Goal: Use online tool/utility: Use online tool/utility

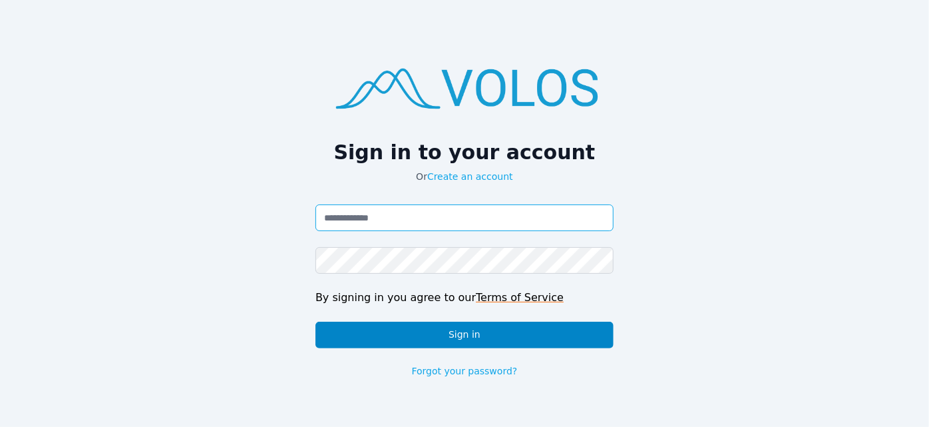
type input "**********"
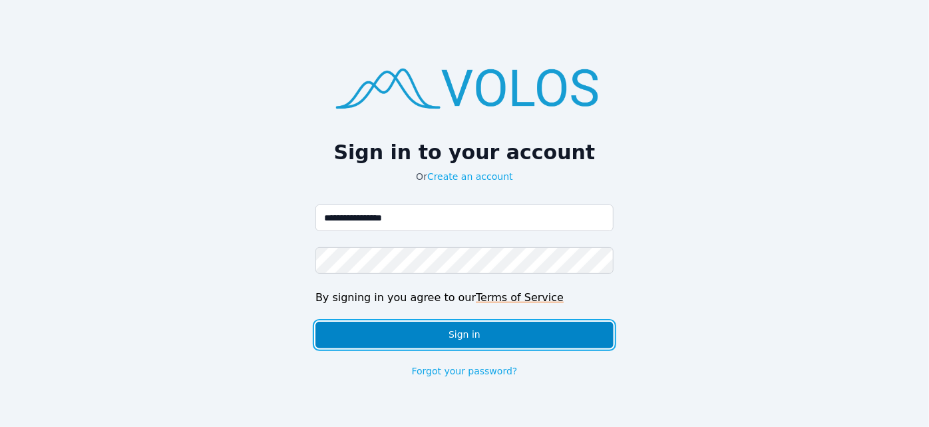
click at [522, 330] on button "Sign in" at bounding box center [465, 335] width 298 height 27
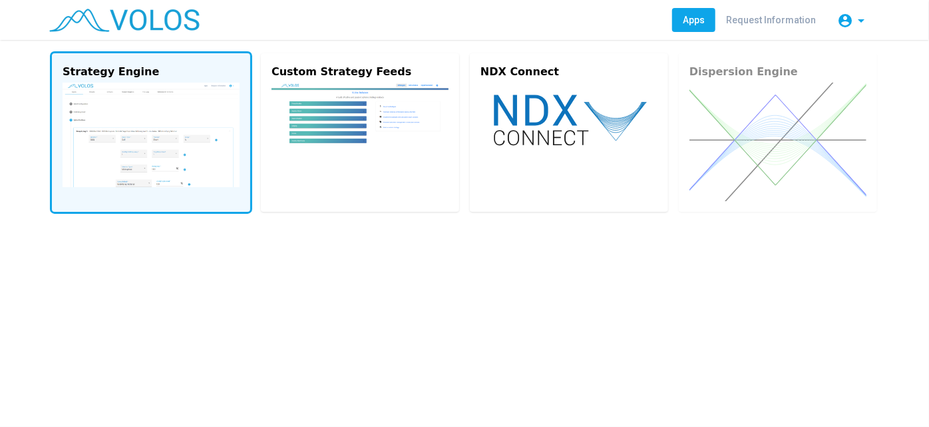
click at [158, 161] on img at bounding box center [151, 135] width 177 height 105
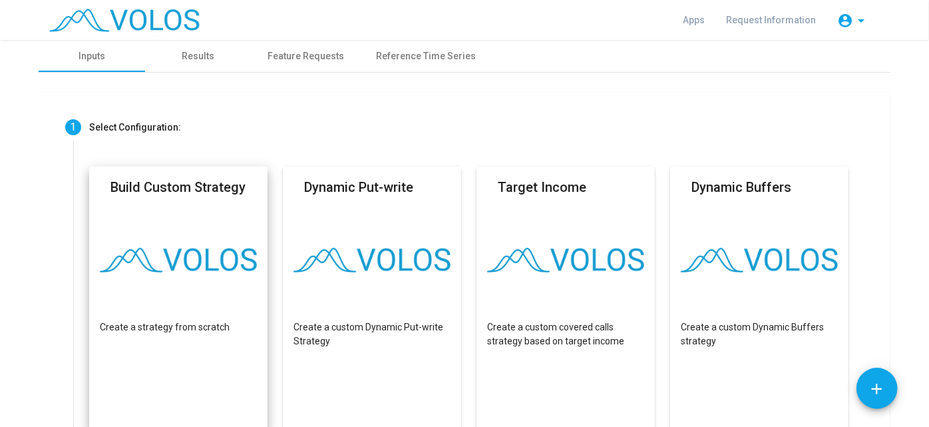
click at [218, 264] on img at bounding box center [178, 260] width 157 height 25
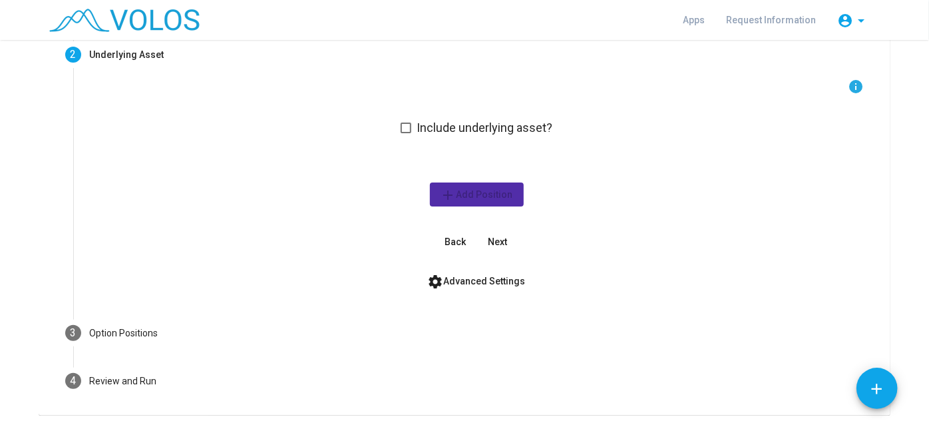
scroll to position [126, 0]
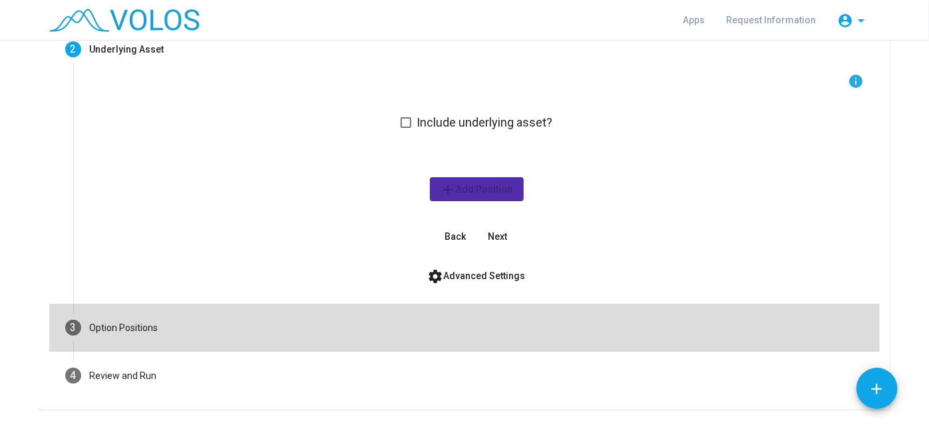
click at [245, 325] on mat-step-header "3 Option Positions" at bounding box center [464, 328] width 831 height 48
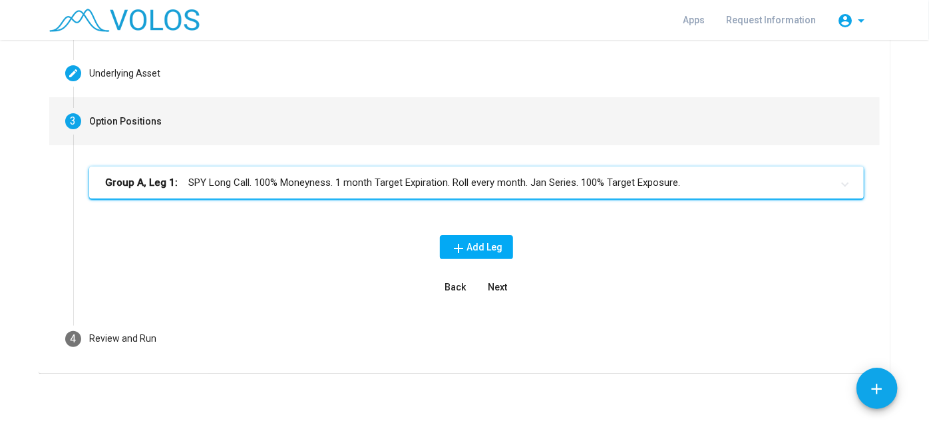
scroll to position [101, 0]
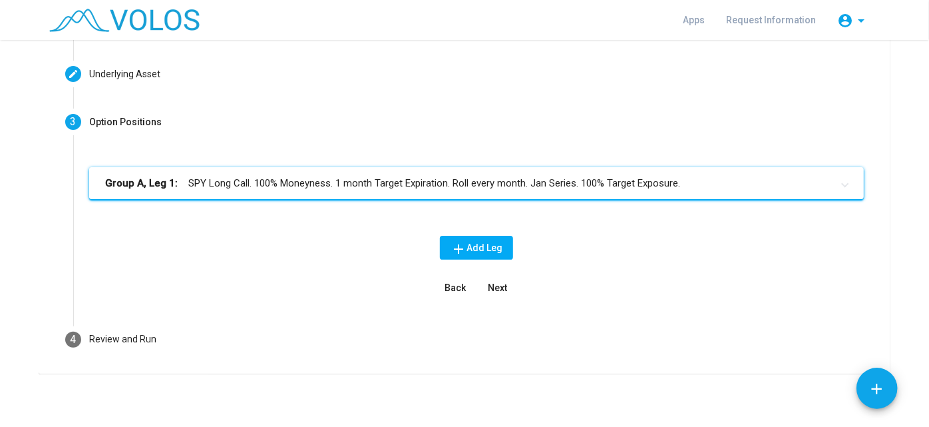
click at [288, 180] on mat-panel-title "Group A, Leg 1: SPY Long Call. 100% Moneyness. 1 month Target Expiration. Roll …" at bounding box center [468, 183] width 727 height 15
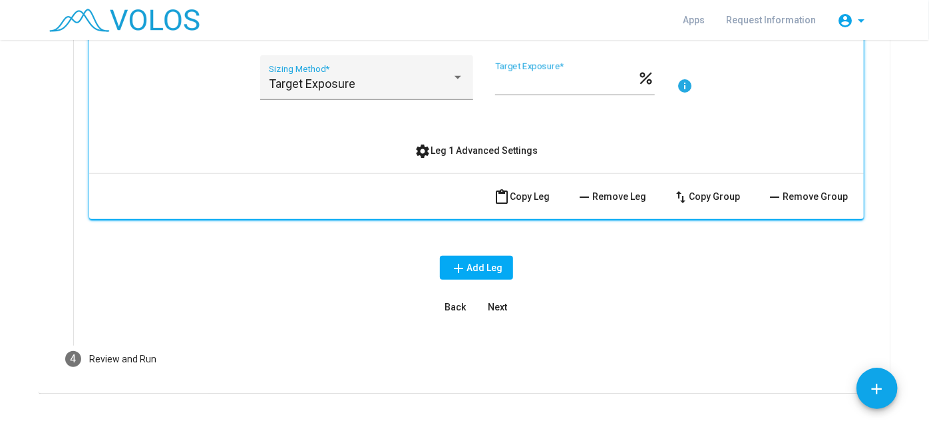
scroll to position [508, 0]
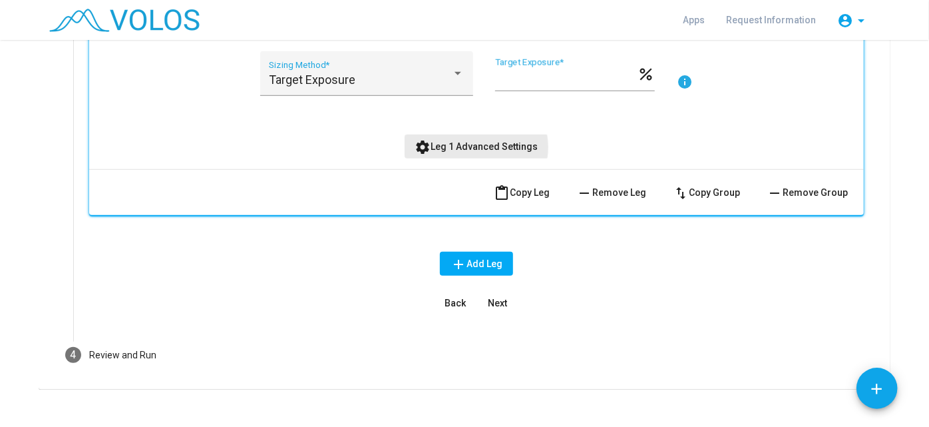
click at [472, 146] on span "settings Leg 1 Advanced Settings" at bounding box center [476, 146] width 123 height 11
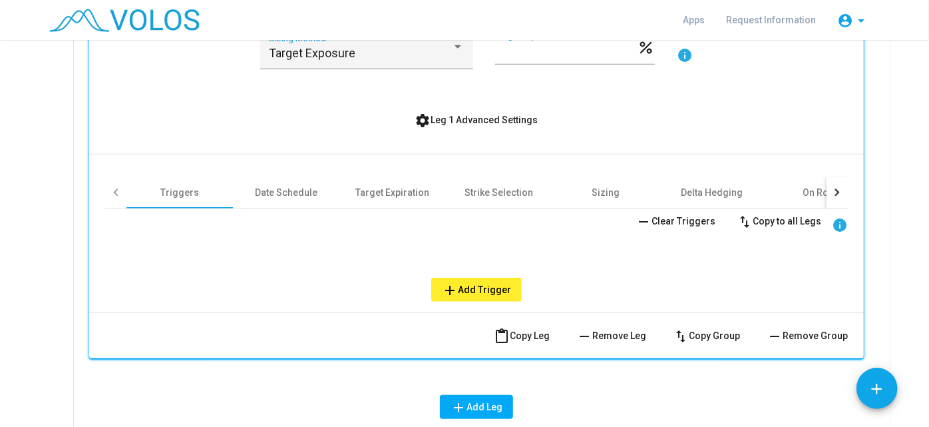
scroll to position [534, 0]
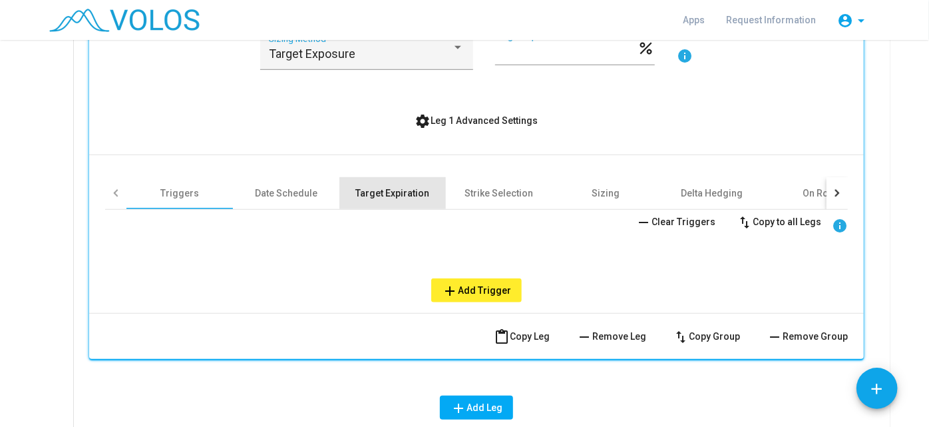
click at [400, 194] on div "Target Expiration" at bounding box center [393, 192] width 74 height 13
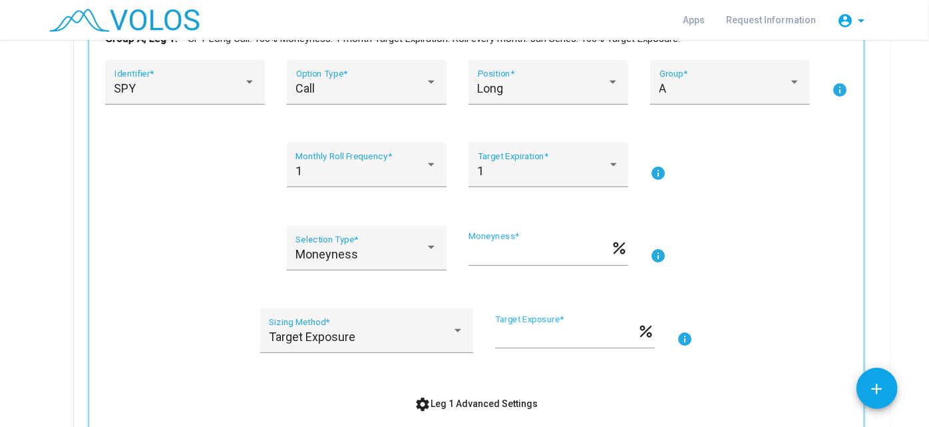
scroll to position [0, 0]
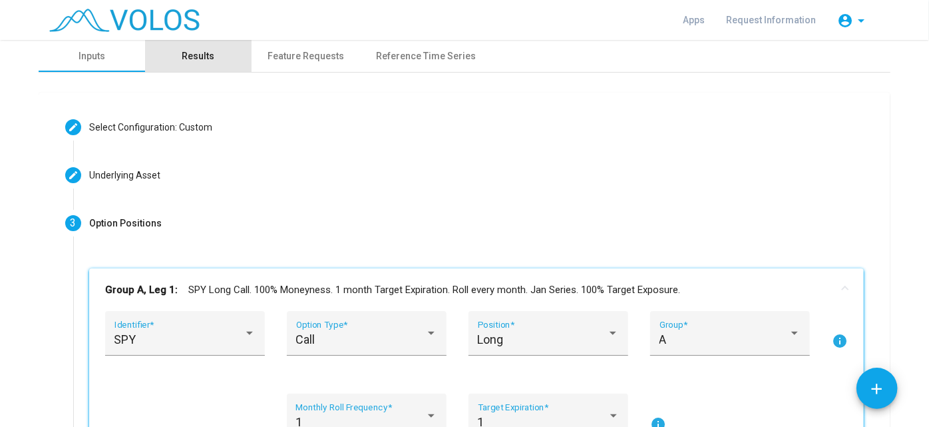
click at [205, 63] on div "Results" at bounding box center [198, 56] width 107 height 32
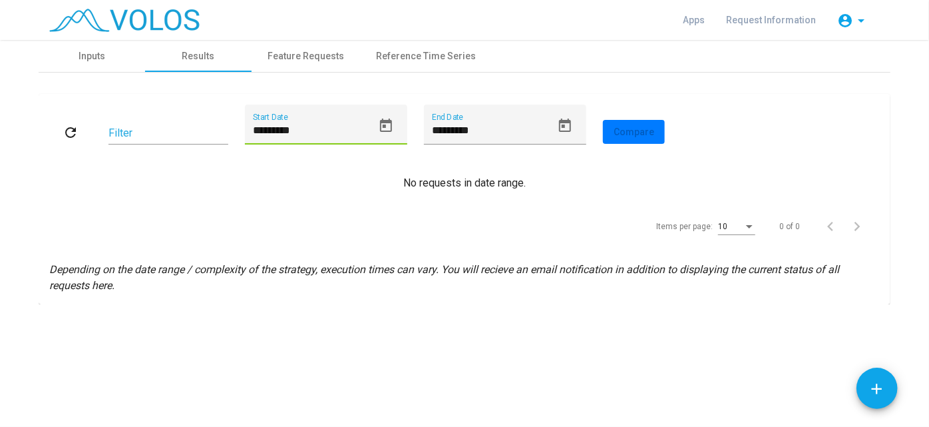
click at [323, 130] on input "*********" at bounding box center [313, 130] width 120 height 12
click at [256, 130] on input "*********" at bounding box center [313, 130] width 120 height 12
type input "*********"
click at [70, 124] on mat-icon "refresh" at bounding box center [71, 132] width 16 height 16
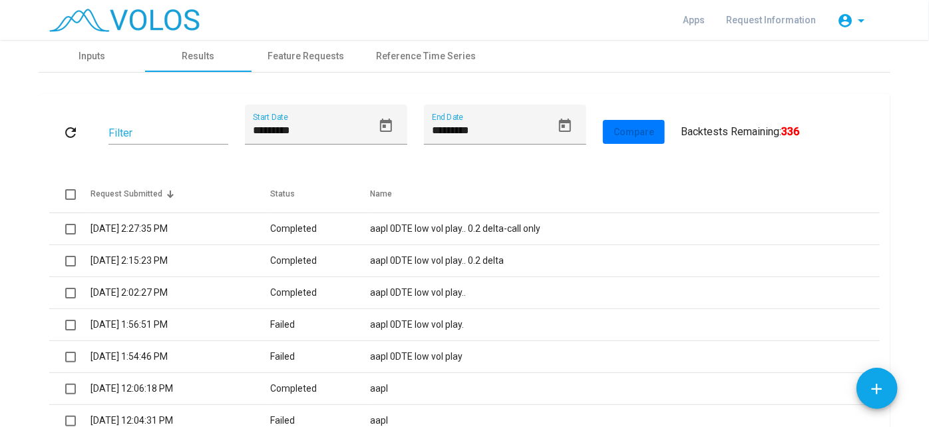
click at [124, 23] on img at bounding box center [124, 20] width 150 height 23
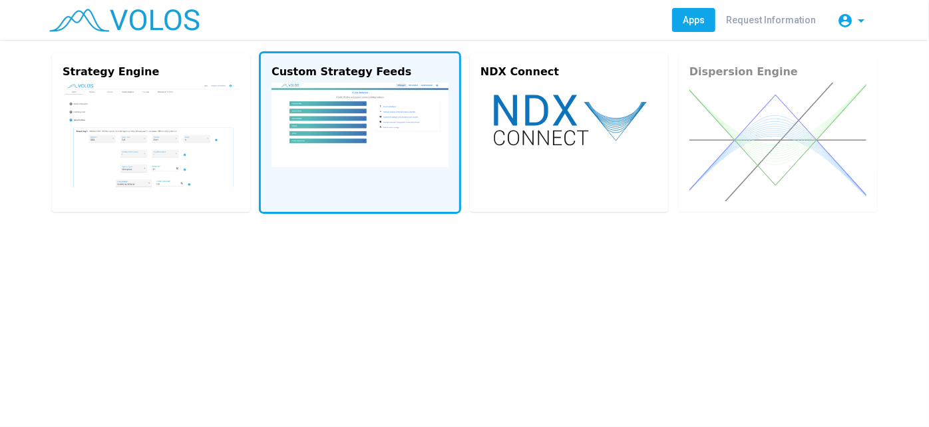
click at [395, 124] on img at bounding box center [360, 125] width 177 height 85
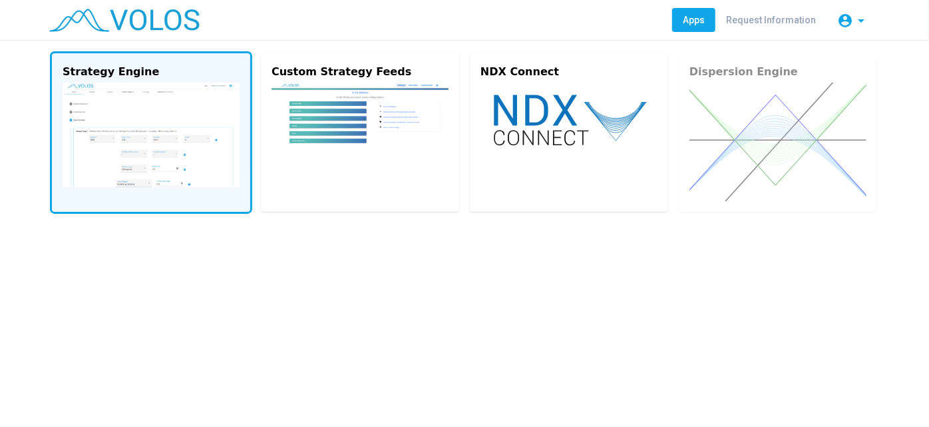
click at [174, 136] on img at bounding box center [151, 135] width 177 height 105
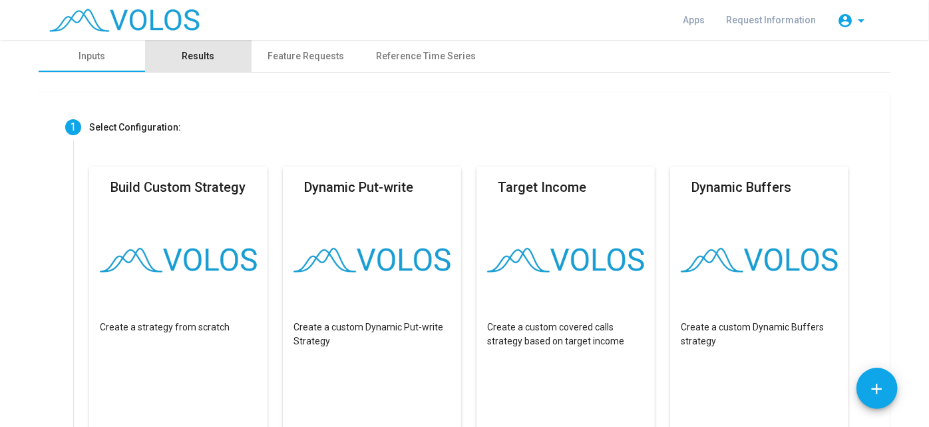
click at [201, 49] on div "Results" at bounding box center [198, 56] width 33 height 14
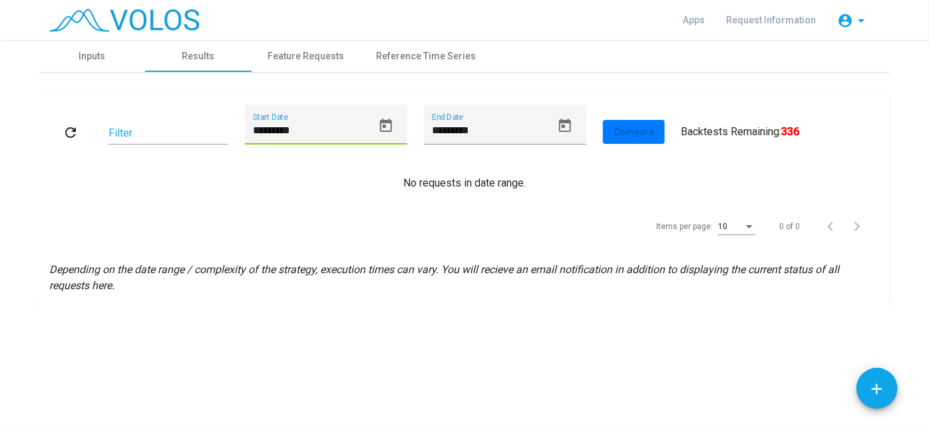
click at [258, 131] on input "*********" at bounding box center [313, 130] width 120 height 12
type input "*********"
click at [67, 128] on mat-icon "refresh" at bounding box center [71, 132] width 16 height 16
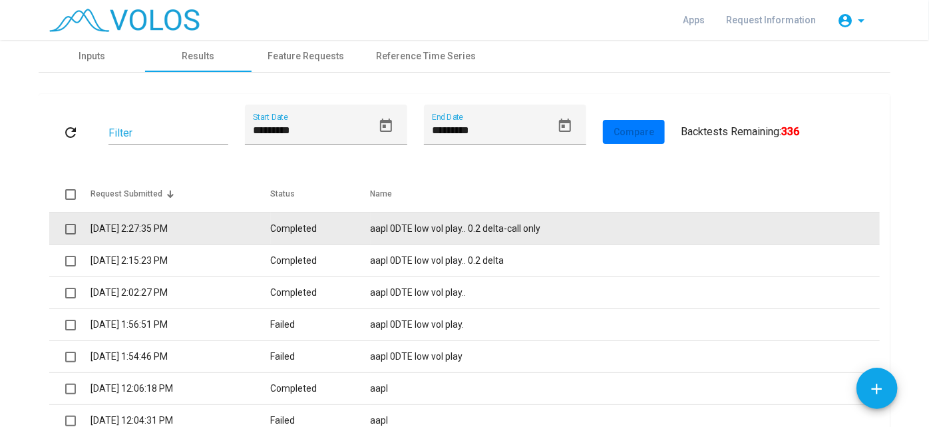
click at [270, 223] on td "7/21/2025 2:27:35 PM" at bounding box center [181, 228] width 180 height 32
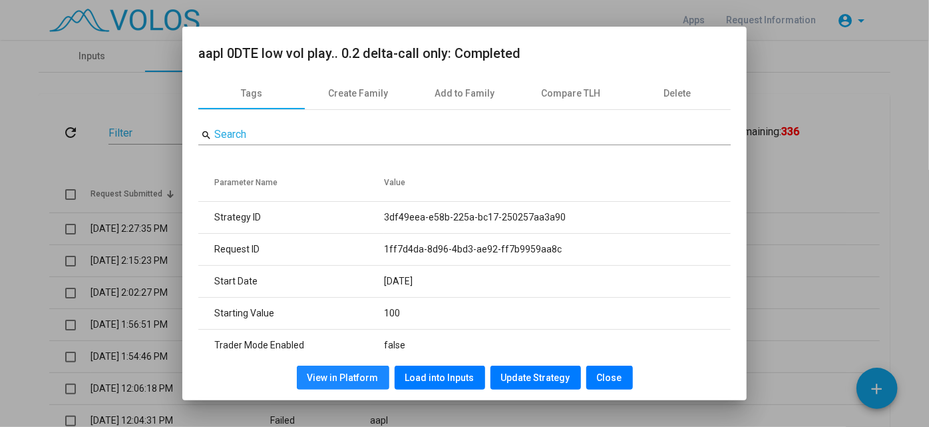
click at [362, 379] on span "View in Platform" at bounding box center [343, 377] width 71 height 11
click at [37, 181] on div at bounding box center [464, 213] width 929 height 427
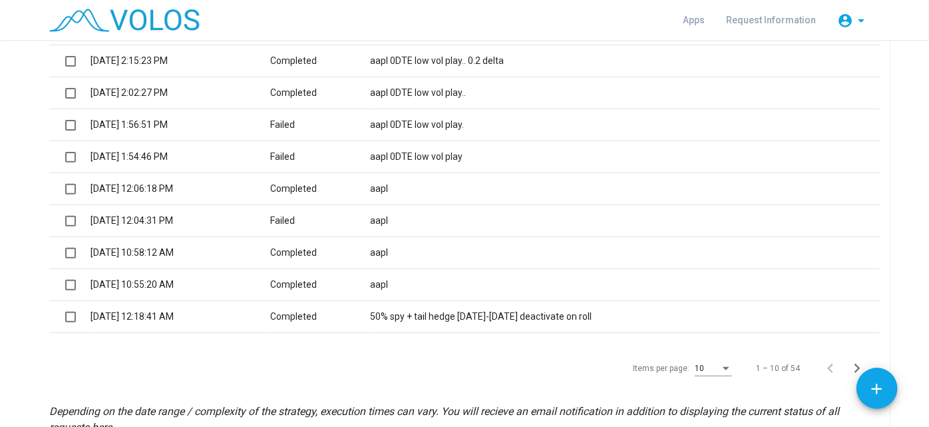
scroll to position [238, 0]
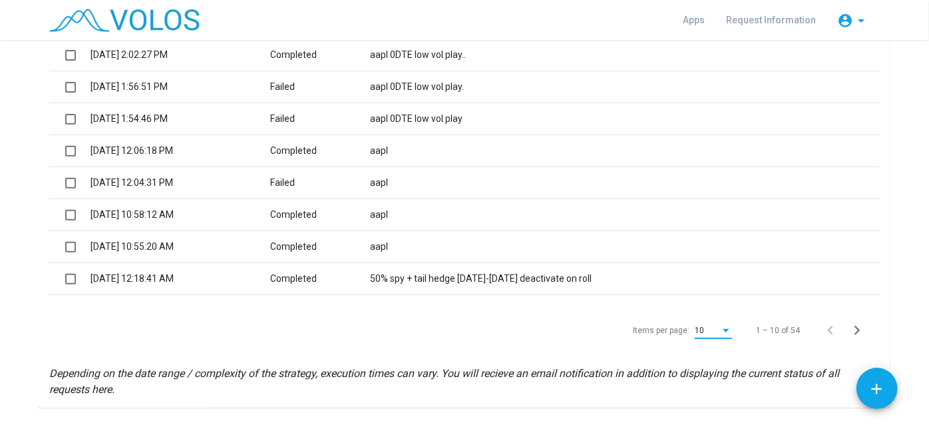
click at [720, 331] on div "Items per page:" at bounding box center [726, 330] width 12 height 9
click at [711, 300] on span "50" at bounding box center [710, 298] width 37 height 24
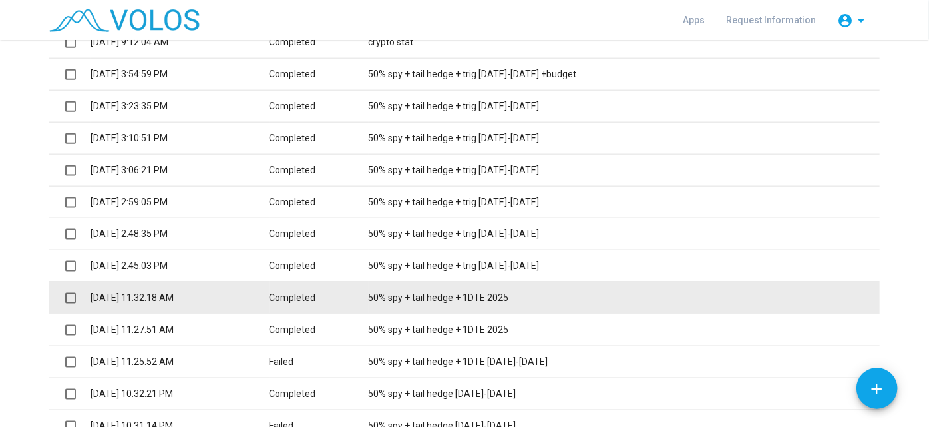
scroll to position [825, 0]
click at [456, 303] on td "50% spy + tail hedge + 1DTE 2025" at bounding box center [624, 298] width 511 height 32
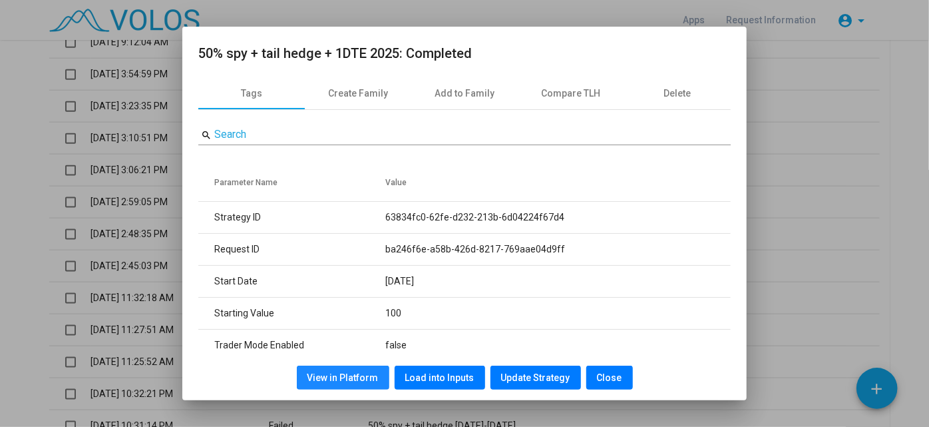
click at [363, 374] on span "View in Platform" at bounding box center [343, 377] width 71 height 11
click at [32, 245] on div at bounding box center [464, 213] width 929 height 427
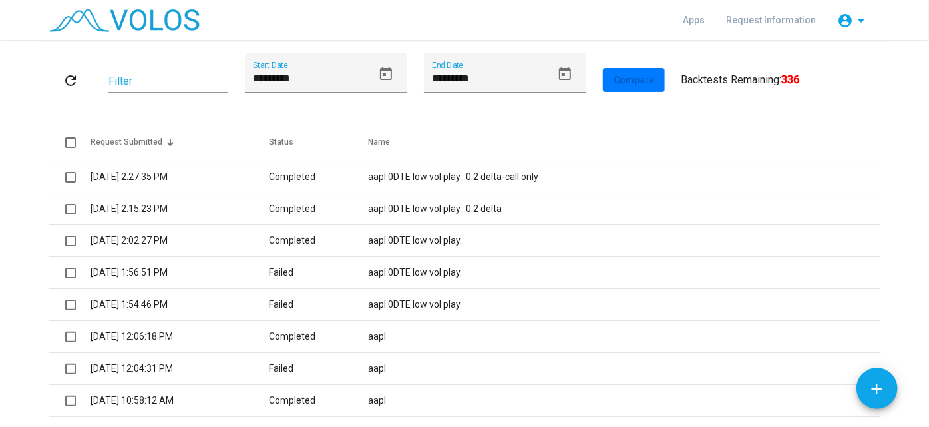
scroll to position [0, 0]
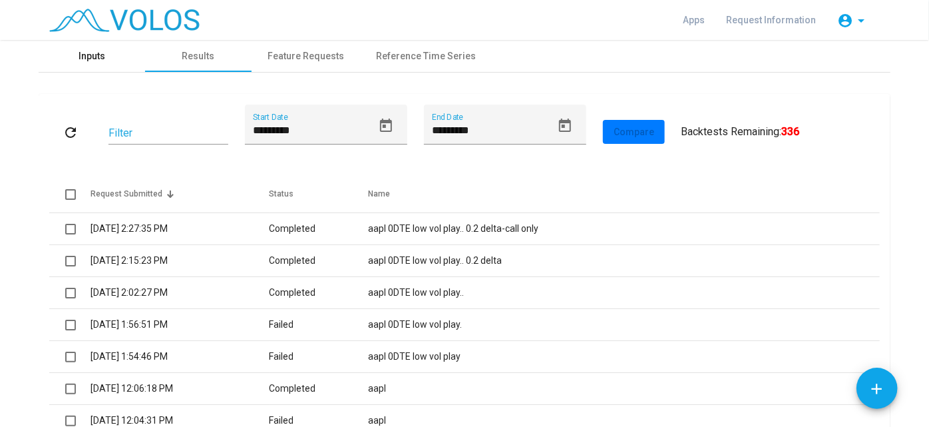
click at [86, 61] on div "Inputs" at bounding box center [92, 56] width 27 height 14
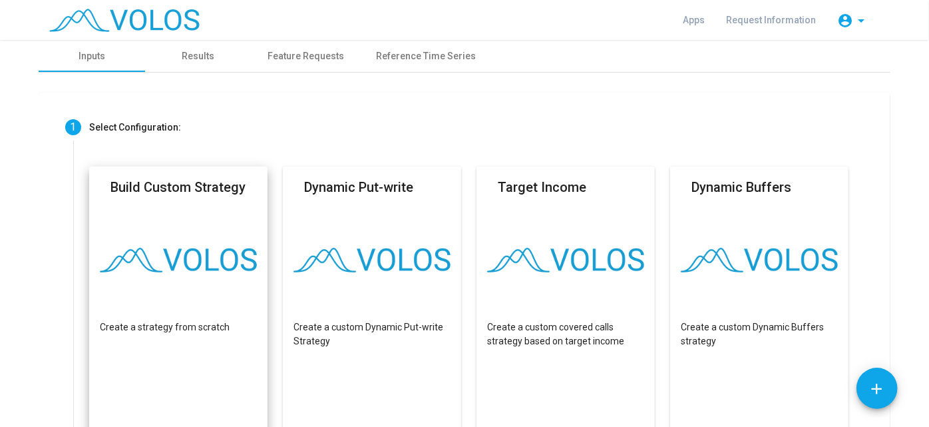
click at [210, 264] on img at bounding box center [178, 260] width 157 height 25
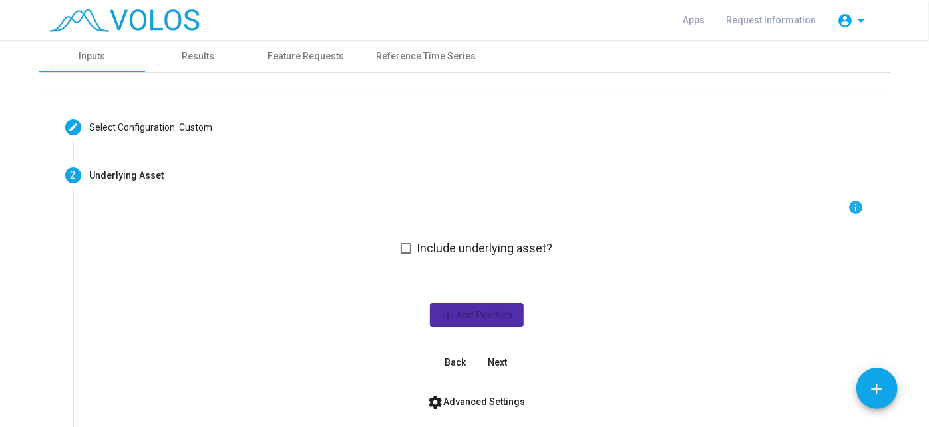
scroll to position [162, 0]
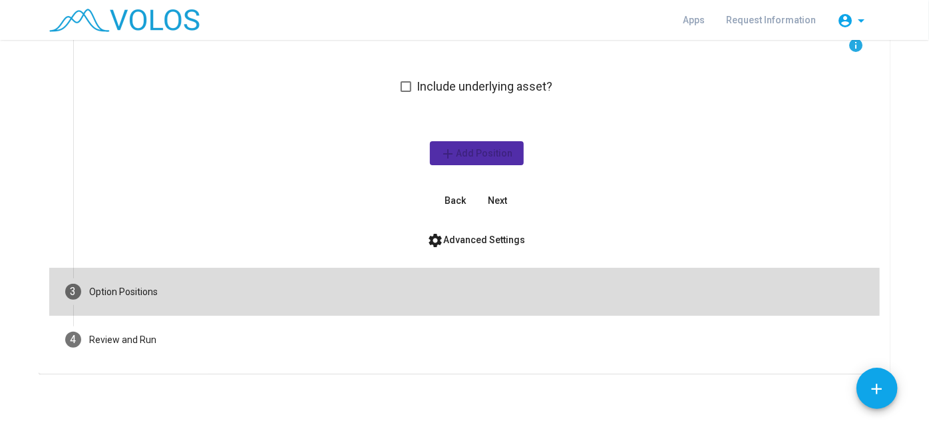
click at [256, 276] on mat-step-header "3 Option Positions" at bounding box center [464, 292] width 831 height 48
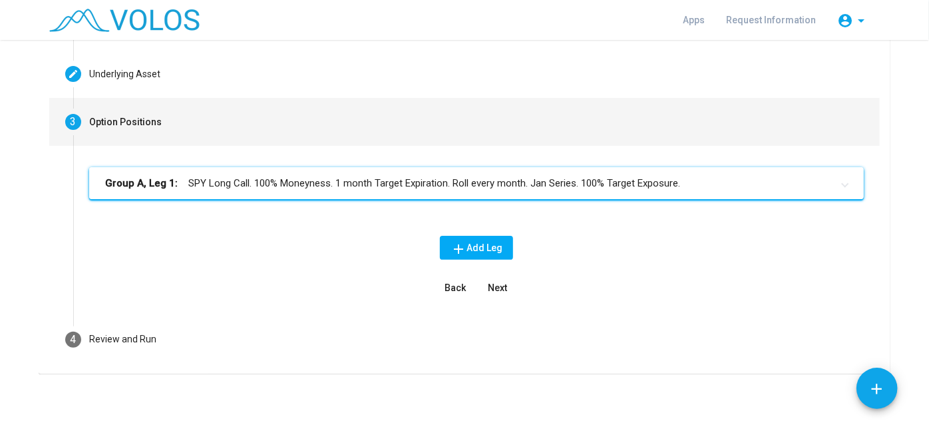
click at [296, 182] on mat-panel-title "Group A, Leg 1: SPY Long Call. 100% Moneyness. 1 month Target Expiration. Roll …" at bounding box center [468, 183] width 727 height 15
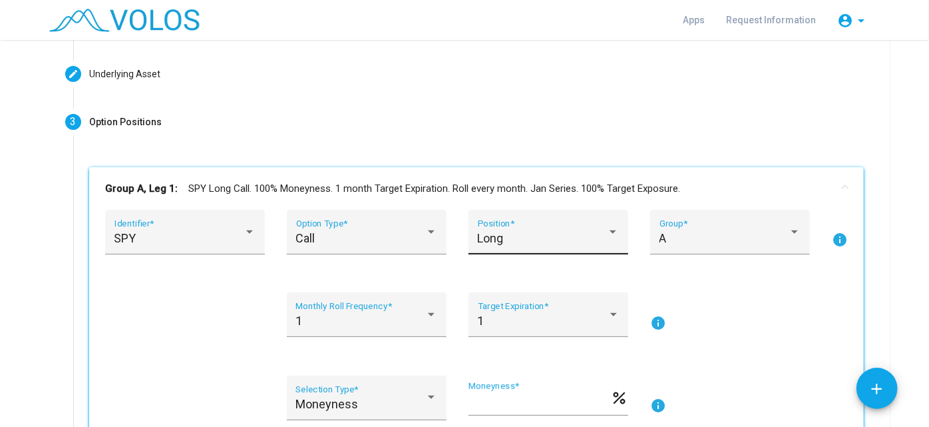
click at [508, 234] on div "Long" at bounding box center [543, 238] width 130 height 13
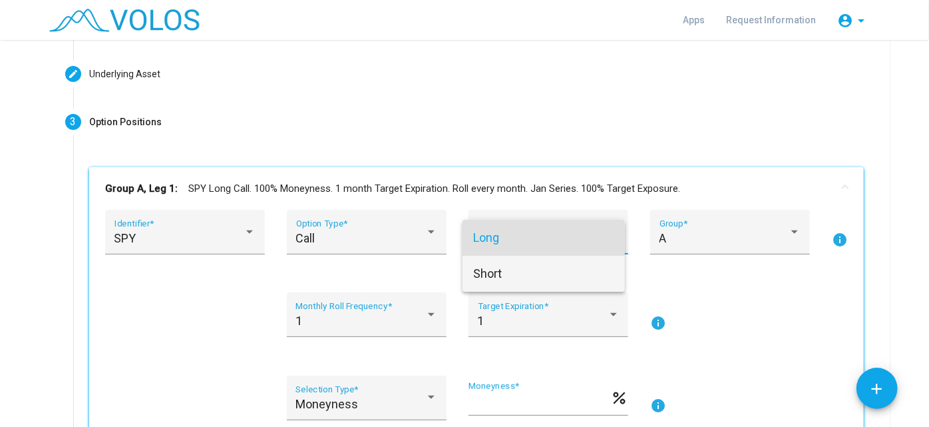
click at [507, 283] on span "Short" at bounding box center [544, 274] width 142 height 36
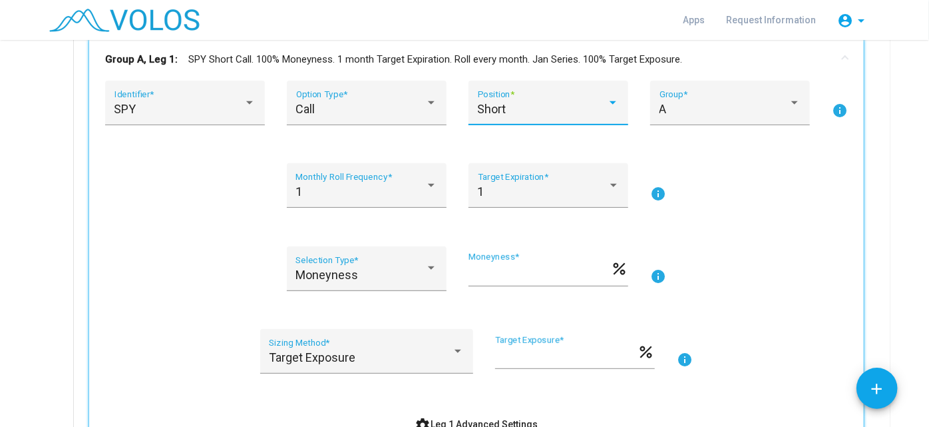
scroll to position [251, 0]
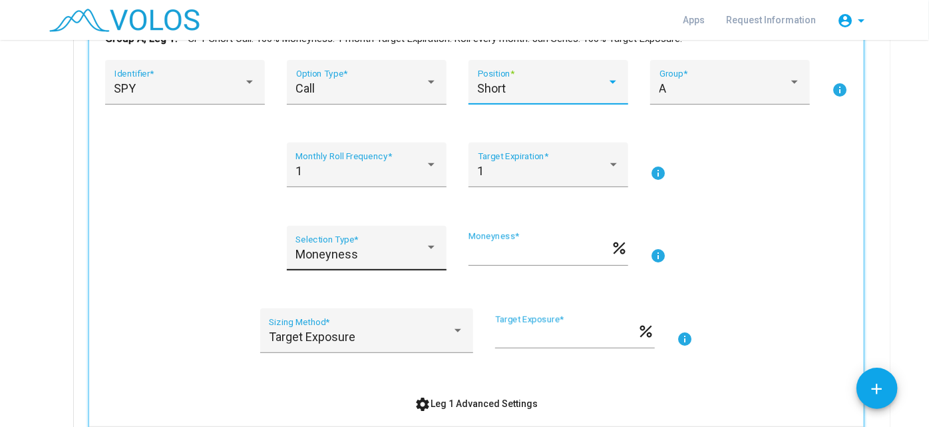
click at [425, 244] on div at bounding box center [431, 247] width 12 height 13
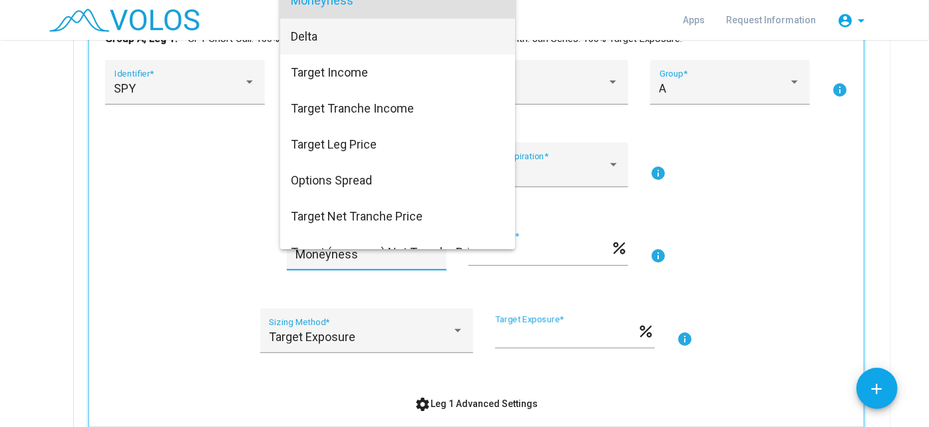
click at [334, 39] on span "Delta" at bounding box center [398, 37] width 214 height 36
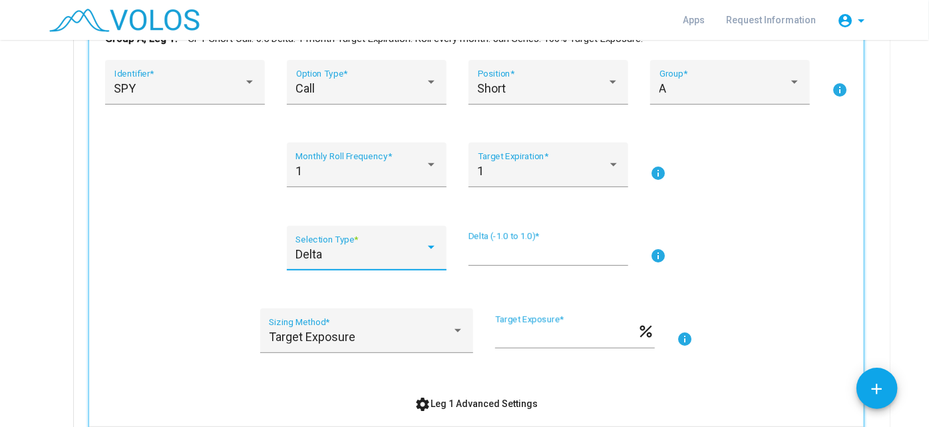
click at [504, 254] on input "***" at bounding box center [549, 252] width 160 height 13
type input "***"
click at [144, 202] on div "1 Monthly Roll Frequency * 1 Target Expiration * info" at bounding box center [476, 172] width 743 height 61
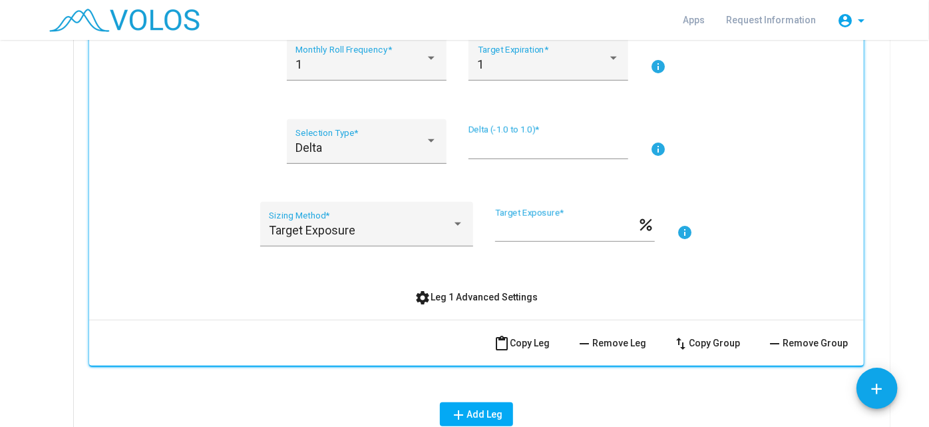
click at [441, 296] on span "settings Leg 1 Advanced Settings" at bounding box center [476, 297] width 123 height 11
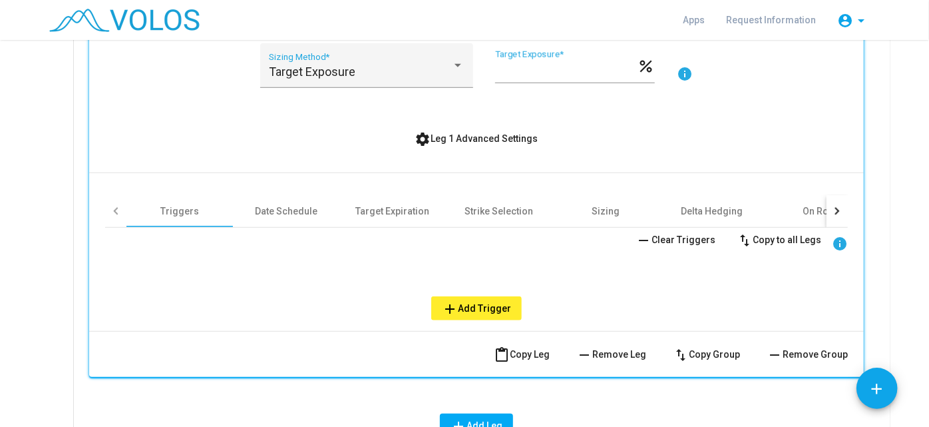
scroll to position [517, 0]
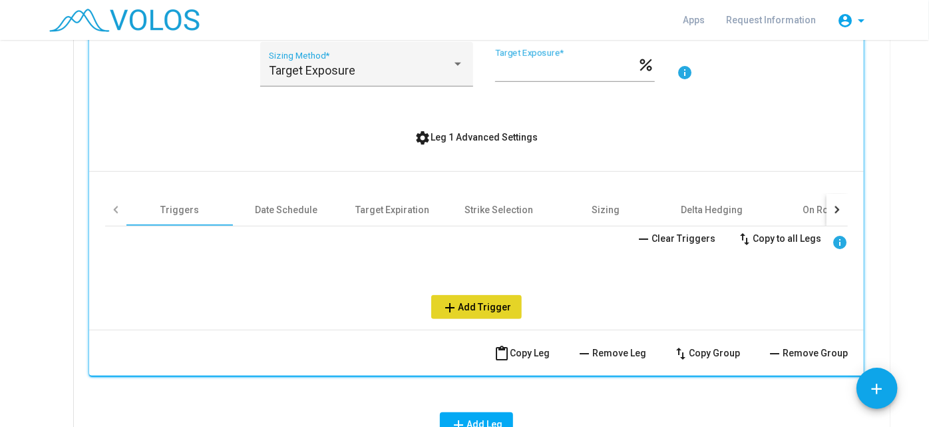
click at [493, 307] on span "add Add Trigger" at bounding box center [476, 307] width 69 height 11
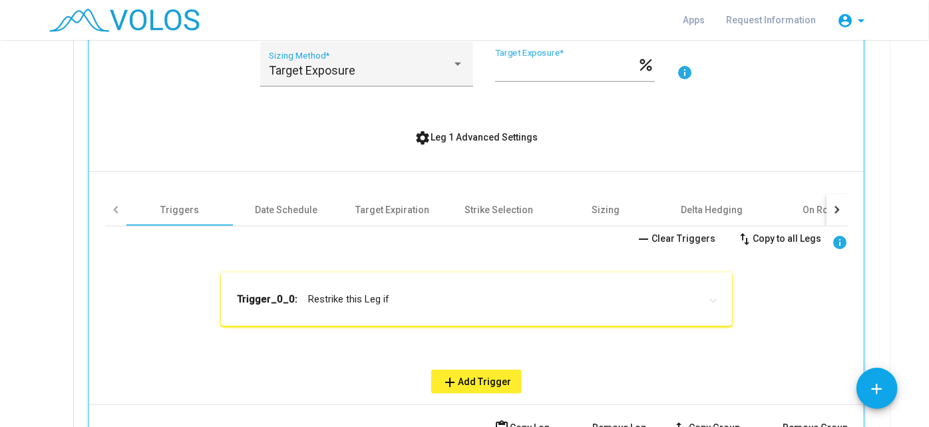
click at [385, 296] on mat-panel-title "Trigger_0_0: Restrike this Leg if" at bounding box center [468, 298] width 463 height 13
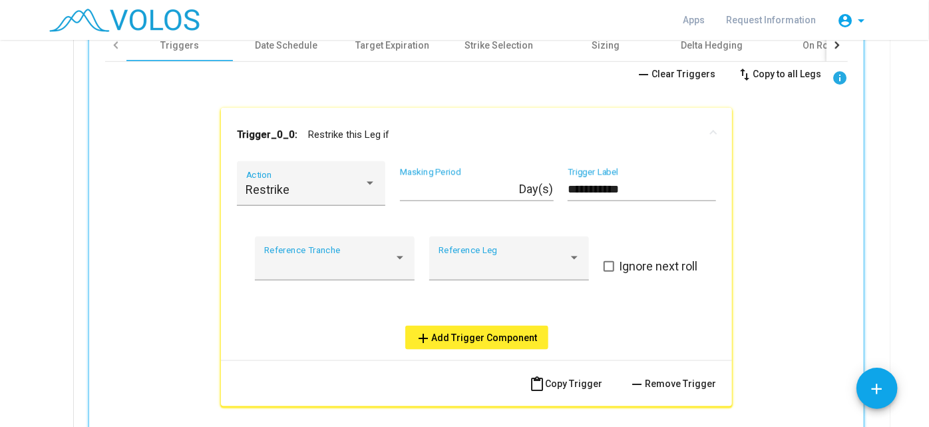
scroll to position [600, 0]
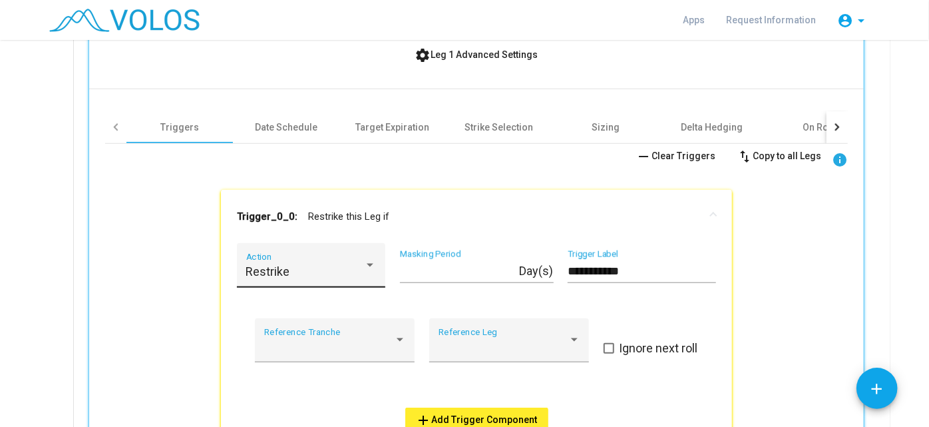
click at [356, 262] on div "Restrike Action" at bounding box center [311, 269] width 130 height 35
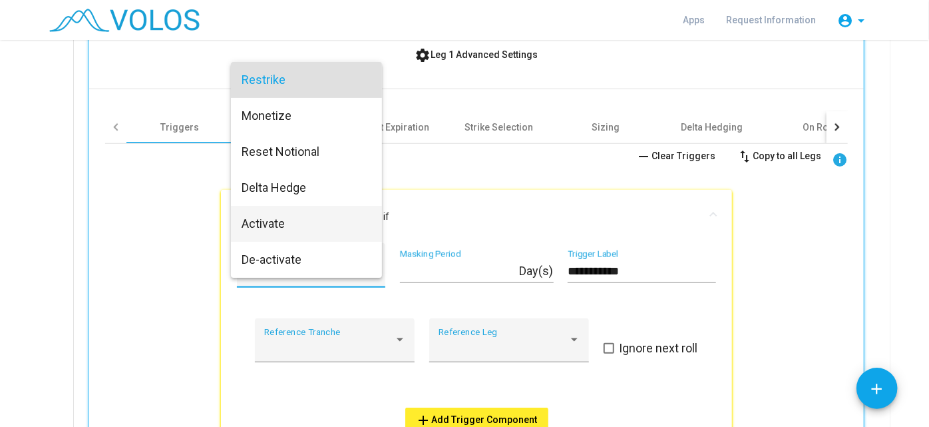
click at [314, 228] on span "Activate" at bounding box center [307, 224] width 130 height 36
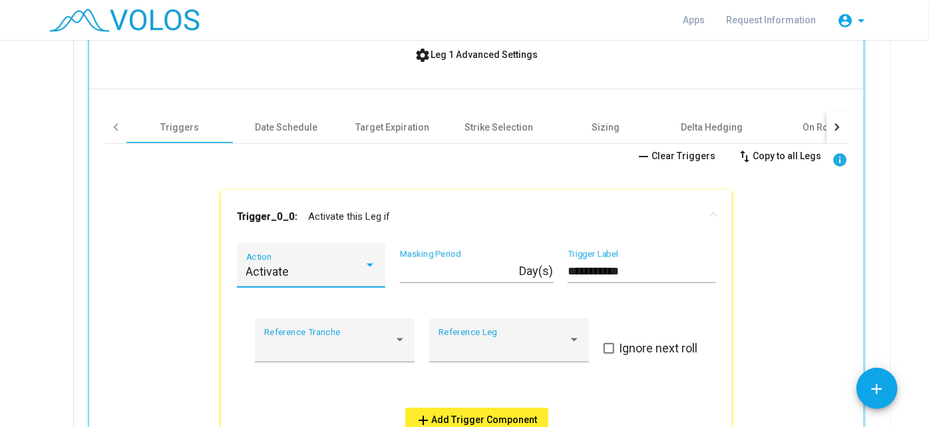
scroll to position [672, 0]
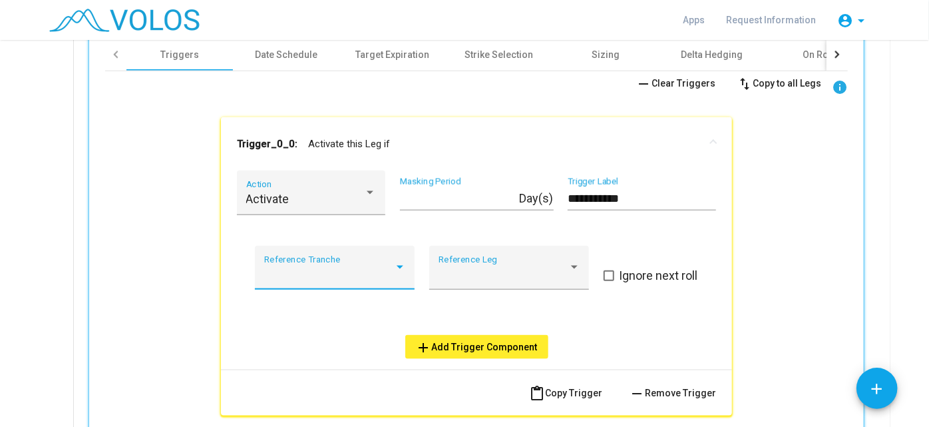
click at [381, 276] on div at bounding box center [329, 274] width 130 height 13
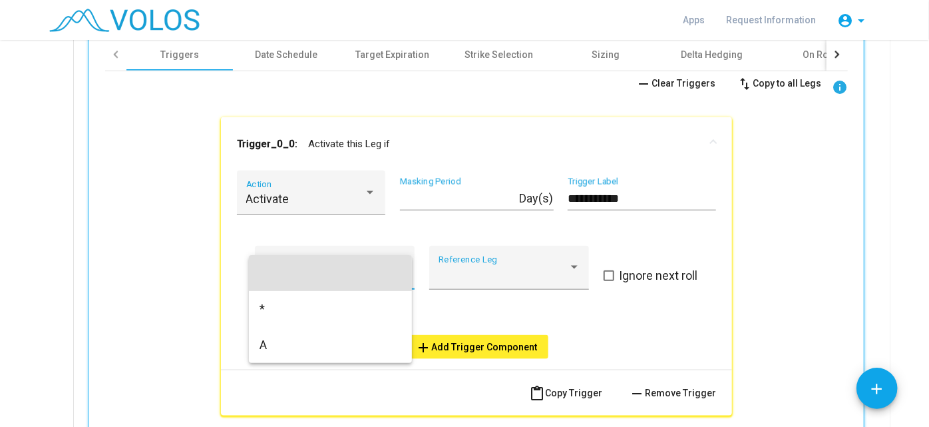
click at [393, 230] on div at bounding box center [464, 213] width 929 height 427
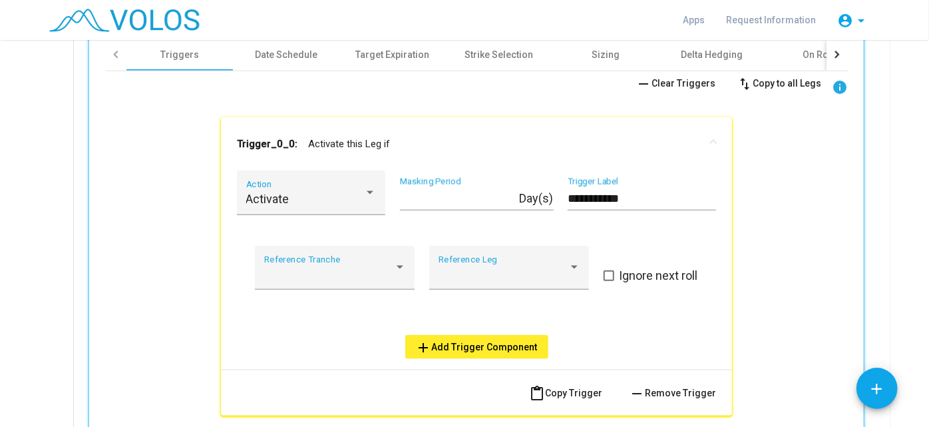
click at [668, 85] on span "remove Clear Triggers" at bounding box center [676, 83] width 80 height 11
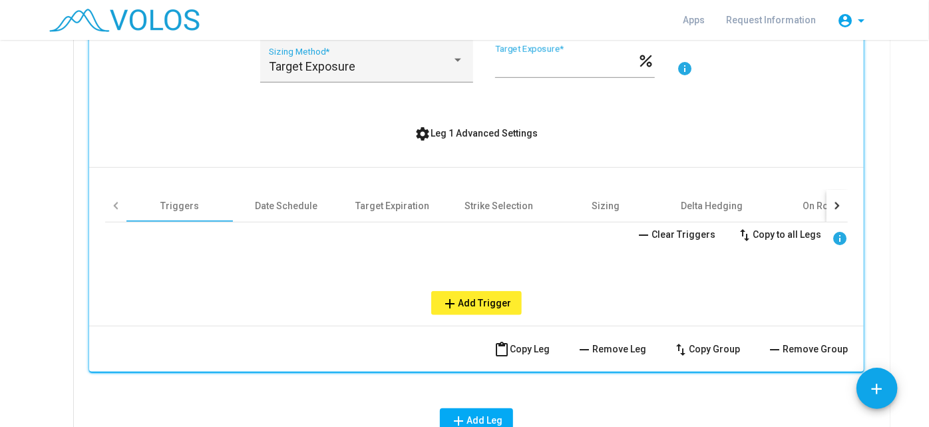
scroll to position [521, 0]
click at [803, 200] on div "On Roll" at bounding box center [818, 206] width 31 height 13
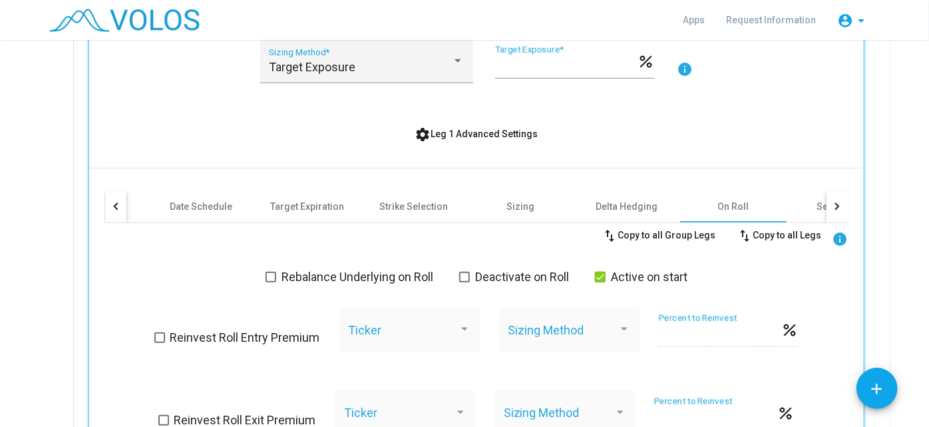
click at [527, 270] on span "Deactivate on Roll" at bounding box center [522, 277] width 94 height 16
click at [602, 274] on span at bounding box center [600, 277] width 11 height 11
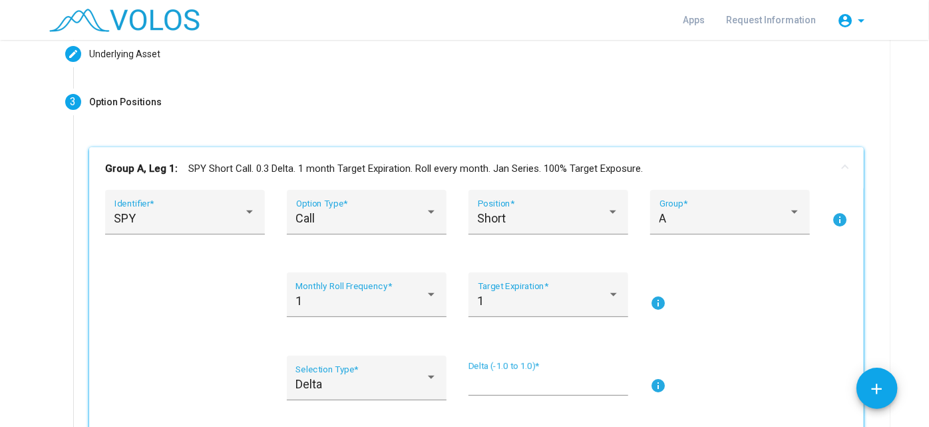
click at [776, 163] on mat-panel-title "Group A, Leg 1: SPY Short Call. 0.3 Delta. 1 month Target Expiration. Roll ever…" at bounding box center [468, 168] width 727 height 15
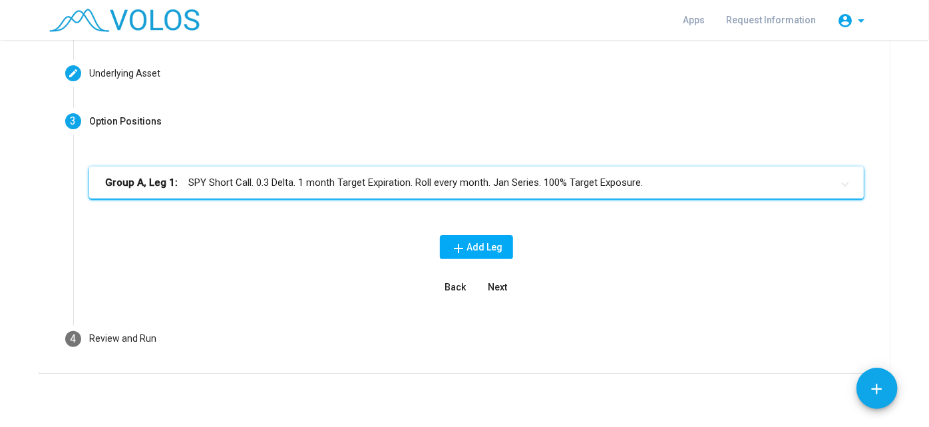
scroll to position [101, 0]
click at [279, 187] on mat-panel-title "Group A, Leg 1: SPY Short Call. 0.3 Delta. 1 month Target Expiration. Roll ever…" at bounding box center [468, 183] width 727 height 15
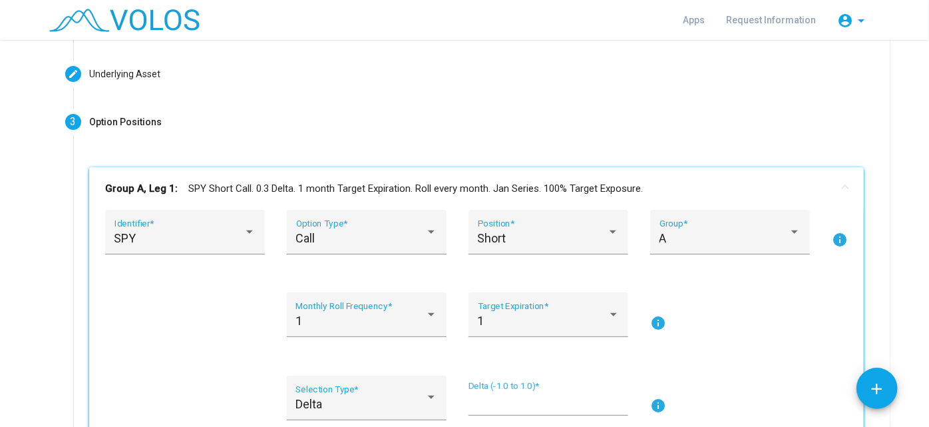
scroll to position [121, 0]
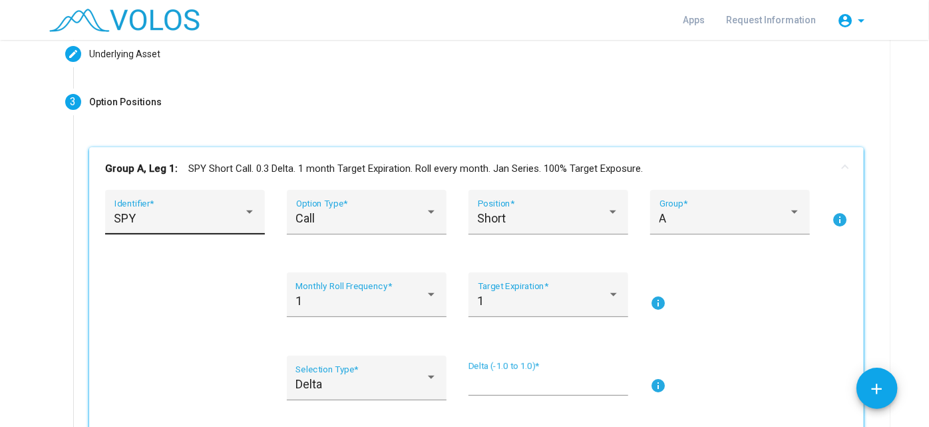
click at [224, 201] on div "SPY Identifier *" at bounding box center [185, 216] width 142 height 35
type input "**"
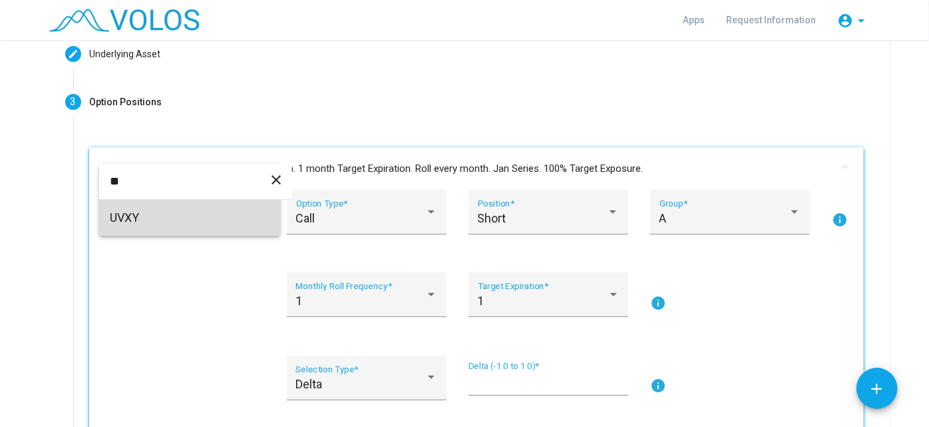
click at [184, 214] on span "UVXY" at bounding box center [190, 218] width 160 height 36
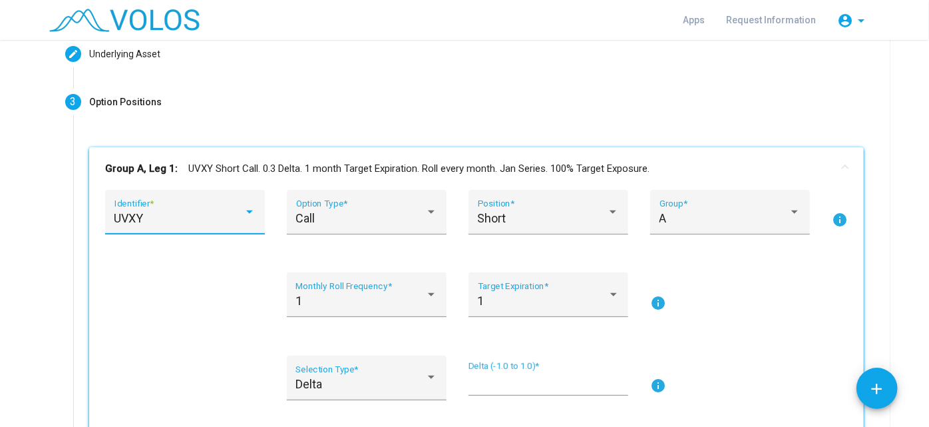
scroll to position [0, 0]
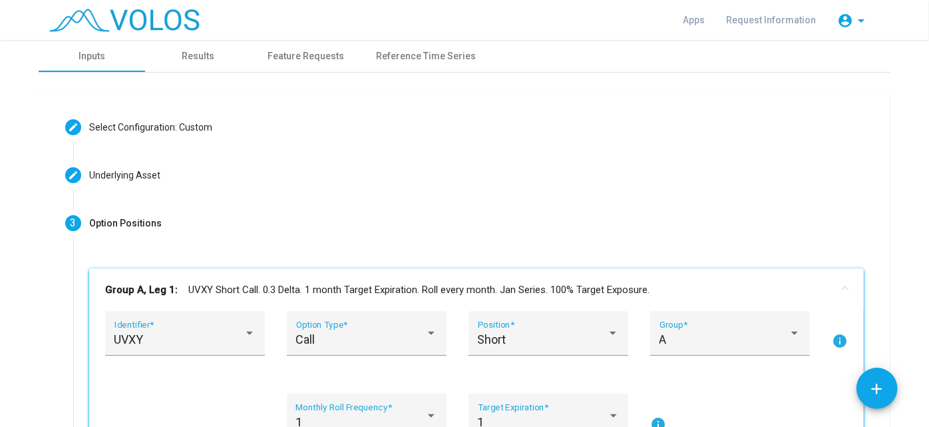
click at [254, 273] on mat-expansion-panel-header "Group A, Leg 1: UVXY Short Call. 0.3 Delta. 1 month Target Expiration. Roll eve…" at bounding box center [476, 289] width 775 height 43
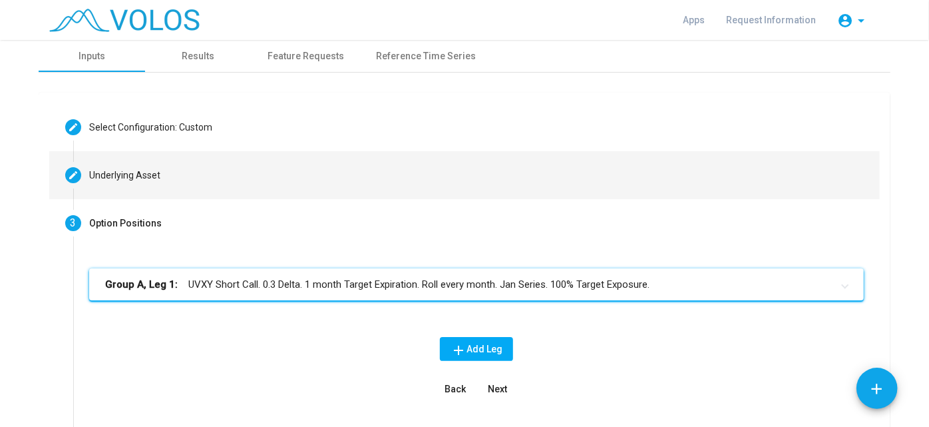
click at [208, 175] on mat-step-header "Editable create Underlying Asset" at bounding box center [464, 175] width 831 height 48
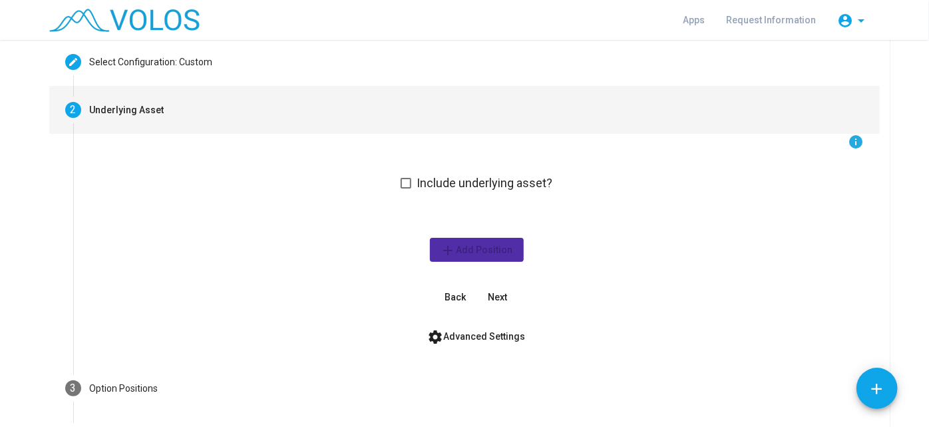
scroll to position [66, 0]
click at [483, 336] on span "settings Advanced Settings" at bounding box center [477, 335] width 98 height 11
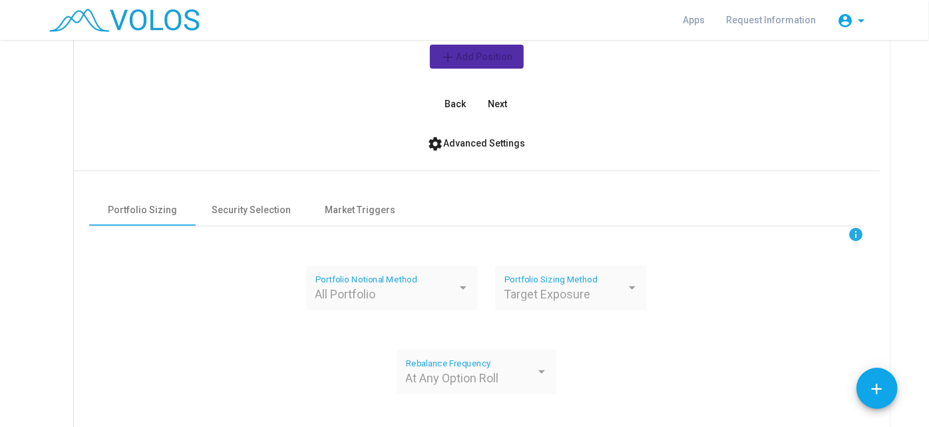
scroll to position [261, 0]
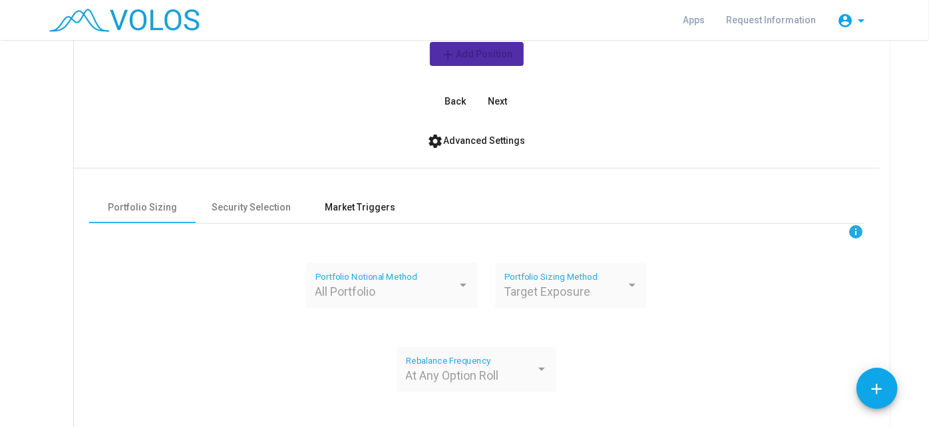
click at [348, 220] on div "Market Triggers" at bounding box center [360, 207] width 107 height 32
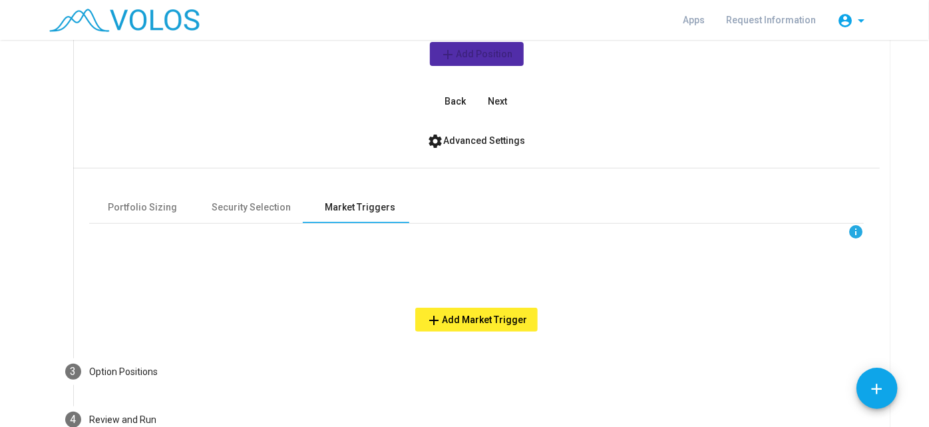
scroll to position [341, 0]
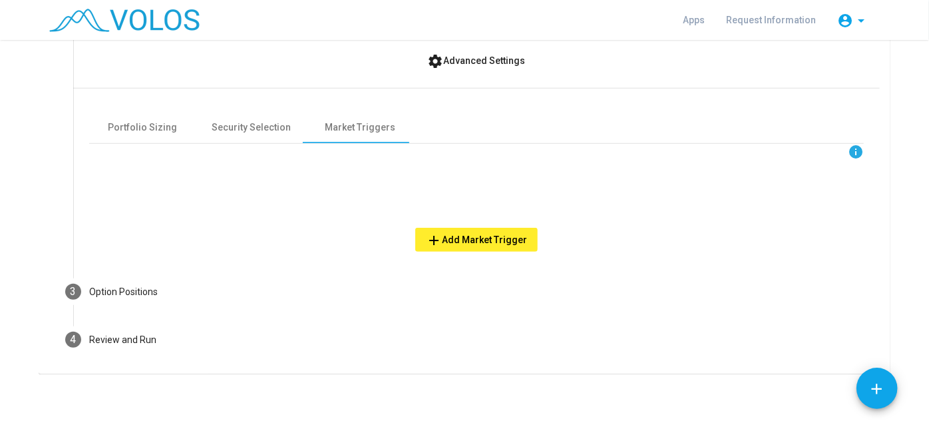
click at [481, 239] on span "add Add Market Trigger" at bounding box center [476, 239] width 101 height 11
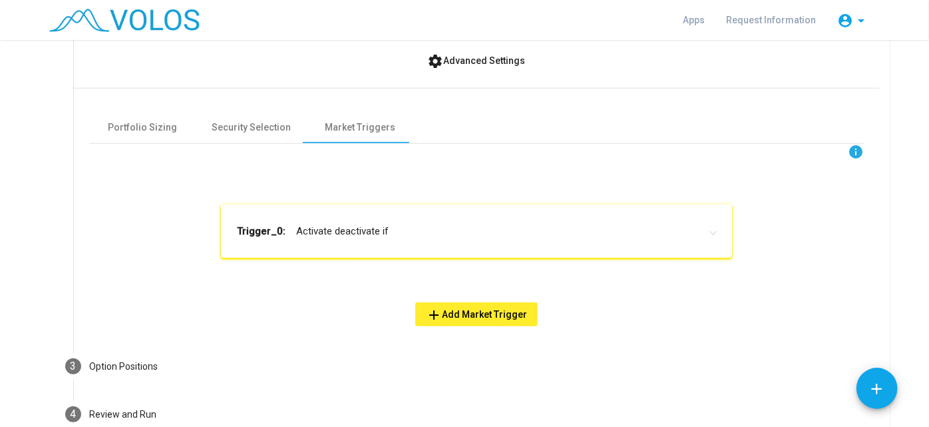
click at [333, 210] on mat-expansion-panel-header "Trigger_0: Activate deactivate if" at bounding box center [476, 230] width 511 height 53
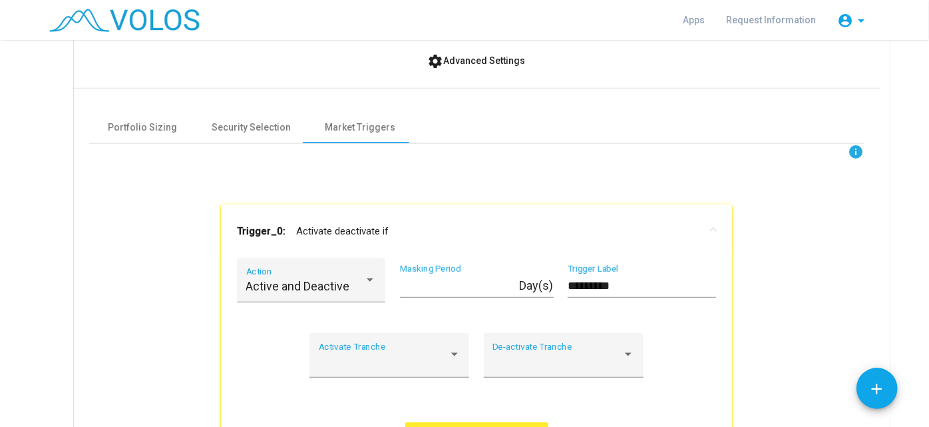
scroll to position [474, 0]
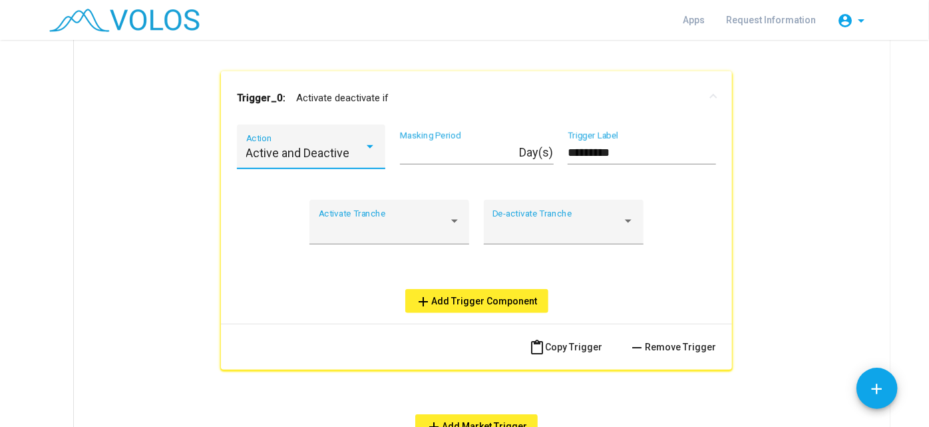
click at [338, 148] on span "Active and Deactive" at bounding box center [298, 153] width 104 height 14
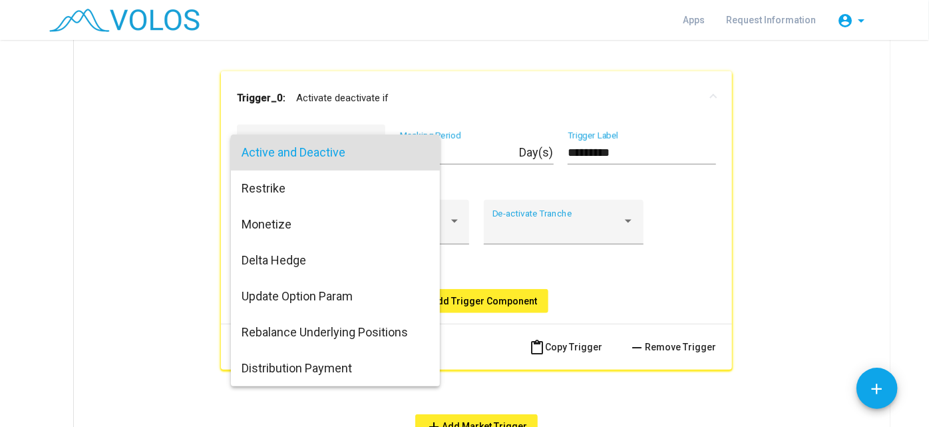
click at [310, 156] on span "Active and Deactive" at bounding box center [336, 152] width 188 height 36
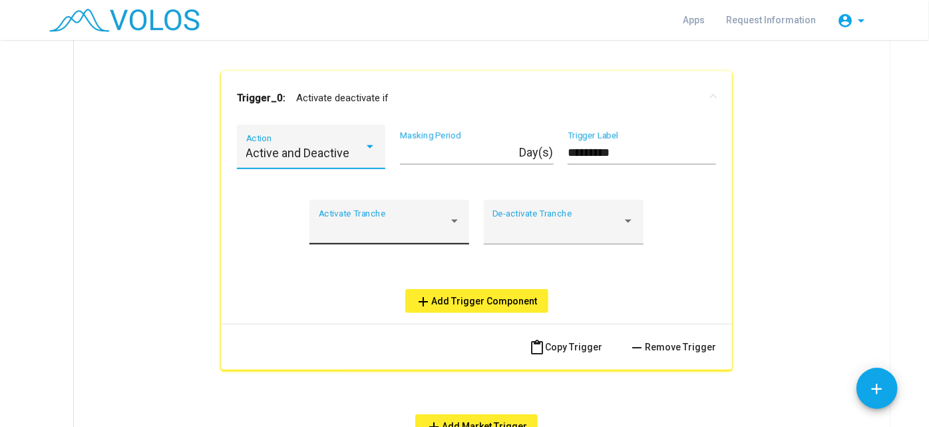
click at [426, 217] on div "Activate Tranche" at bounding box center [390, 225] width 142 height 35
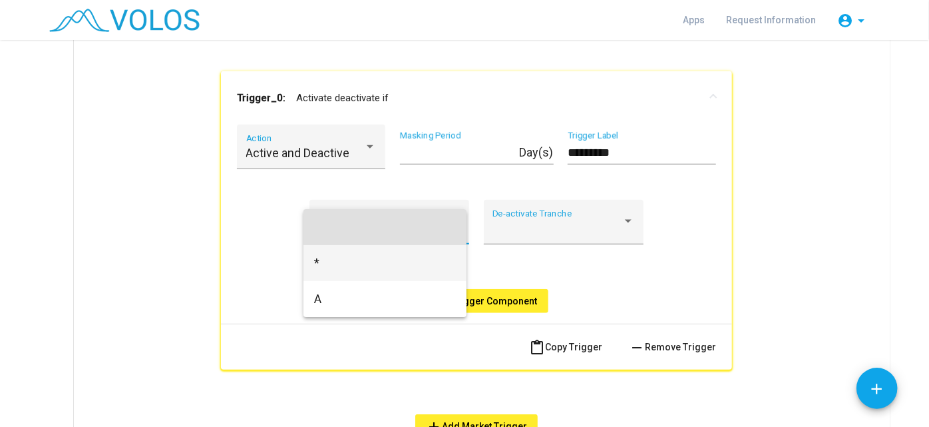
click at [405, 254] on span "*" at bounding box center [385, 263] width 142 height 36
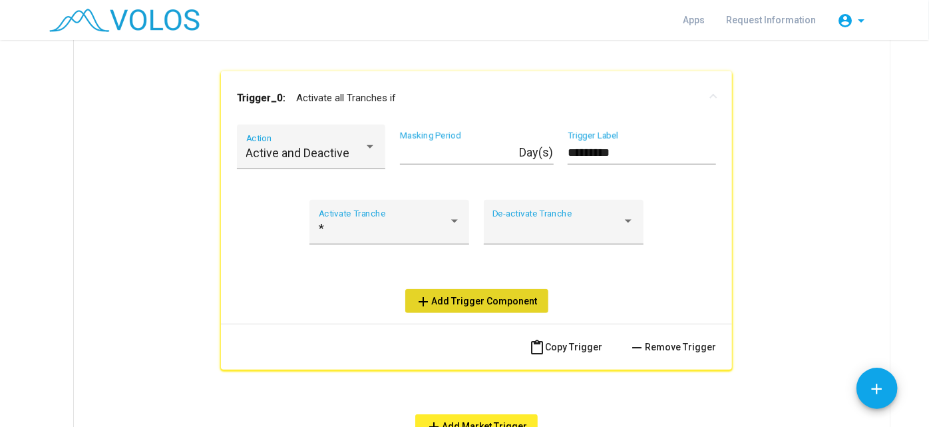
click at [475, 290] on button "add Add Trigger Component" at bounding box center [476, 301] width 143 height 24
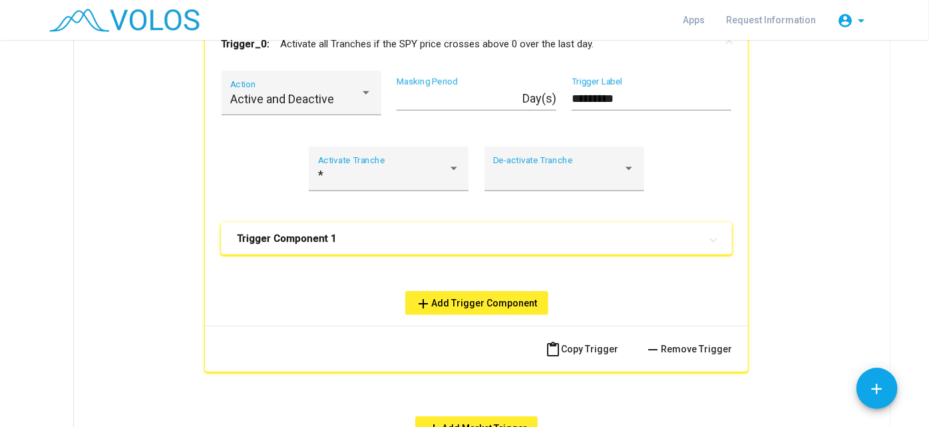
scroll to position [532, 0]
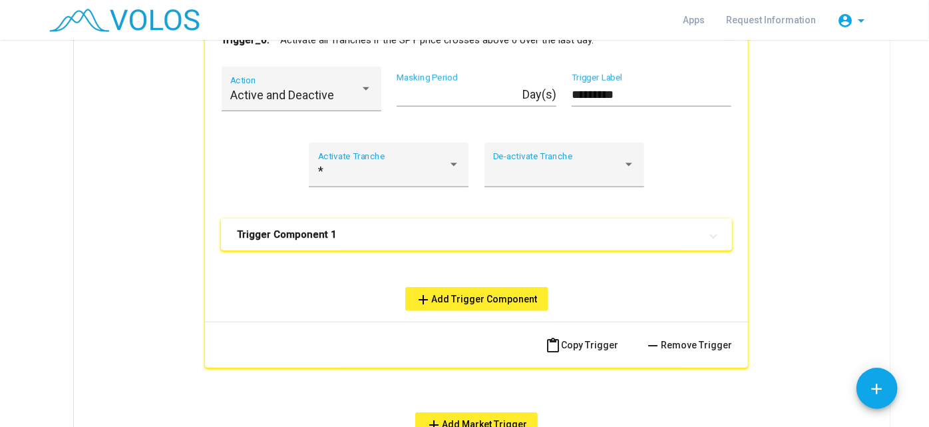
click at [409, 254] on div "Trigger Component 1 Stock Trigger Type SPY Ticker Price Series 1 Up Direction T…" at bounding box center [476, 244] width 511 height 53
click at [371, 226] on mat-expansion-panel-header "Trigger Component 1" at bounding box center [476, 234] width 511 height 32
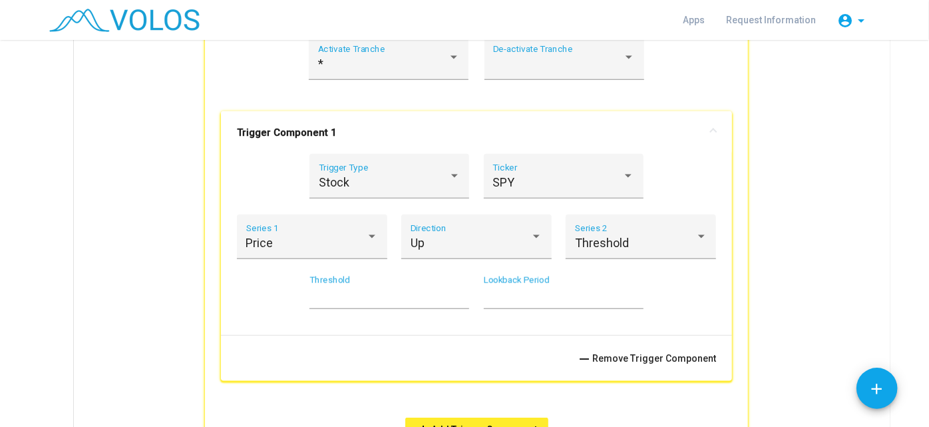
scroll to position [640, 0]
click at [426, 170] on div "Stock Trigger Type" at bounding box center [390, 179] width 142 height 35
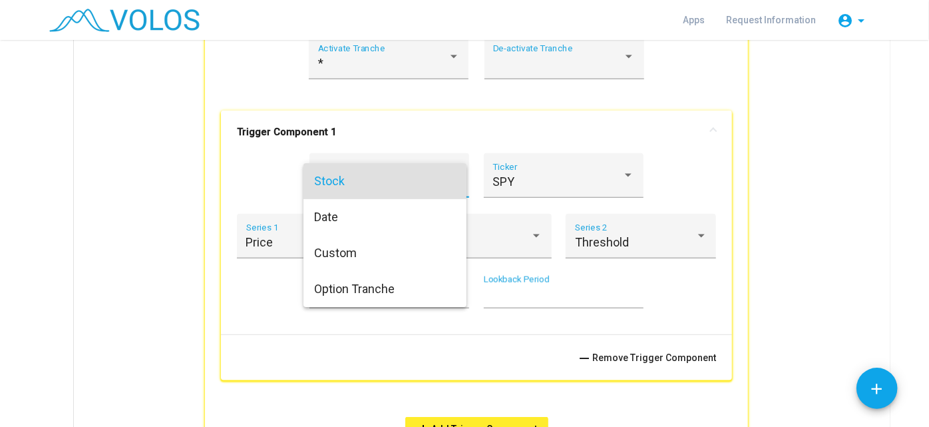
click at [539, 174] on div at bounding box center [464, 213] width 929 height 427
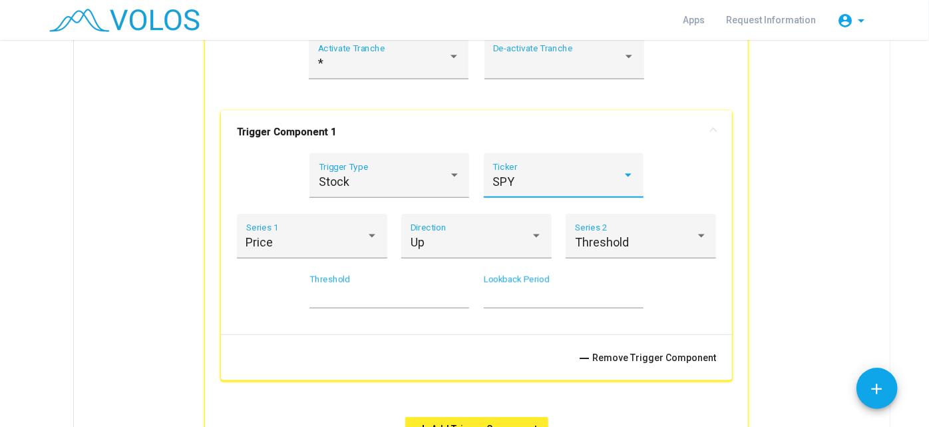
click at [539, 175] on div "SPY" at bounding box center [558, 181] width 130 height 13
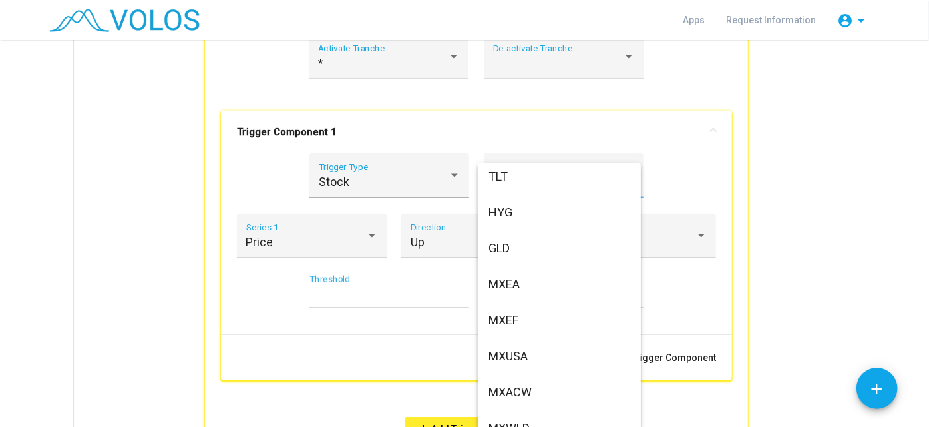
scroll to position [2130, 0]
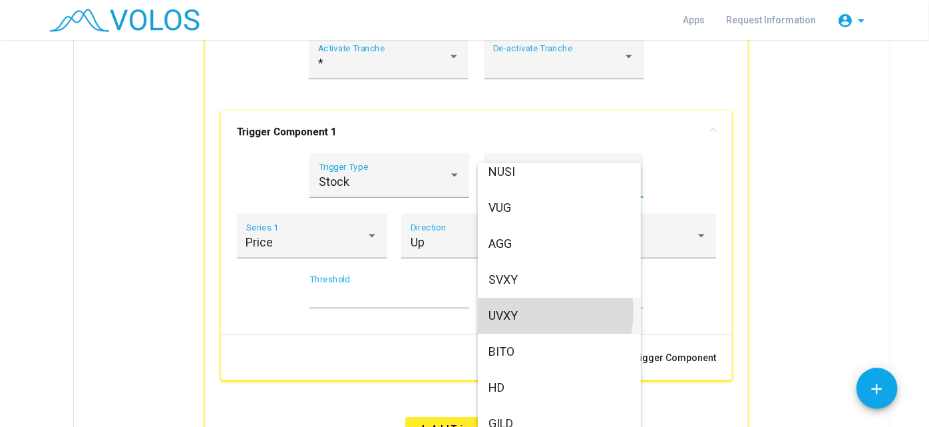
click at [520, 311] on span "UVXY" at bounding box center [560, 316] width 142 height 36
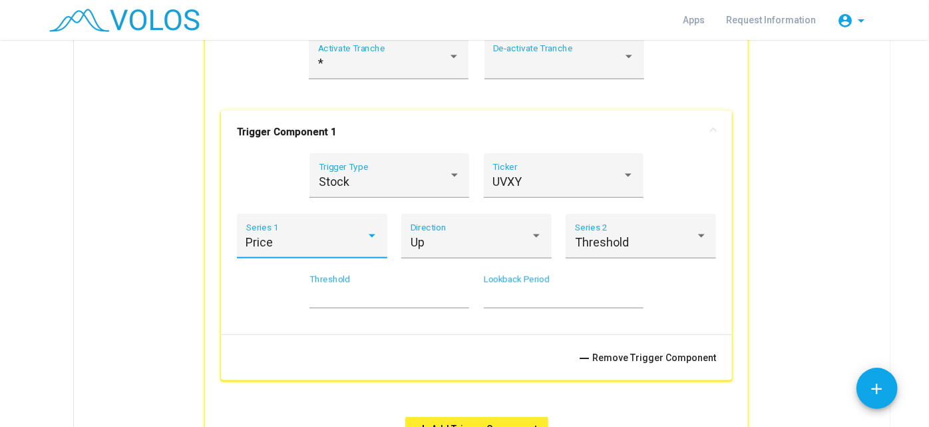
click at [367, 231] on div at bounding box center [372, 235] width 12 height 13
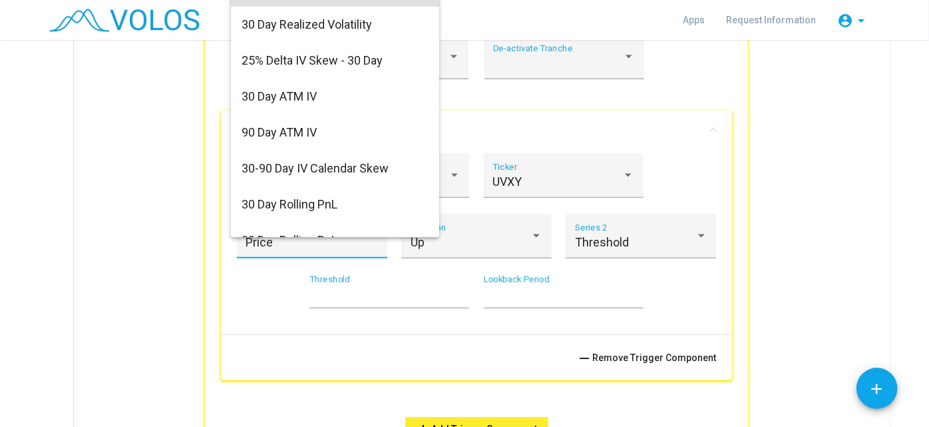
click at [513, 243] on div at bounding box center [464, 213] width 929 height 427
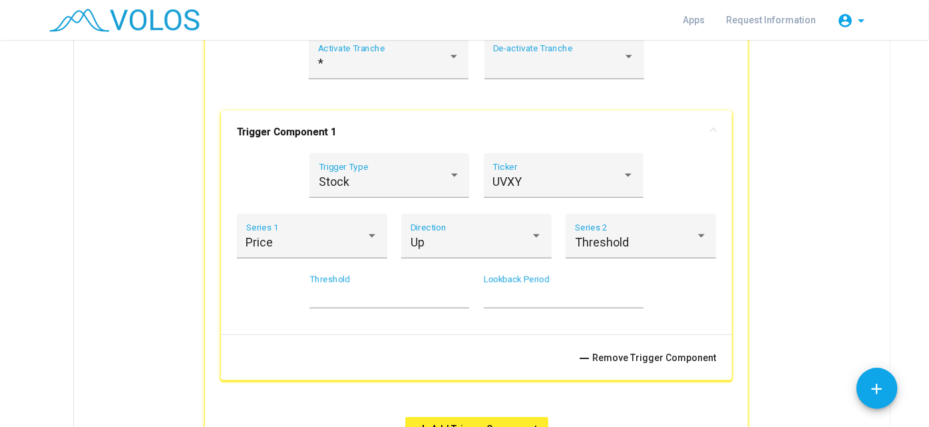
click at [513, 243] on div "Up" at bounding box center [471, 242] width 120 height 13
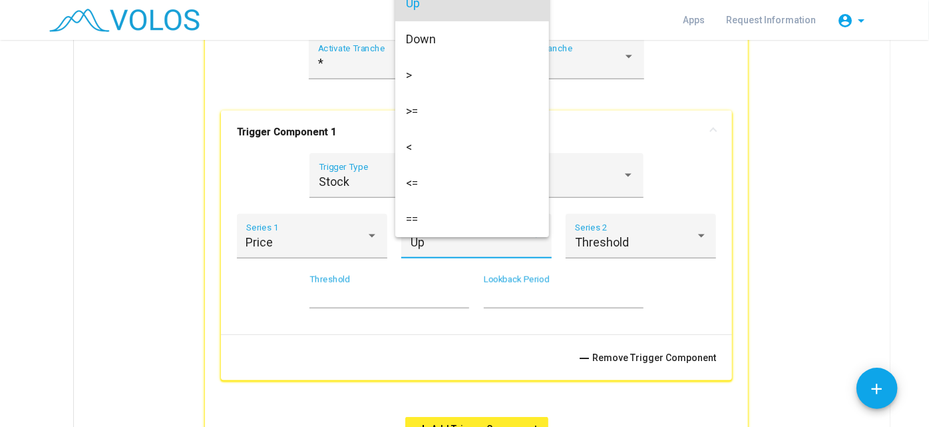
click at [513, 243] on div at bounding box center [464, 213] width 929 height 427
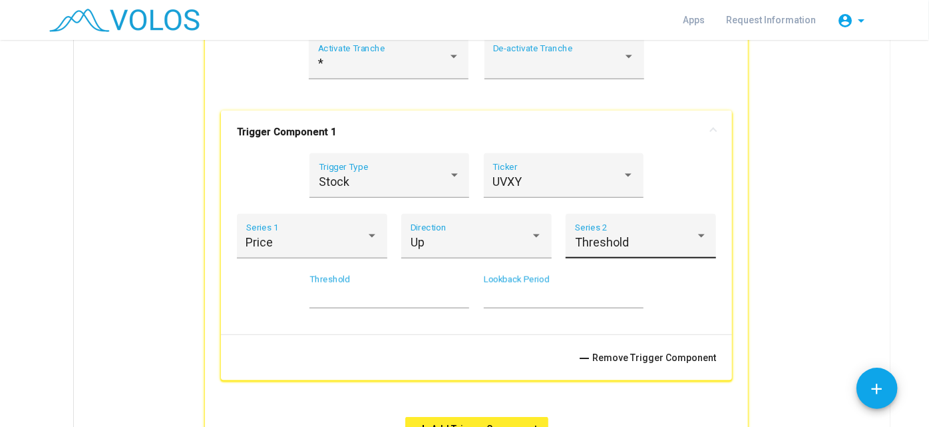
click at [621, 233] on div "Threshold Series 2" at bounding box center [641, 240] width 132 height 35
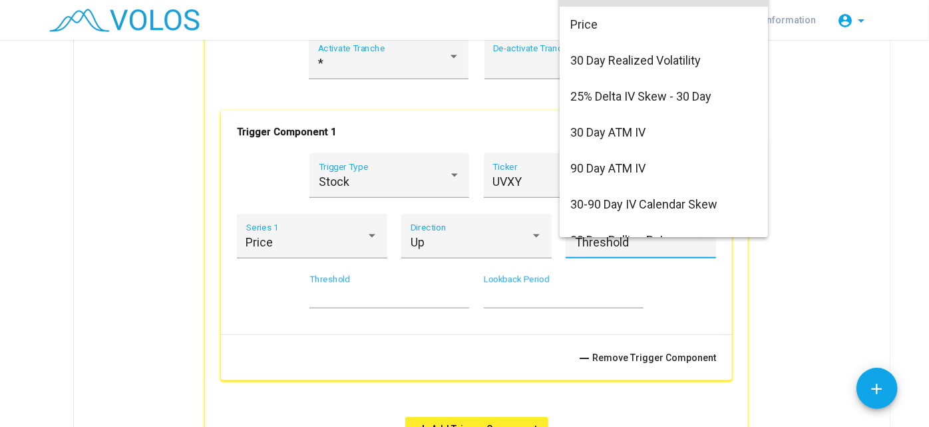
click at [375, 297] on div at bounding box center [464, 213] width 929 height 427
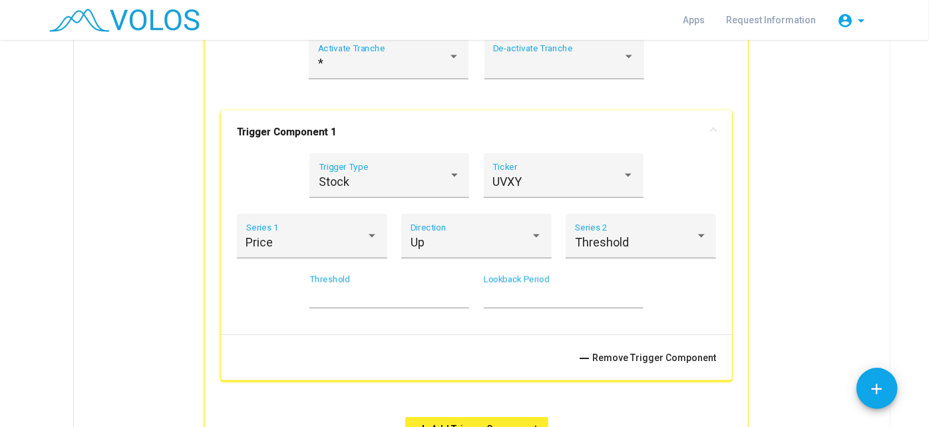
click at [310, 297] on input "*" at bounding box center [390, 296] width 160 height 13
type input "**"
click at [208, 306] on div "Active and Deactive Action * Masking Period Day(s) ********* Trigger Label * Ac…" at bounding box center [476, 205] width 543 height 492
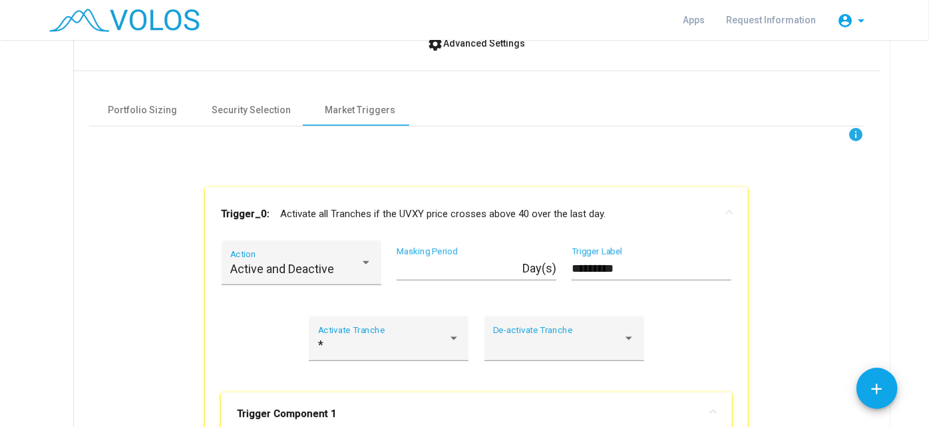
scroll to position [356, 0]
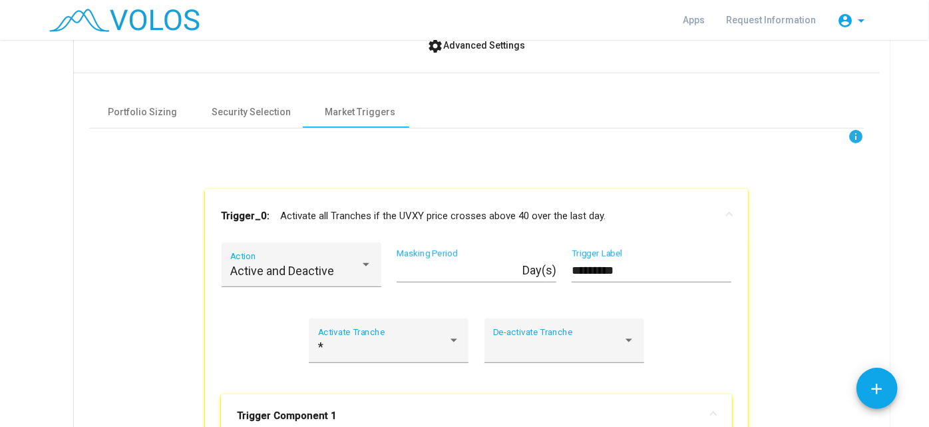
click at [383, 206] on mat-expansion-panel-header "Trigger_0: Activate all Tranches if the UVXY price crosses above 40 over the la…" at bounding box center [476, 215] width 543 height 53
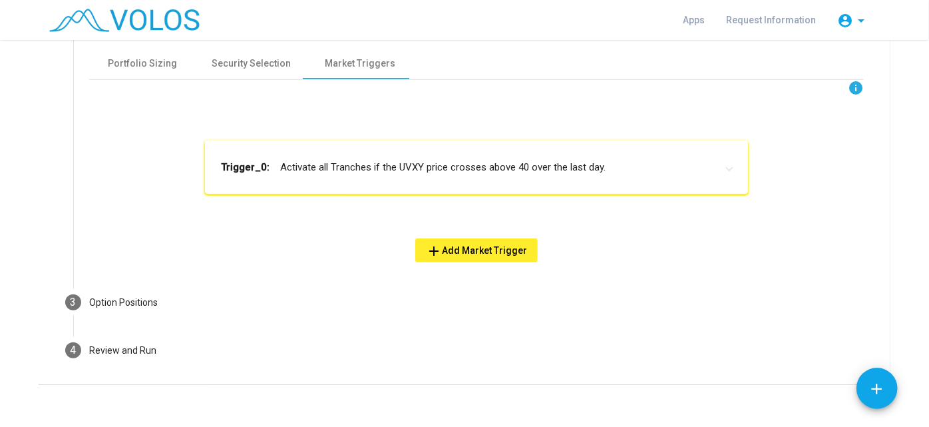
scroll to position [415, 0]
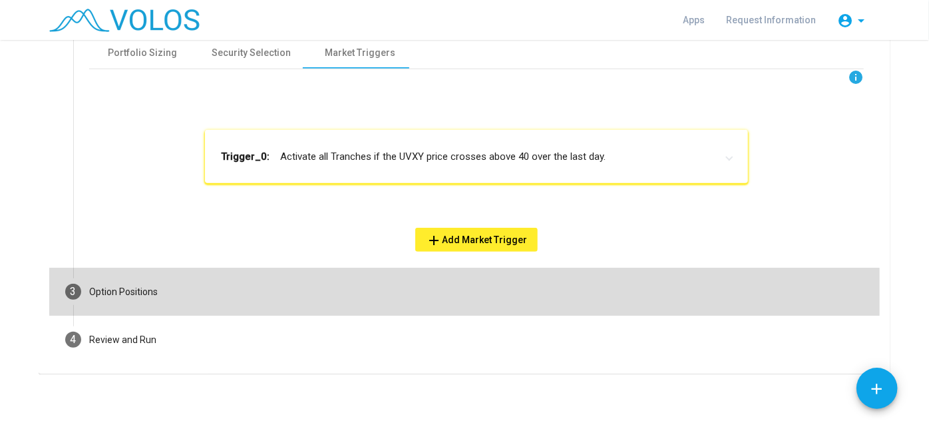
click at [489, 289] on mat-step-header "3 Option Positions" at bounding box center [464, 292] width 831 height 48
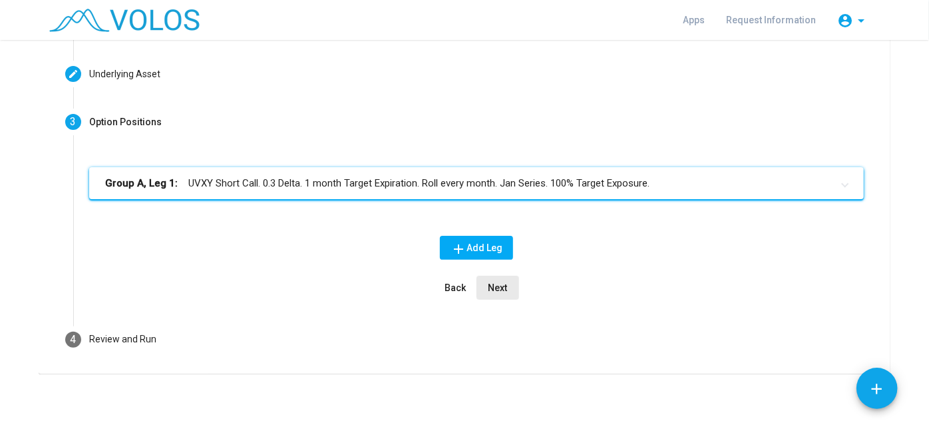
click at [492, 287] on span "Next" at bounding box center [498, 287] width 19 height 11
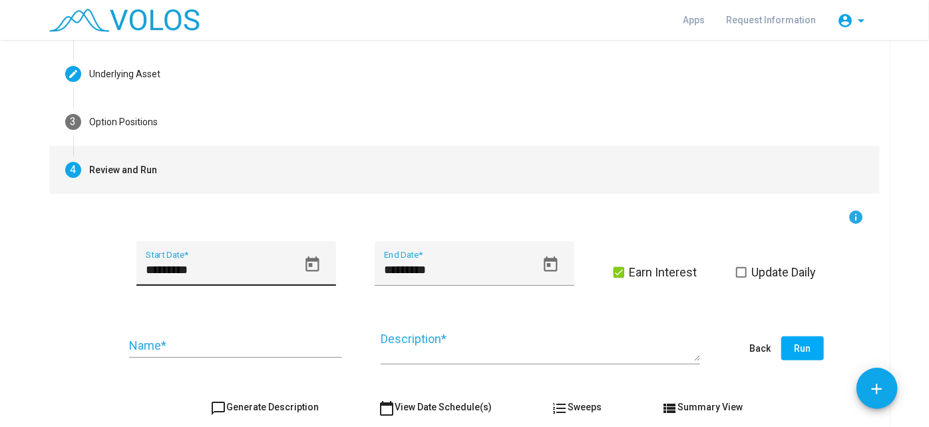
click at [250, 269] on input "*********" at bounding box center [222, 269] width 152 height 13
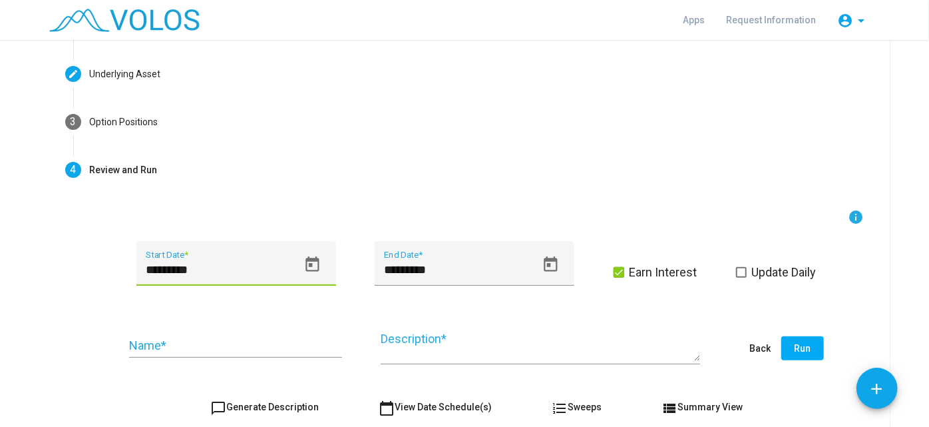
click at [306, 260] on icon "Open calendar" at bounding box center [312, 263] width 13 height 15
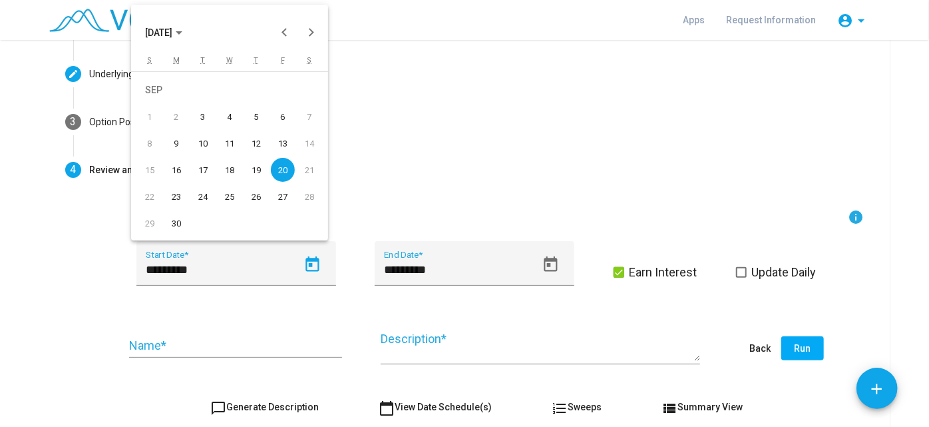
click at [172, 31] on span "SEP 2024" at bounding box center [158, 33] width 27 height 11
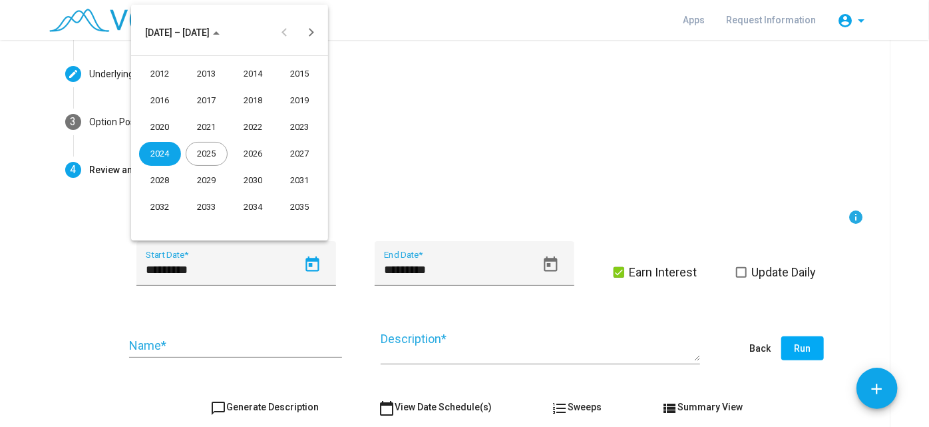
click at [149, 69] on div "2012" at bounding box center [160, 74] width 42 height 24
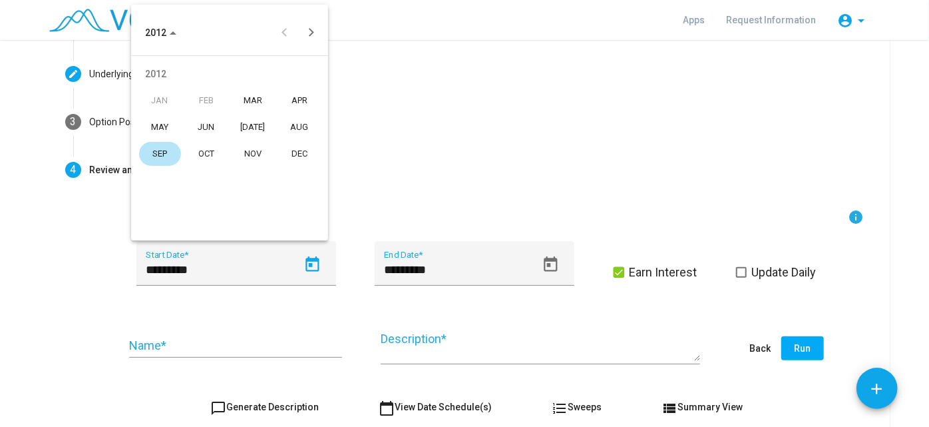
click at [241, 105] on div "MAR" at bounding box center [253, 101] width 42 height 24
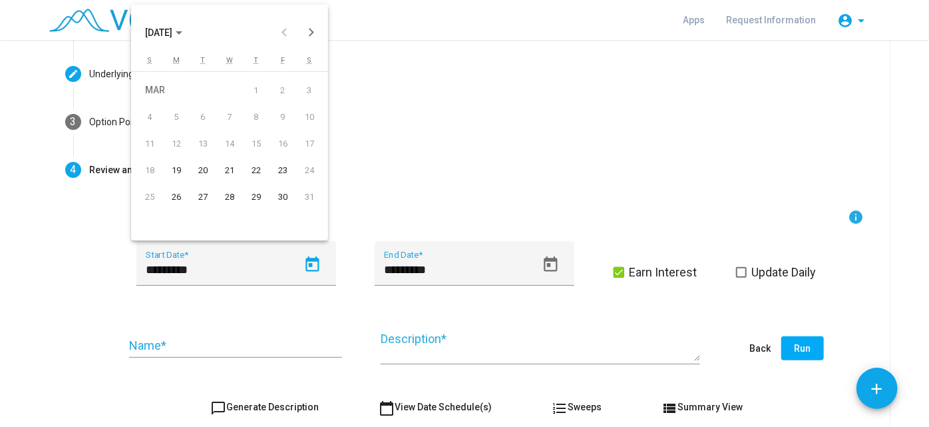
click at [239, 171] on div "21" at bounding box center [230, 170] width 24 height 24
type input "*********"
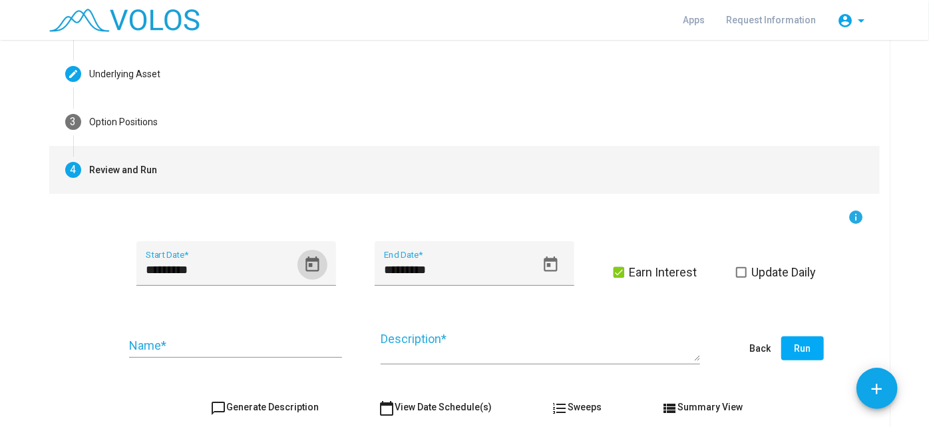
scroll to position [230, 0]
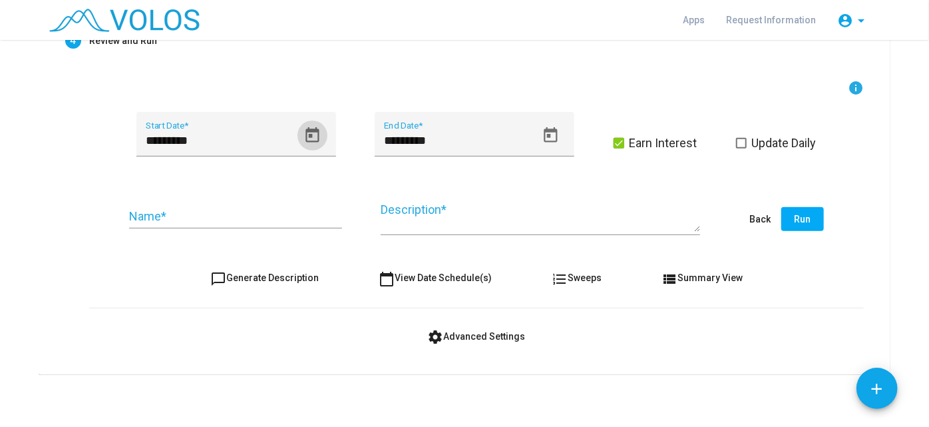
click at [619, 144] on label "Earn Interest" at bounding box center [656, 143] width 84 height 16
click at [299, 210] on input "Name *" at bounding box center [235, 216] width 213 height 13
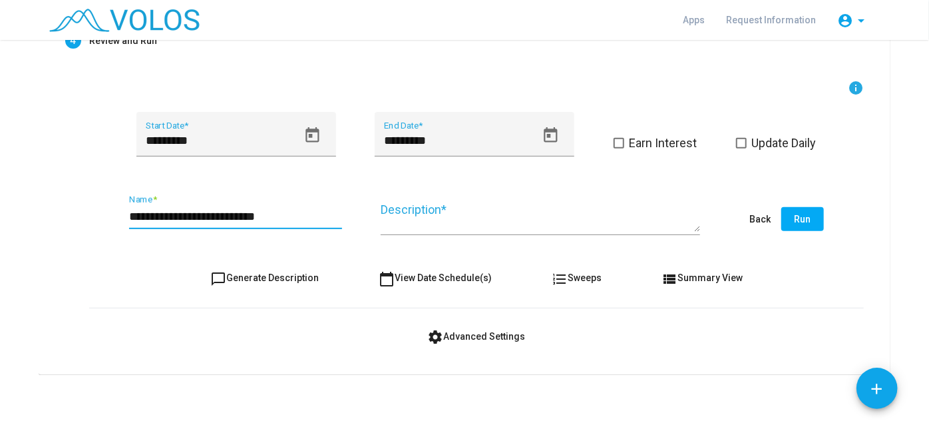
type input "**********"
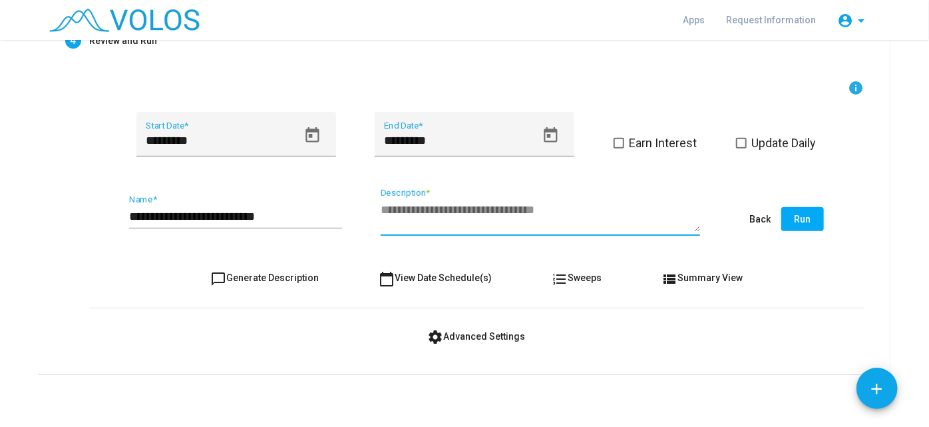
click at [411, 226] on textarea "Description *" at bounding box center [541, 217] width 320 height 30
type textarea "**********"
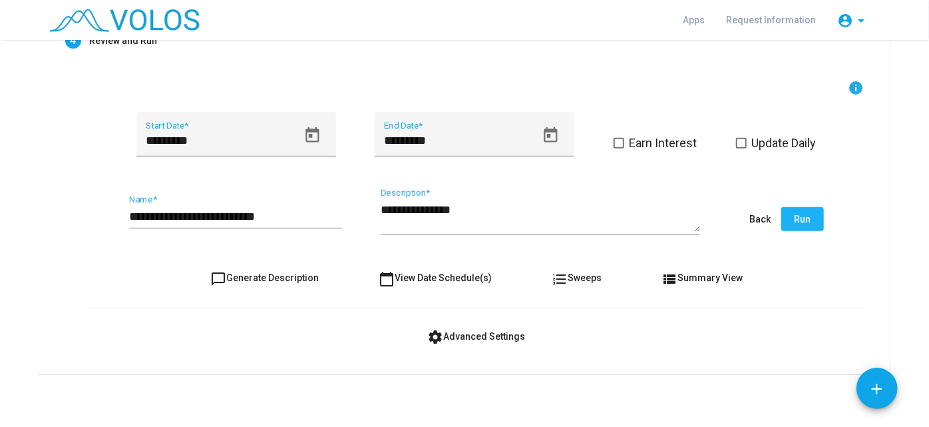
click at [795, 214] on span "Run" at bounding box center [803, 219] width 17 height 11
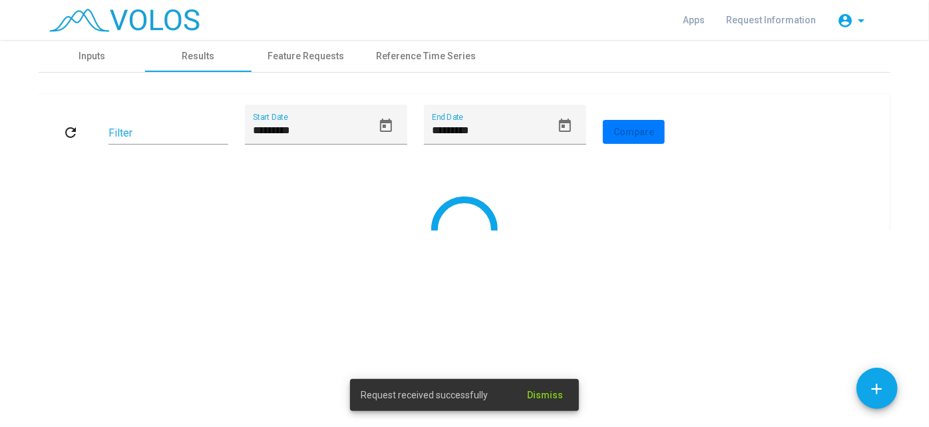
scroll to position [0, 0]
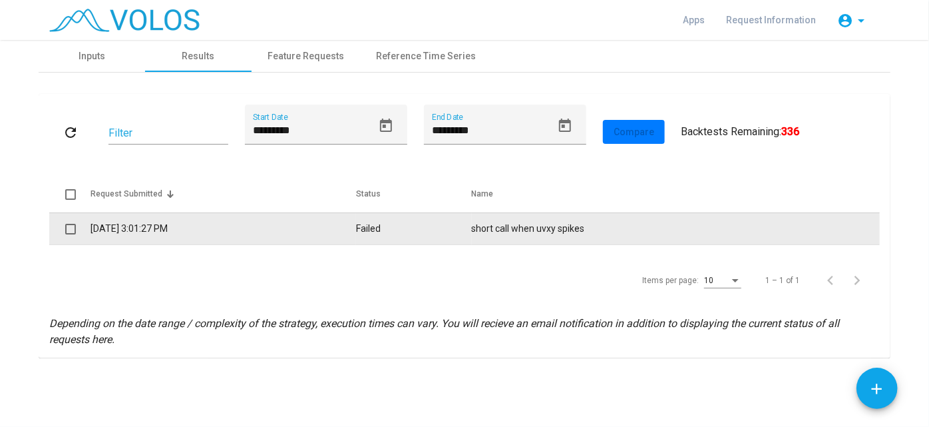
click at [310, 224] on td "9/22/2025 3:01:27 PM" at bounding box center [223, 228] width 265 height 32
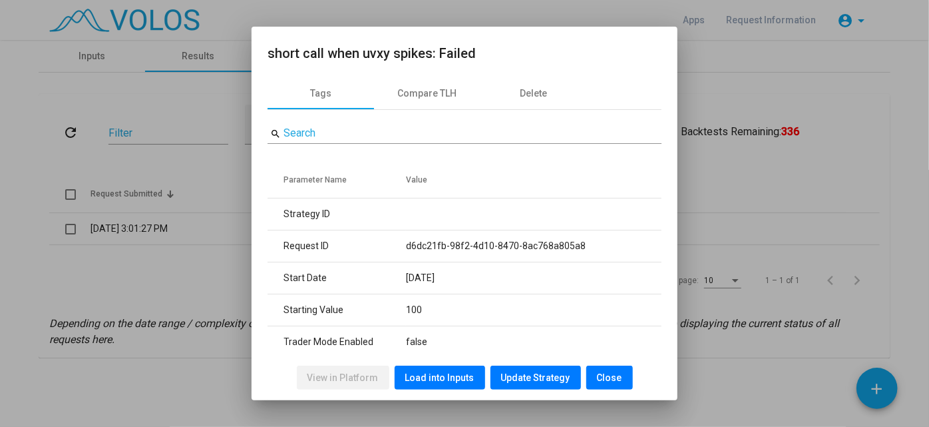
click at [220, 296] on div at bounding box center [464, 213] width 929 height 427
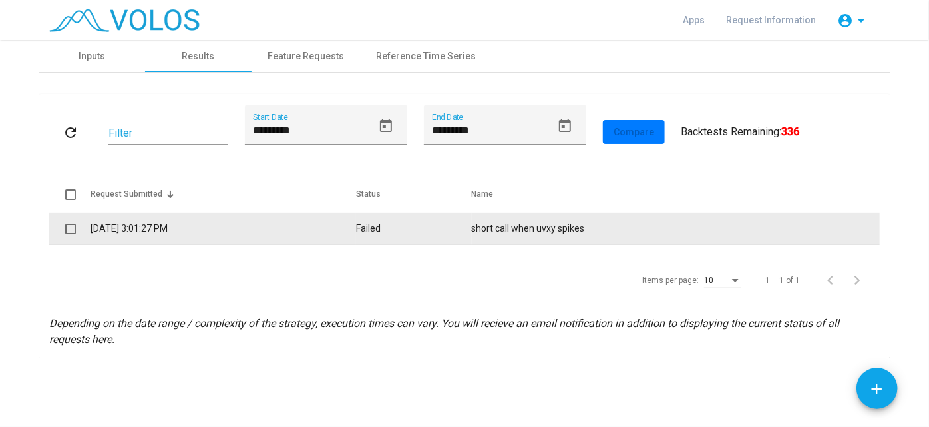
click at [260, 212] on td "9/22/2025 3:01:27 PM" at bounding box center [223, 228] width 265 height 32
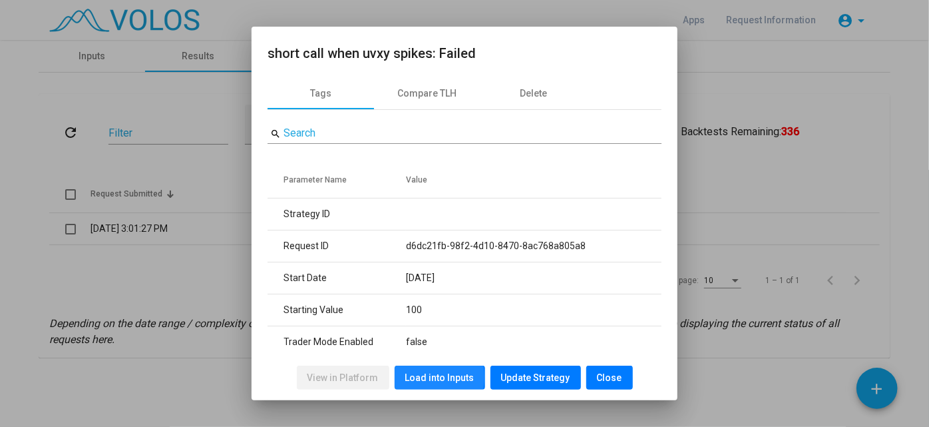
click at [434, 377] on span "Load into Inputs" at bounding box center [439, 377] width 69 height 11
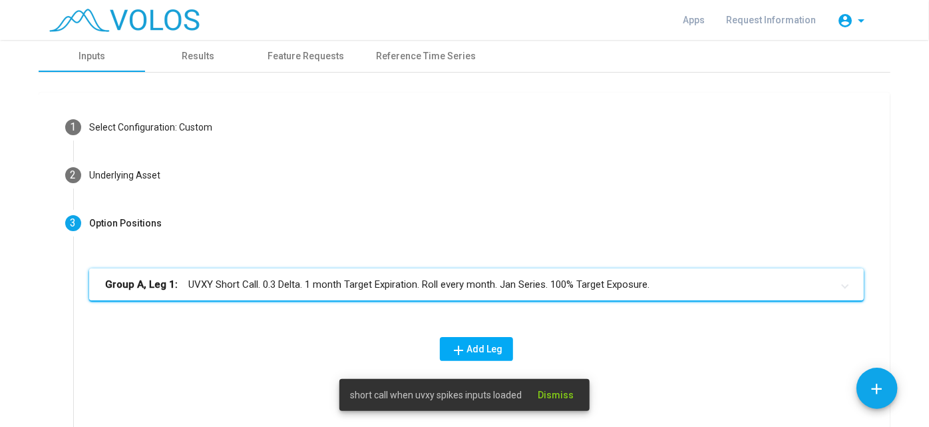
click at [353, 286] on mat-panel-title "Group A, Leg 1: UVXY Short Call. 0.3 Delta. 1 month Target Expiration. Roll eve…" at bounding box center [468, 284] width 727 height 15
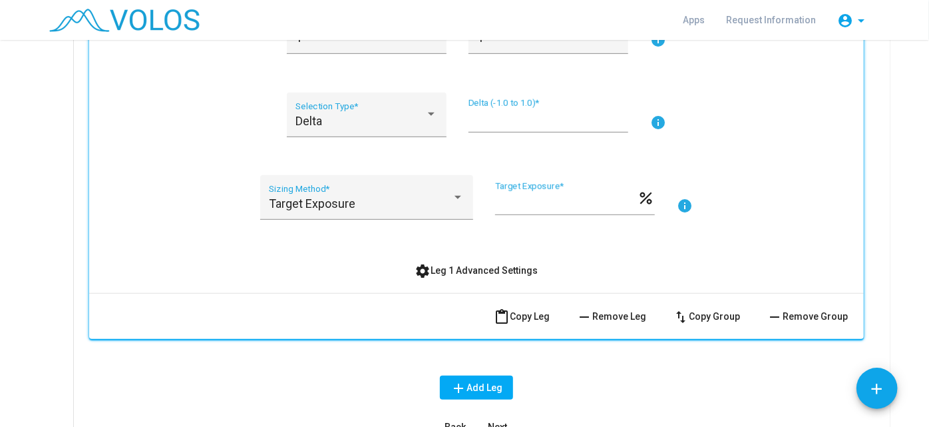
scroll to position [399, 0]
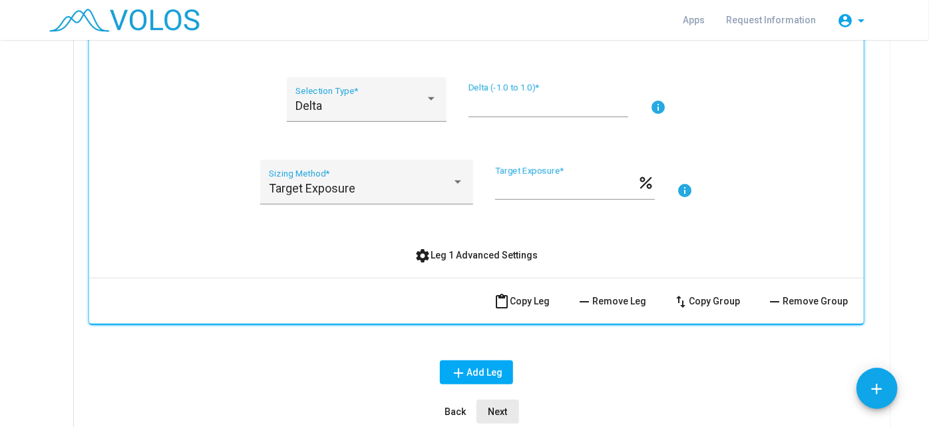
click at [496, 408] on span "Next" at bounding box center [498, 411] width 19 height 11
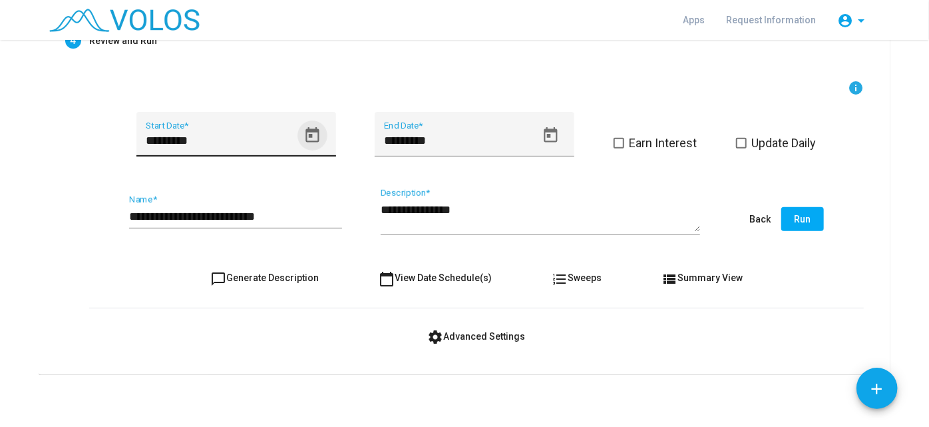
click at [313, 132] on icon "Open calendar" at bounding box center [312, 134] width 13 height 15
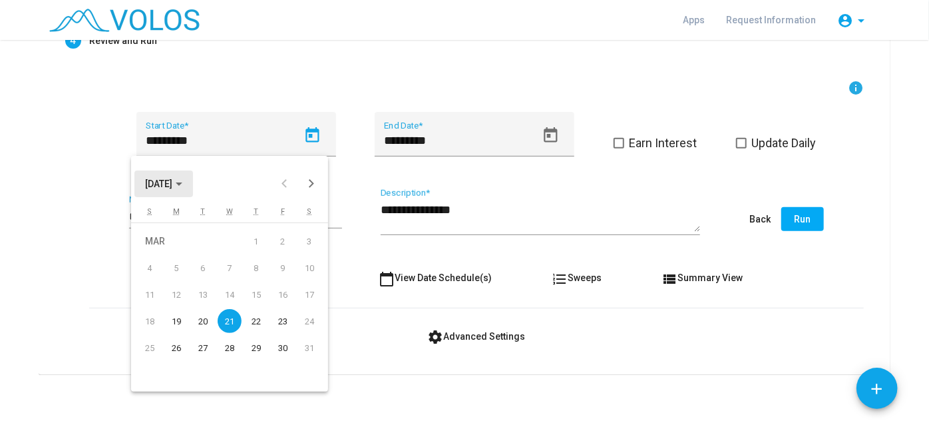
click at [182, 181] on span "MAR 2012" at bounding box center [163, 183] width 37 height 11
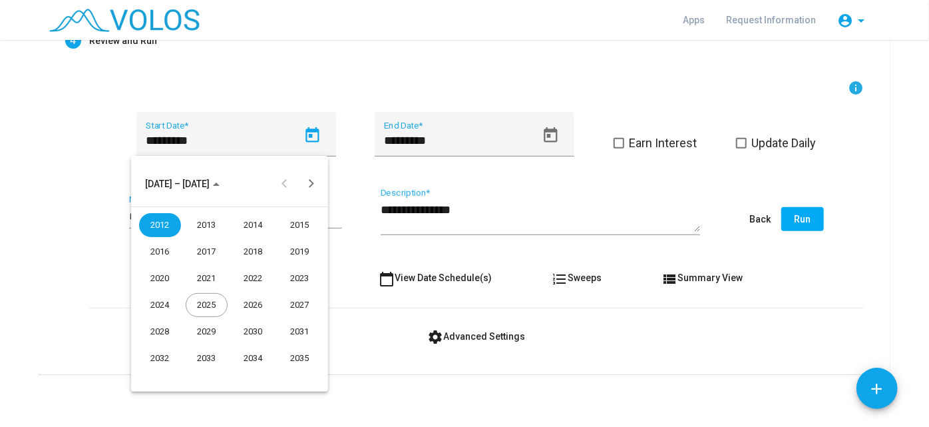
click at [211, 222] on div "2013" at bounding box center [207, 225] width 42 height 24
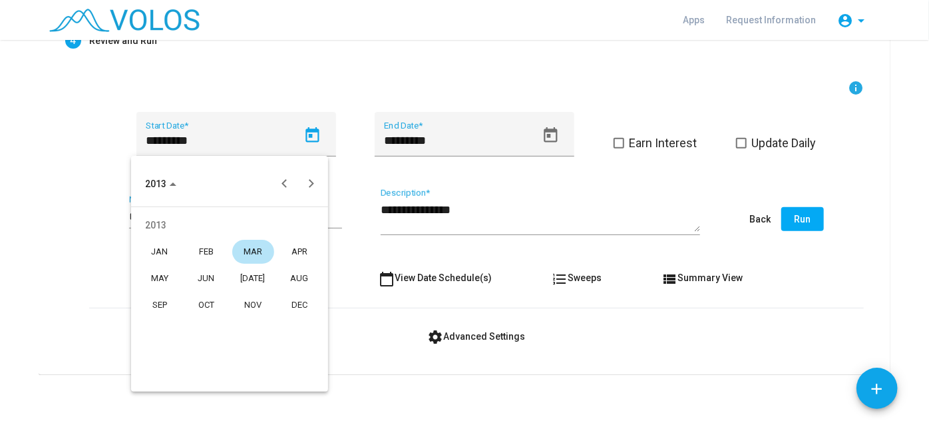
click at [294, 242] on div "APR" at bounding box center [300, 252] width 42 height 24
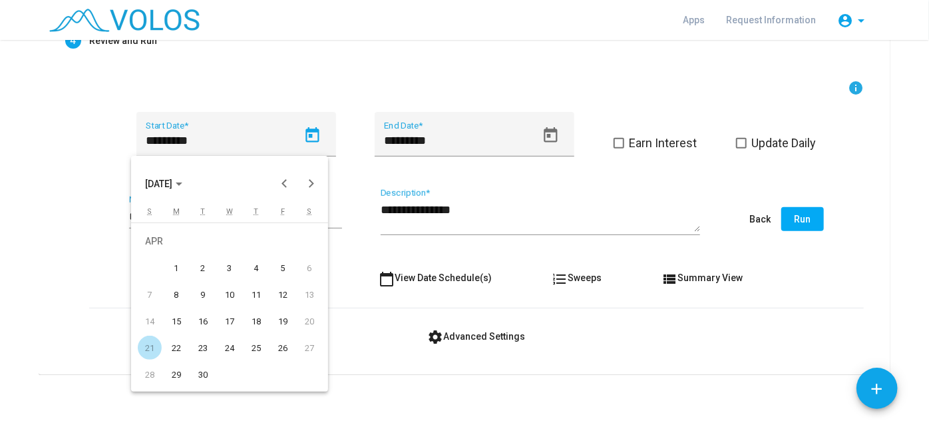
click at [287, 270] on div "5" at bounding box center [283, 268] width 24 height 24
type input "********"
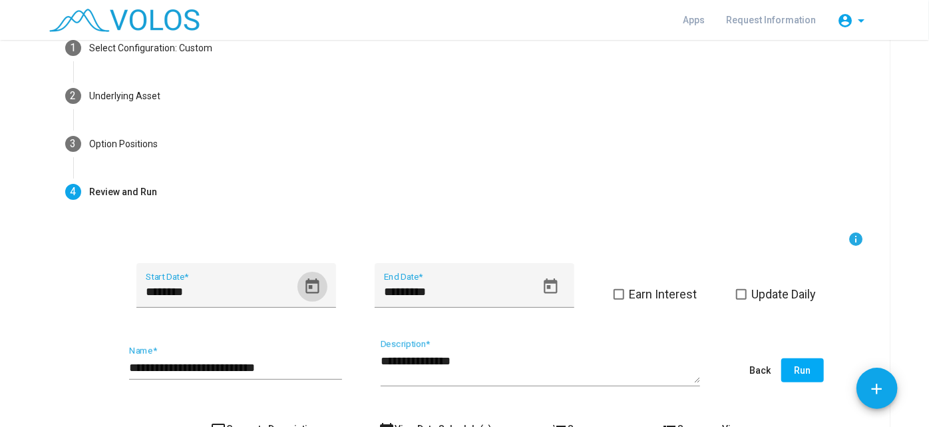
scroll to position [79, 0]
click at [789, 368] on button "Run" at bounding box center [802, 371] width 43 height 24
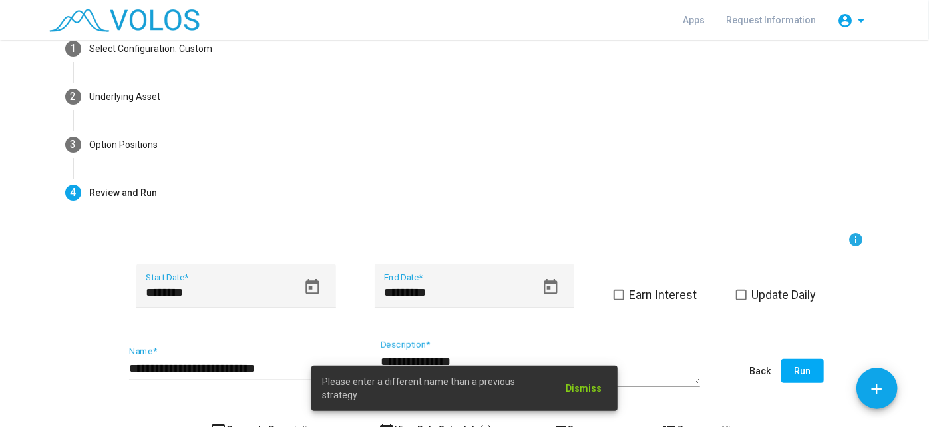
scroll to position [136, 0]
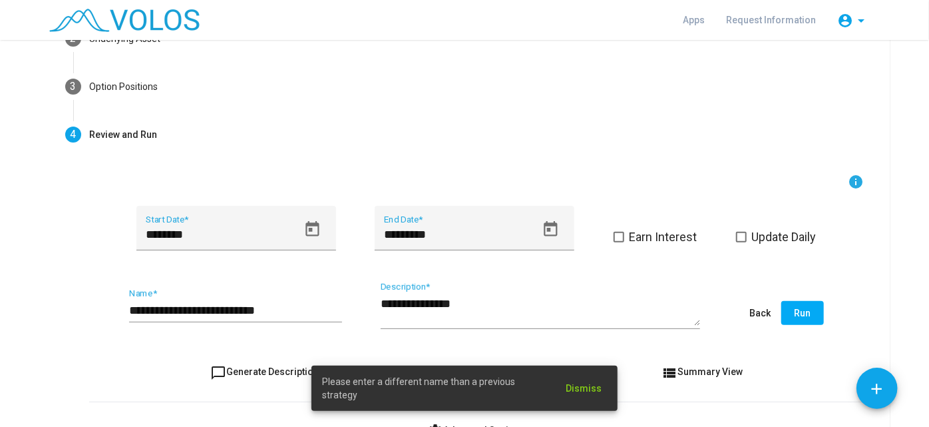
click at [292, 302] on div "**********" at bounding box center [235, 305] width 213 height 34
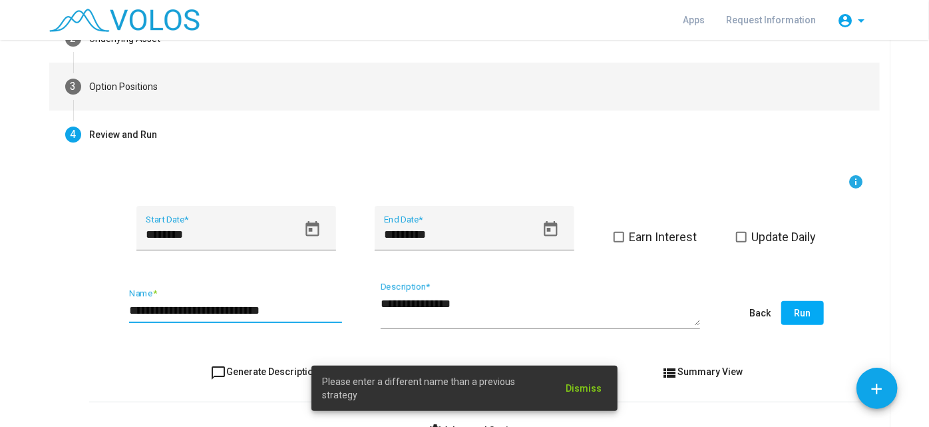
type input "**********"
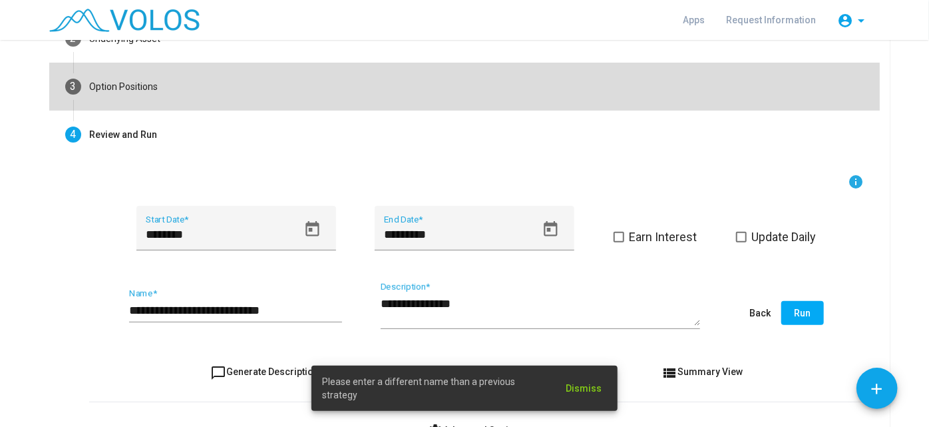
click at [164, 89] on mat-step-header "3 Option Positions" at bounding box center [464, 87] width 831 height 48
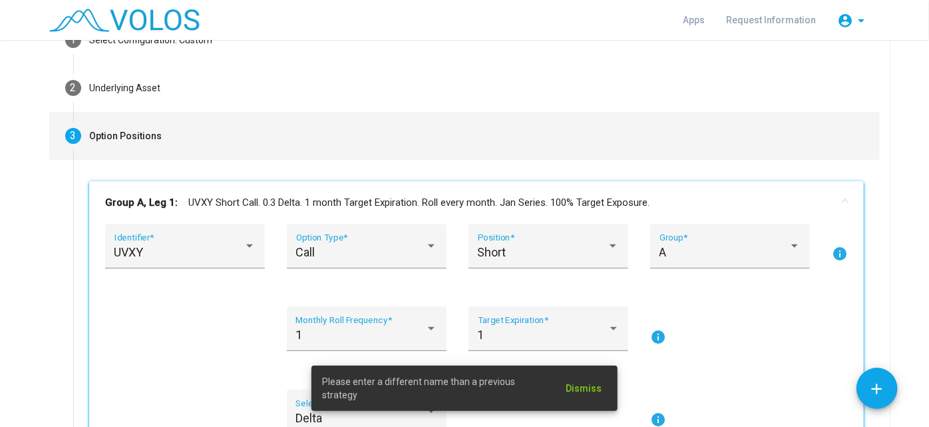
scroll to position [87, 0]
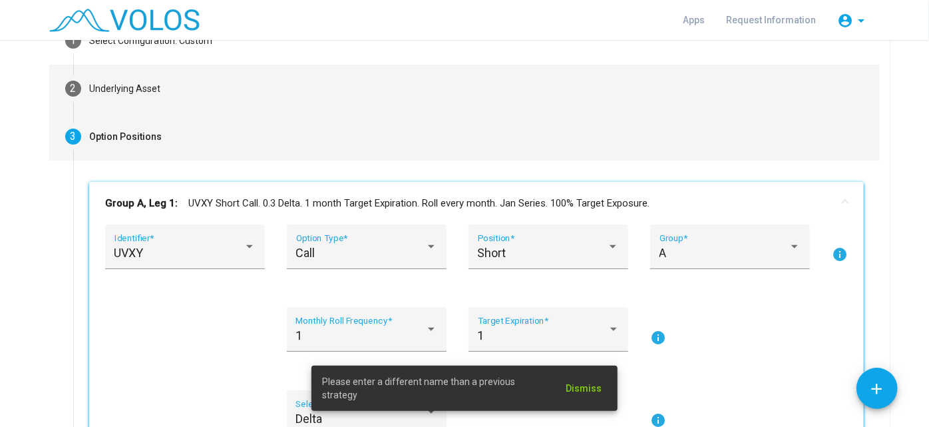
click at [218, 93] on mat-step-header "2 Underlying Asset" at bounding box center [464, 89] width 831 height 48
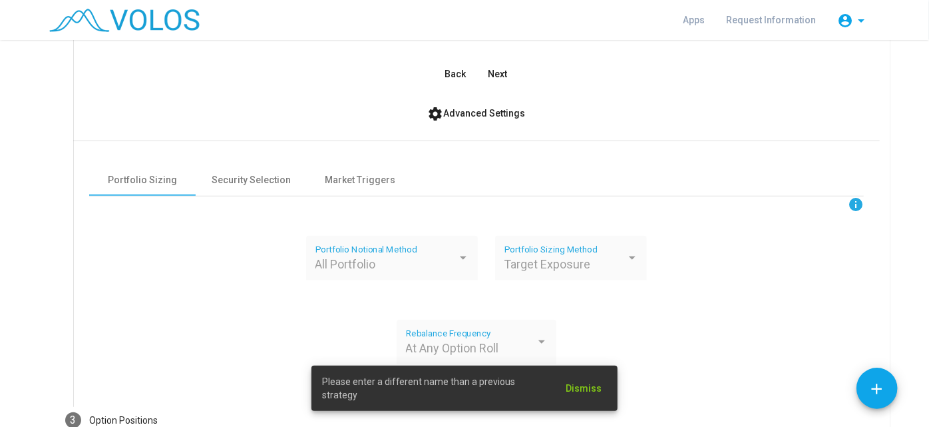
scroll to position [304, 0]
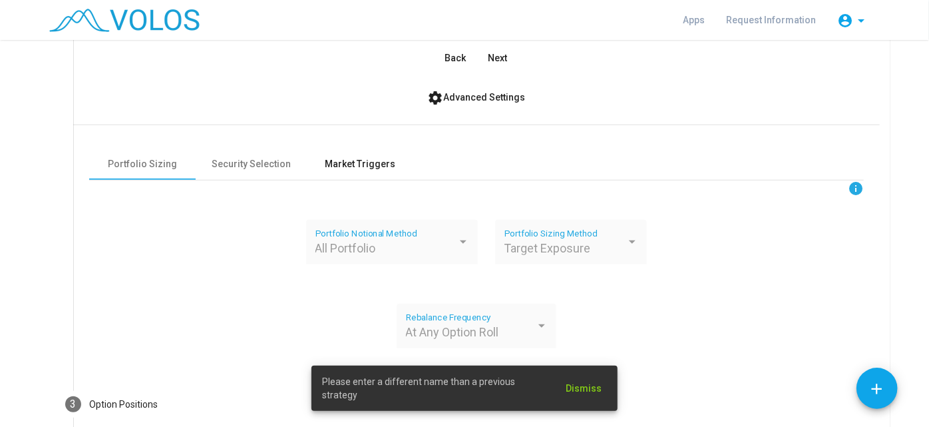
click at [365, 156] on div "Market Triggers" at bounding box center [360, 164] width 107 height 32
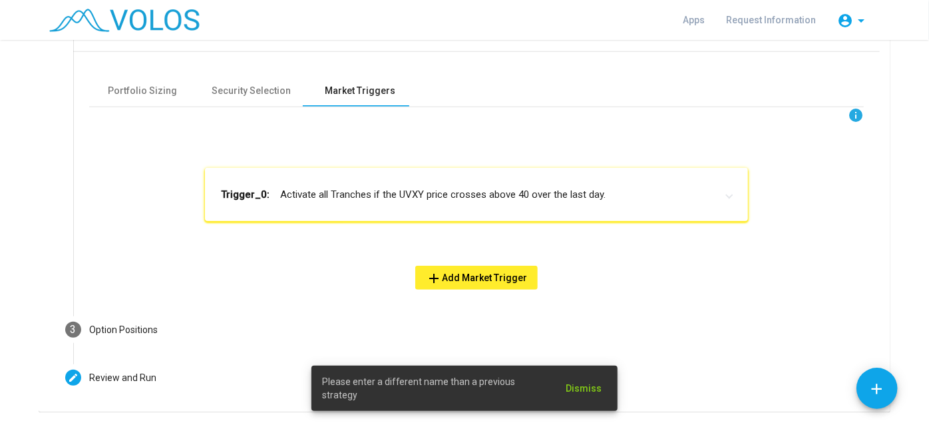
scroll to position [415, 0]
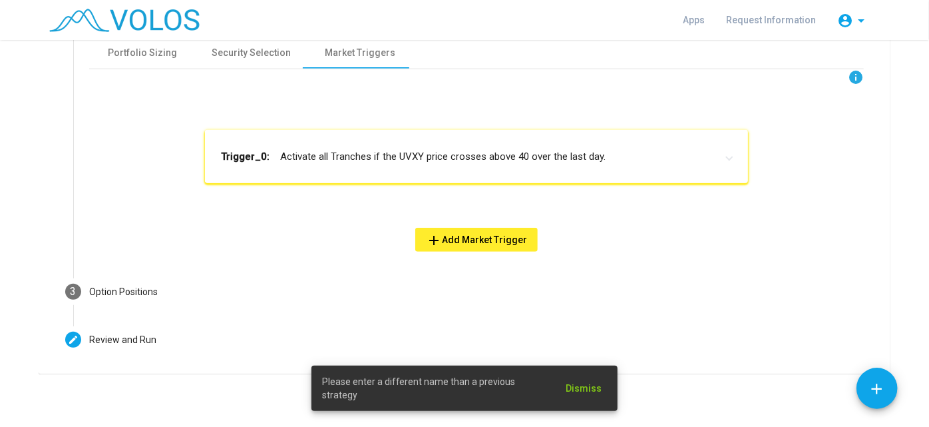
click at [427, 160] on mat-panel-title "Trigger_0: Activate all Tranches if the UVXY price crosses above 40 over the la…" at bounding box center [468, 156] width 495 height 15
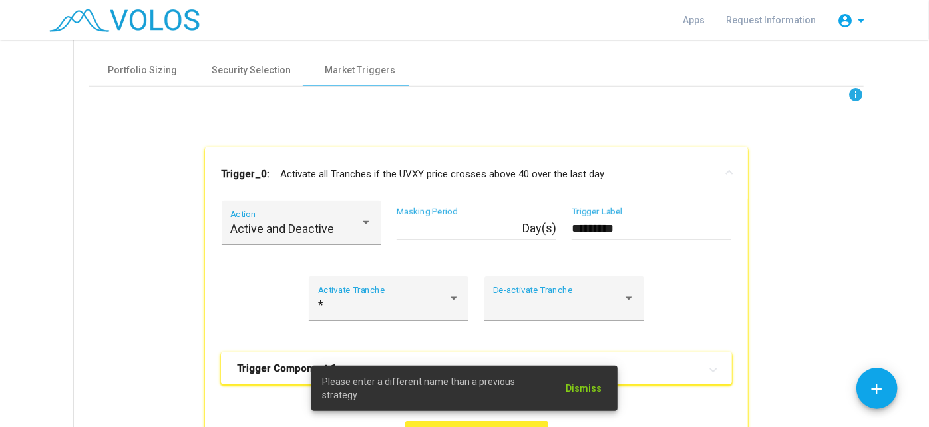
scroll to position [716, 0]
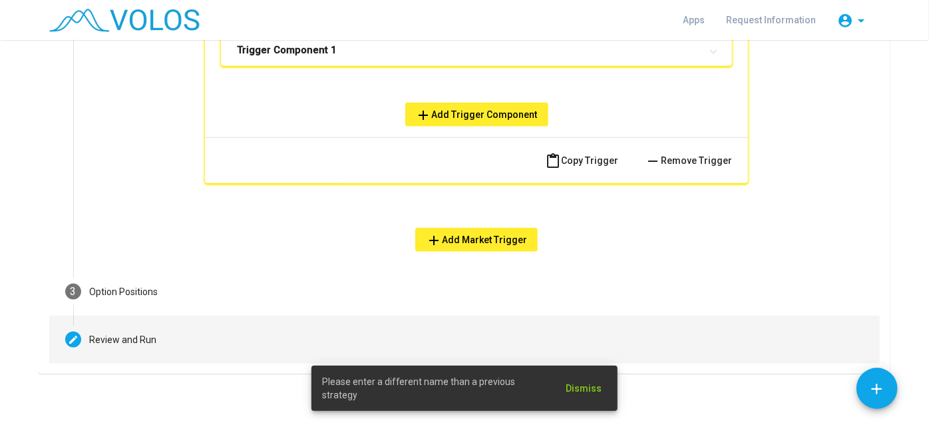
click at [199, 341] on mat-step-header "Editable create Review and Run" at bounding box center [464, 340] width 831 height 48
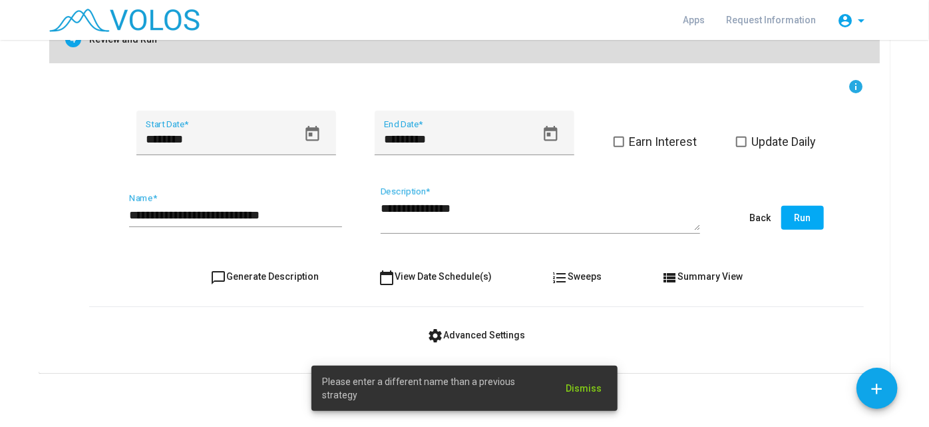
scroll to position [230, 0]
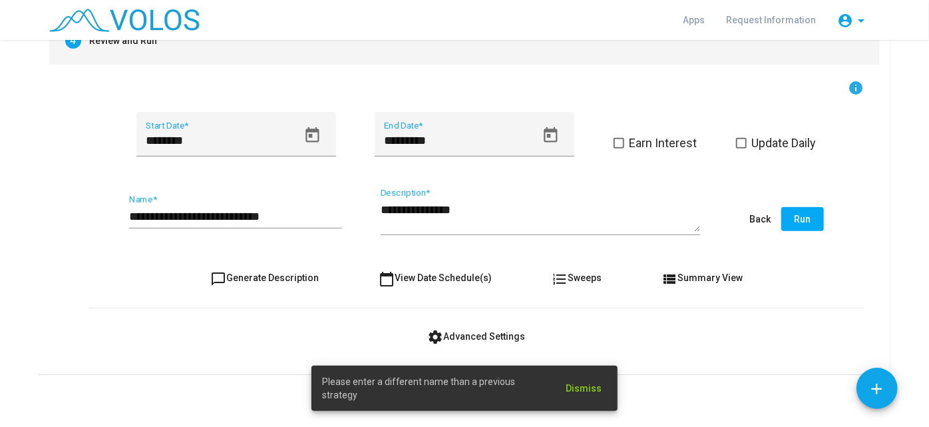
click at [789, 216] on button "Run" at bounding box center [802, 219] width 43 height 24
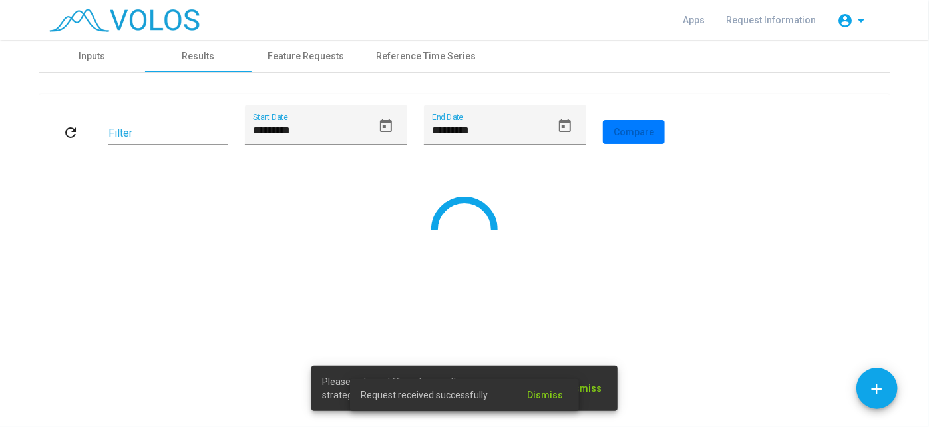
scroll to position [0, 0]
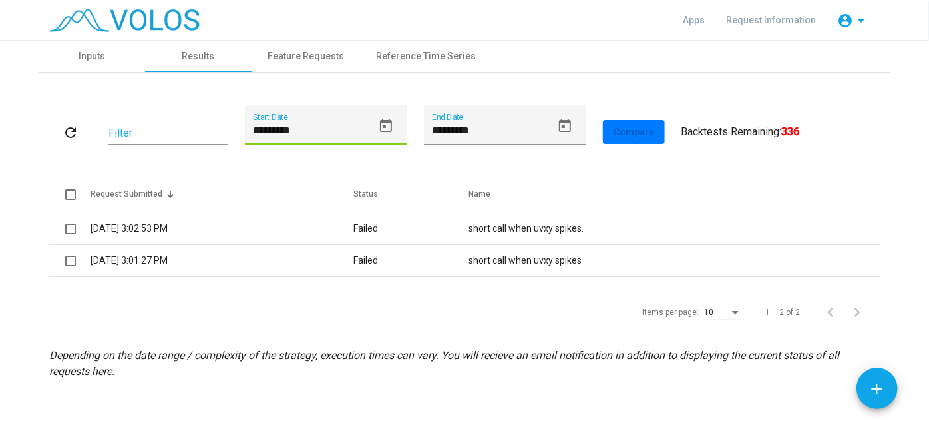
click at [304, 134] on input "*********" at bounding box center [313, 130] width 120 height 12
click at [63, 130] on mat-icon "refresh" at bounding box center [71, 132] width 16 height 16
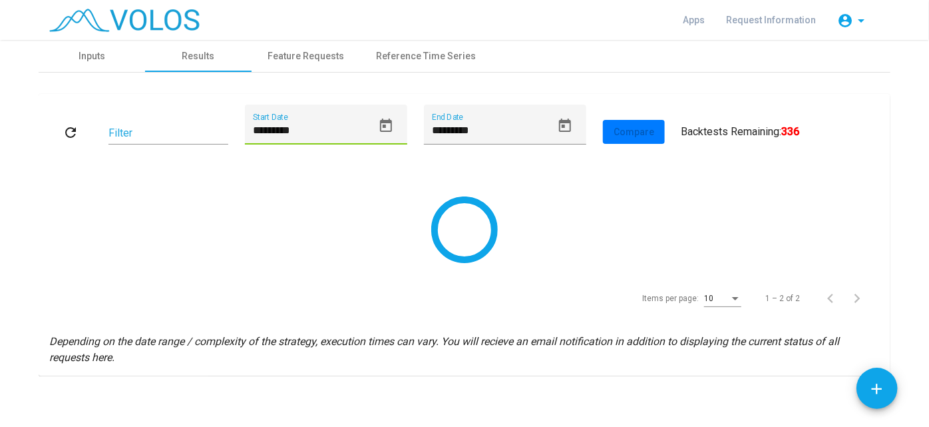
click at [322, 124] on input "*********" at bounding box center [313, 130] width 120 height 12
click at [254, 128] on input "*********" at bounding box center [313, 130] width 120 height 12
click at [75, 127] on button "refresh" at bounding box center [70, 132] width 43 height 24
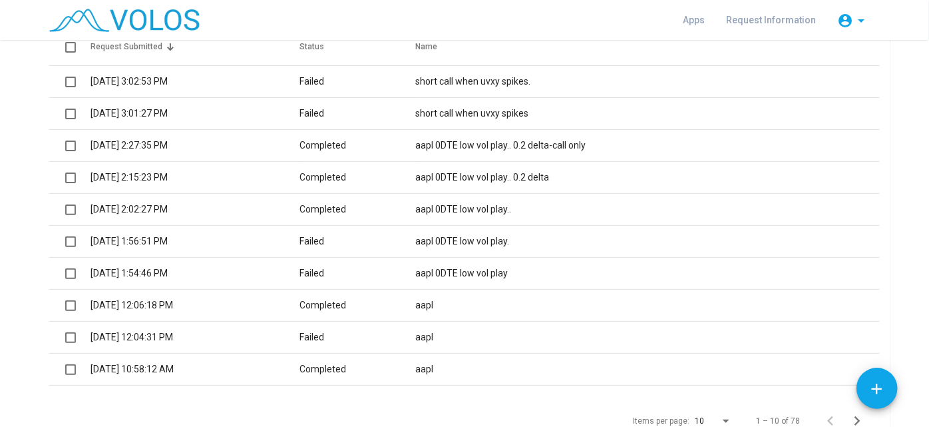
scroll to position [272, 0]
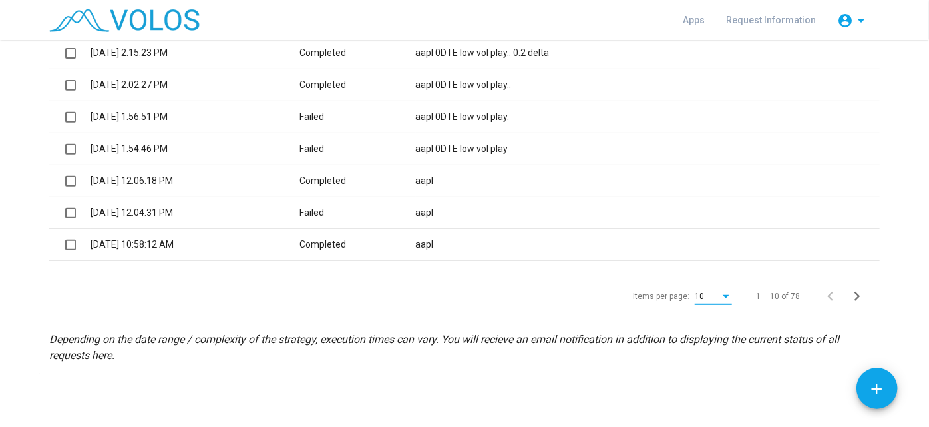
click at [728, 294] on div "Items per page:" at bounding box center [726, 296] width 12 height 9
click at [714, 289] on span "100" at bounding box center [710, 288] width 37 height 24
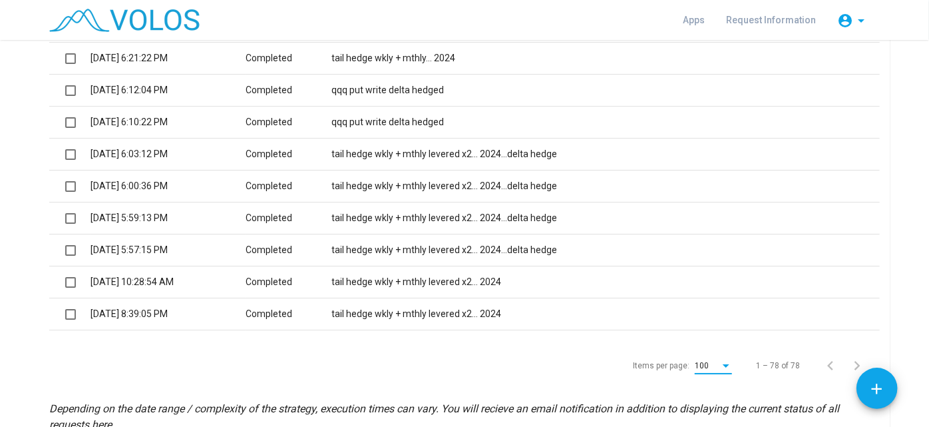
scroll to position [2378, 0]
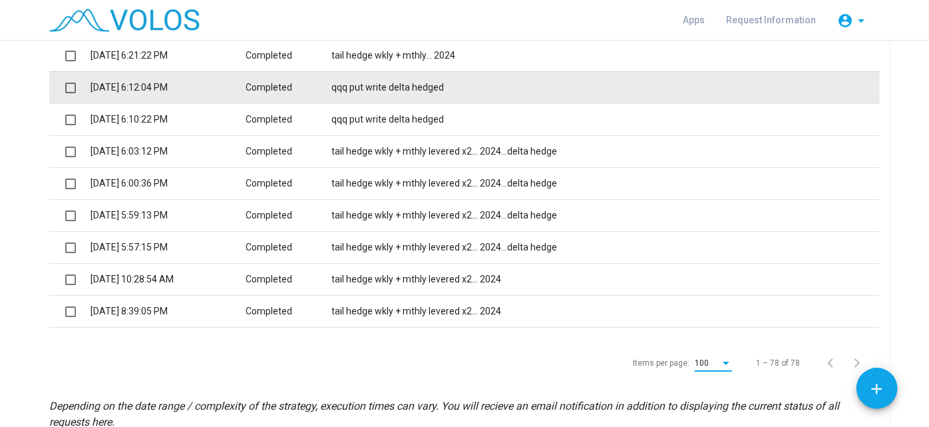
click at [331, 85] on td "Completed" at bounding box center [289, 87] width 86 height 32
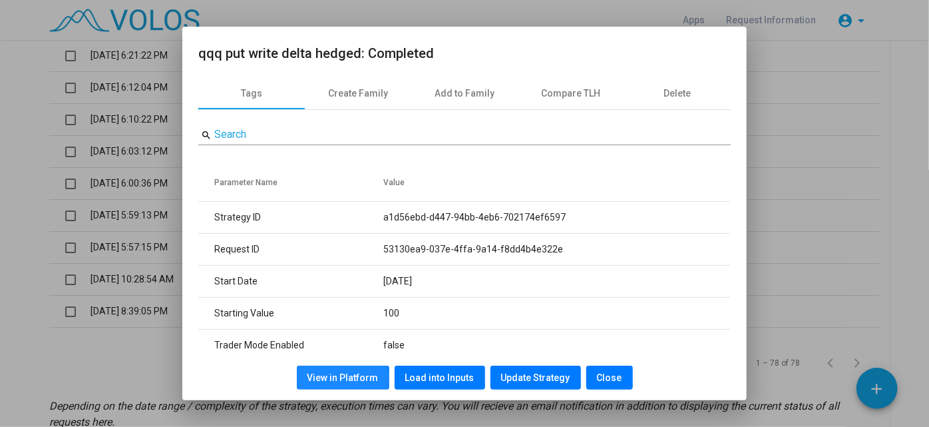
click at [342, 378] on span "View in Platform" at bounding box center [343, 377] width 71 height 11
click at [610, 375] on span "Close" at bounding box center [609, 377] width 25 height 11
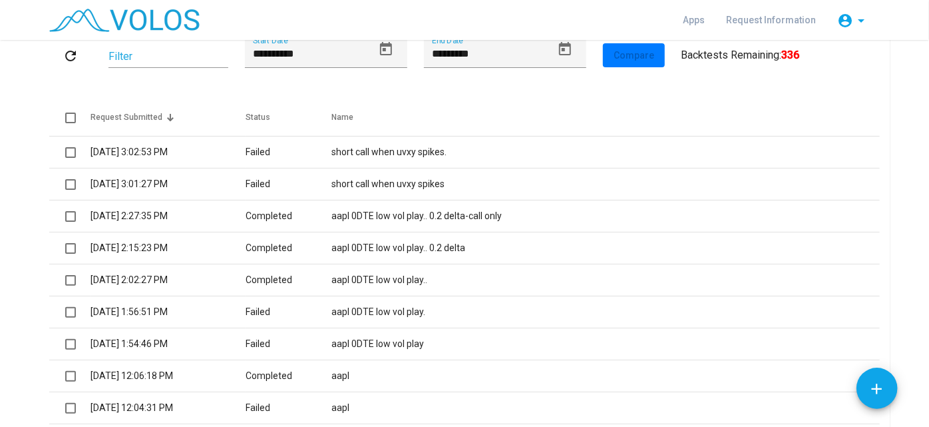
scroll to position [0, 0]
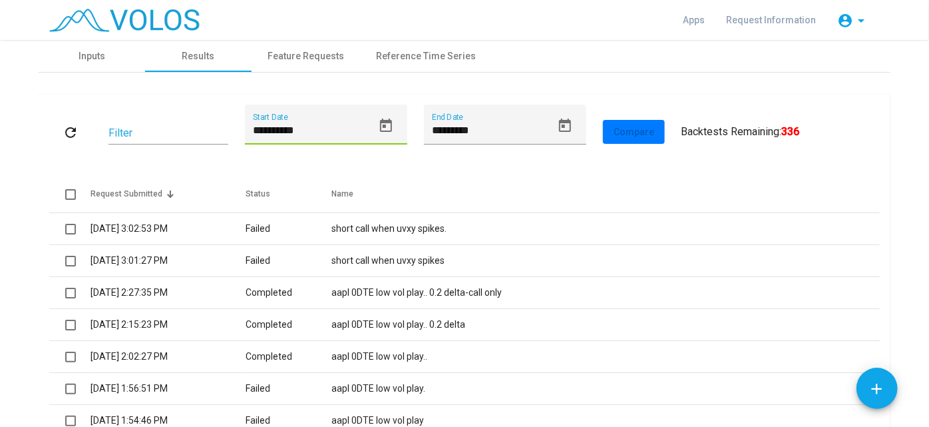
click at [260, 132] on input "**********" at bounding box center [313, 130] width 120 height 12
type input "**********"
click at [69, 136] on mat-icon "refresh" at bounding box center [71, 132] width 16 height 16
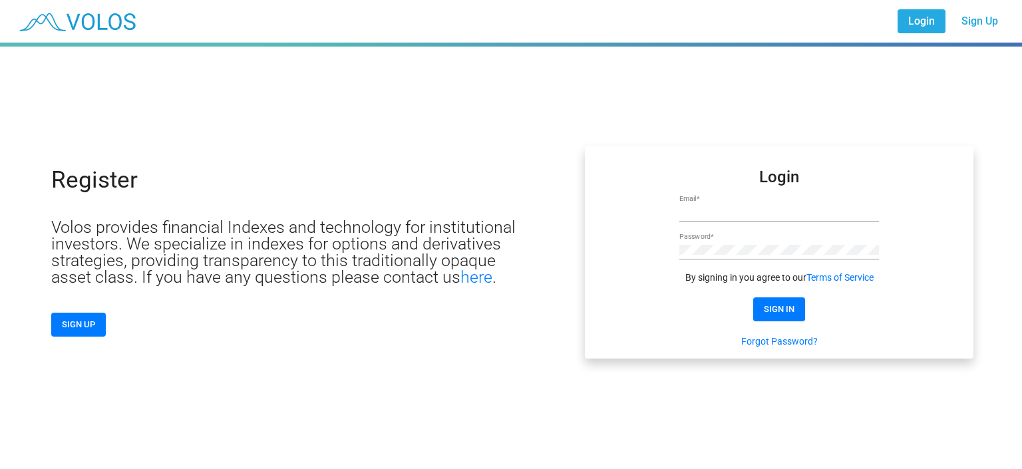
type input "**********"
click at [789, 306] on span "SIGN IN" at bounding box center [779, 309] width 31 height 10
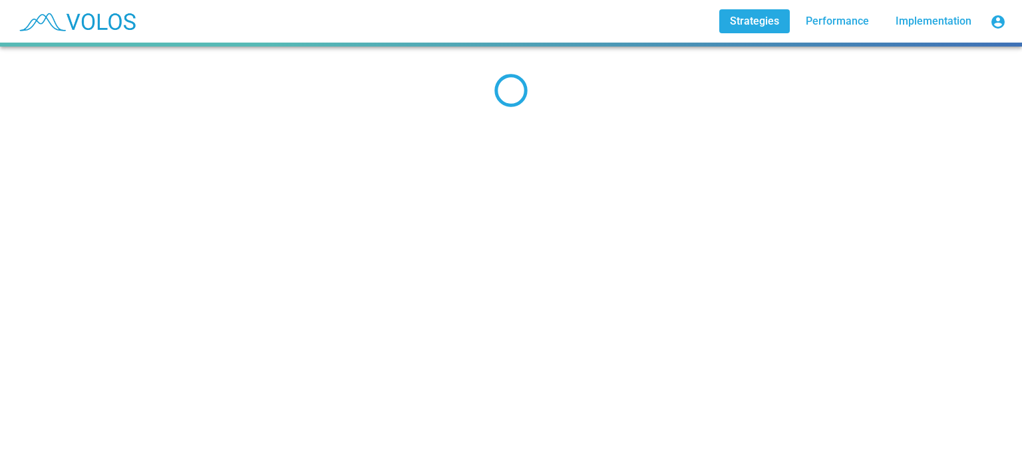
click at [853, 25] on span "Performance" at bounding box center [837, 21] width 63 height 13
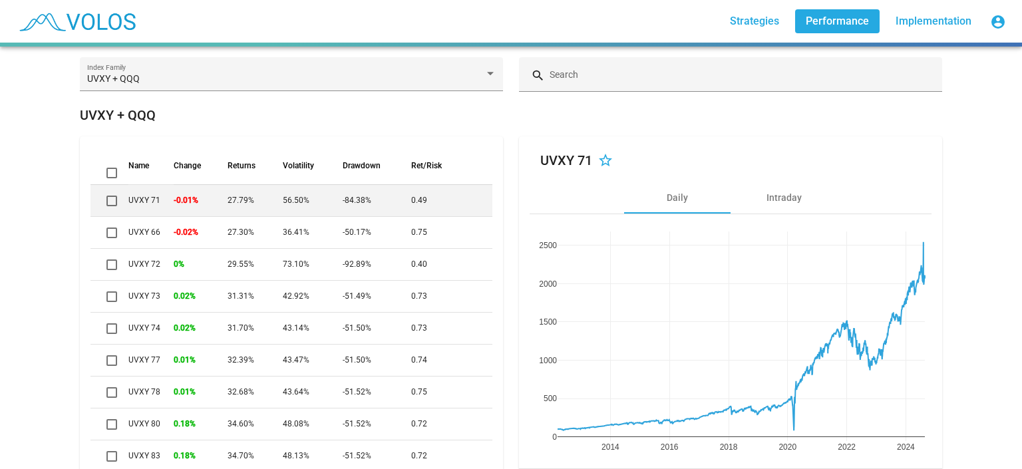
click at [744, 23] on span "Strategies" at bounding box center [754, 21] width 49 height 13
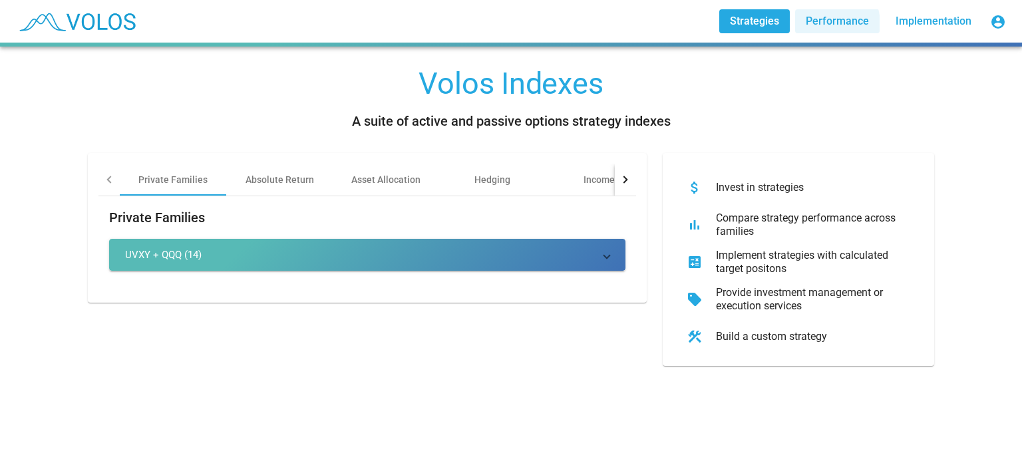
click at [820, 25] on span "Performance" at bounding box center [837, 21] width 63 height 13
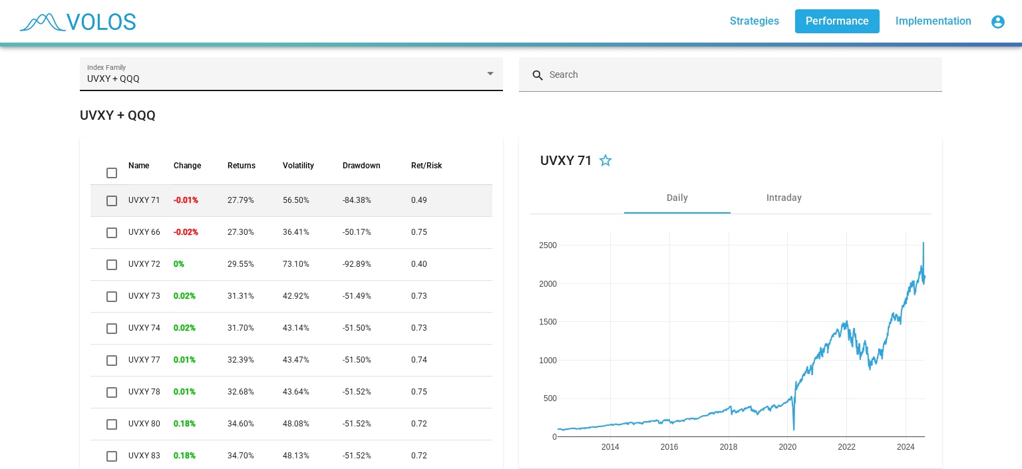
click at [453, 73] on div "UVXY + QQQ Index Family" at bounding box center [291, 78] width 409 height 27
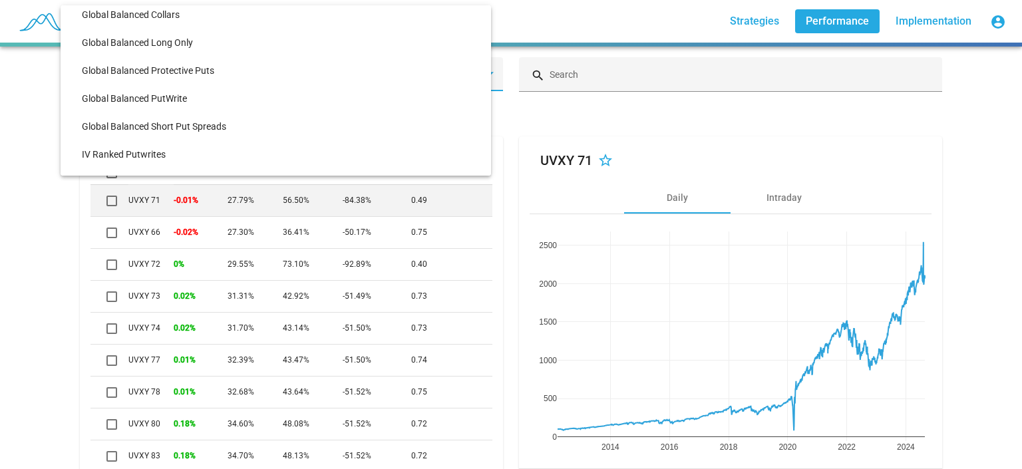
scroll to position [257, 0]
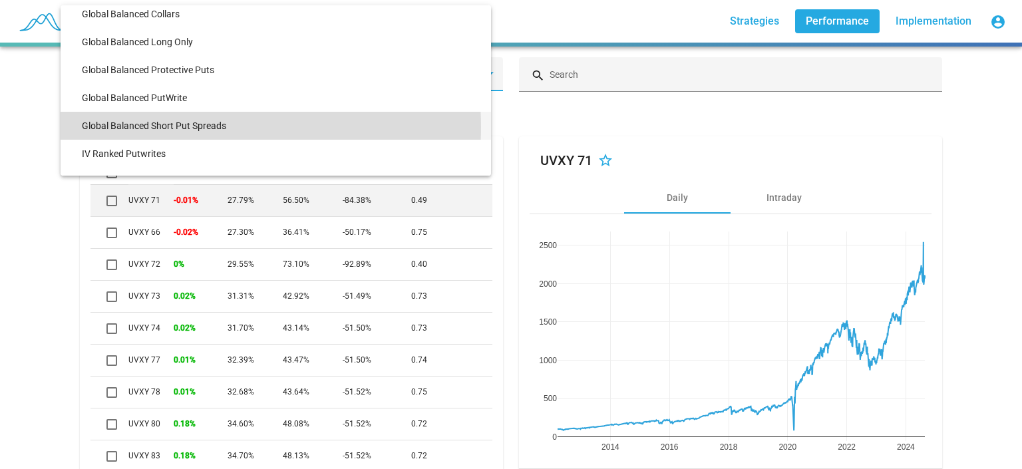
click at [197, 127] on span "Global Balanced Short Put Spreads" at bounding box center [281, 126] width 399 height 28
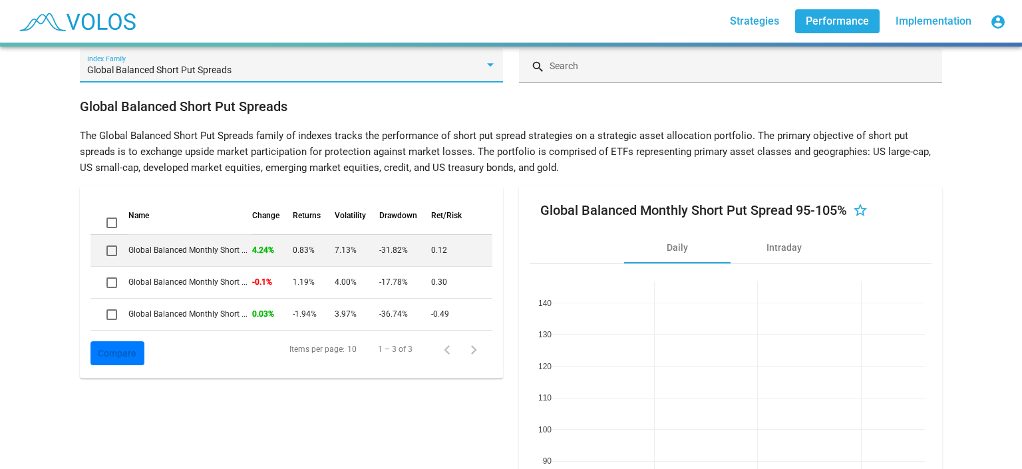
scroll to position [0, 0]
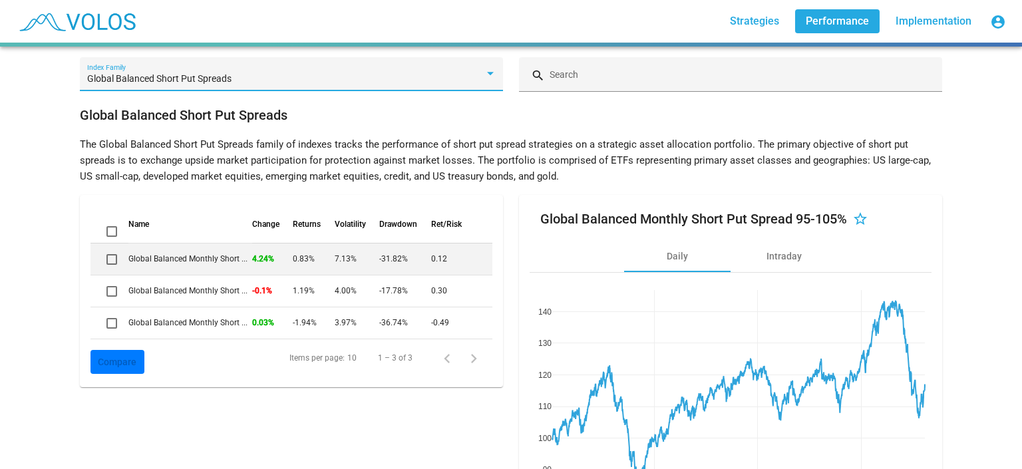
click at [480, 80] on div "Global Balanced Short Put Spreads" at bounding box center [291, 79] width 409 height 11
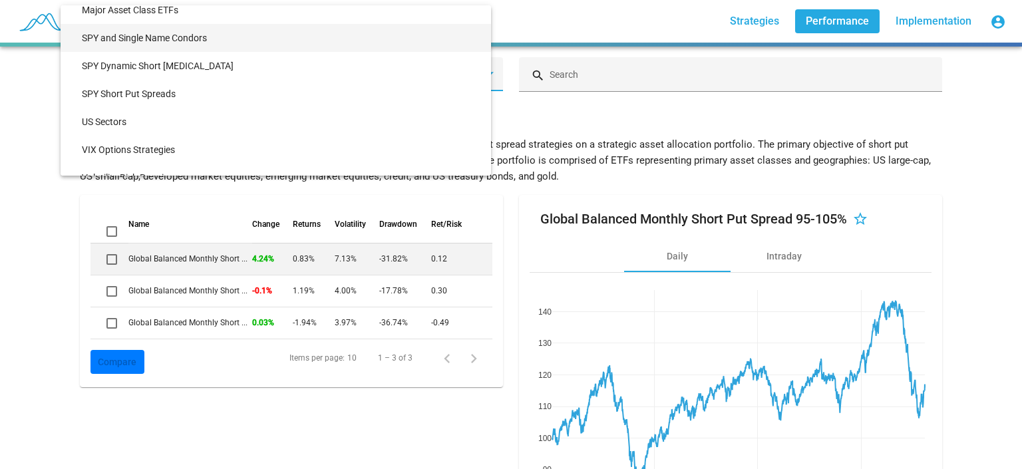
scroll to position [429, 0]
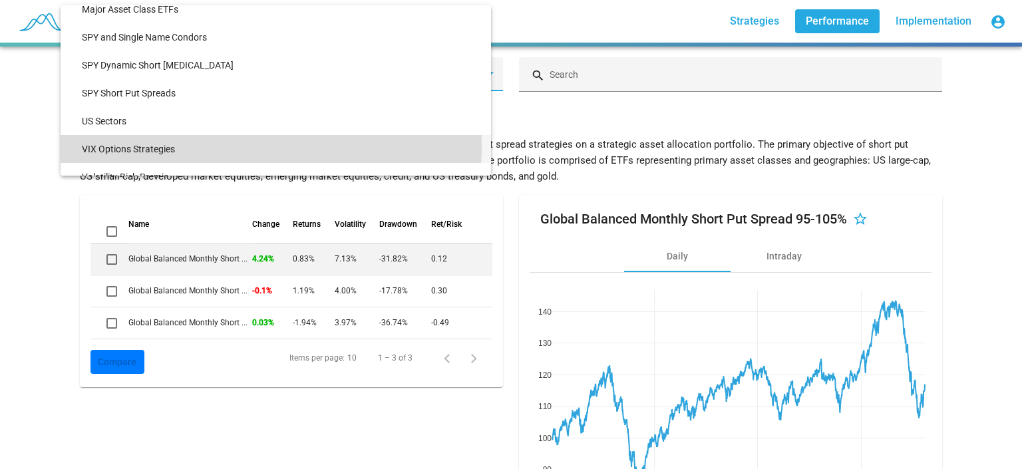
click at [196, 145] on span "VIX Options Strategies" at bounding box center [281, 149] width 399 height 28
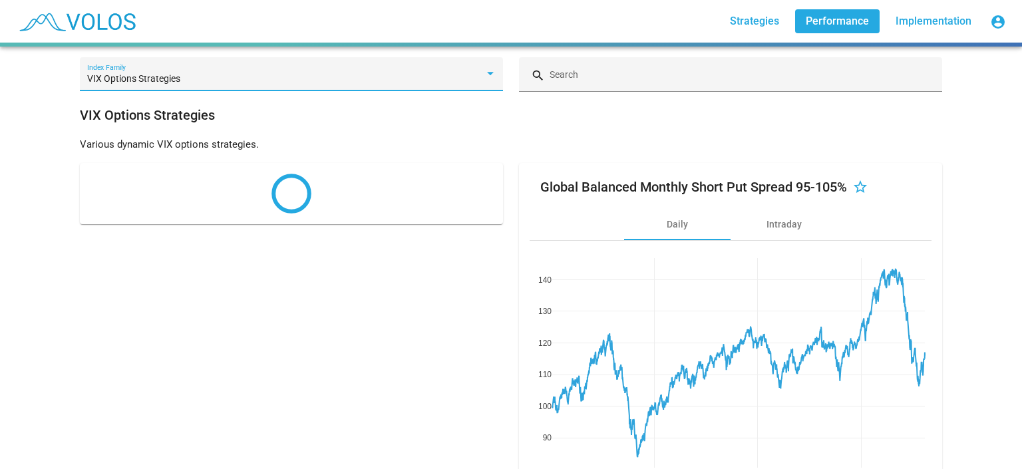
click at [485, 75] on div at bounding box center [491, 74] width 12 height 11
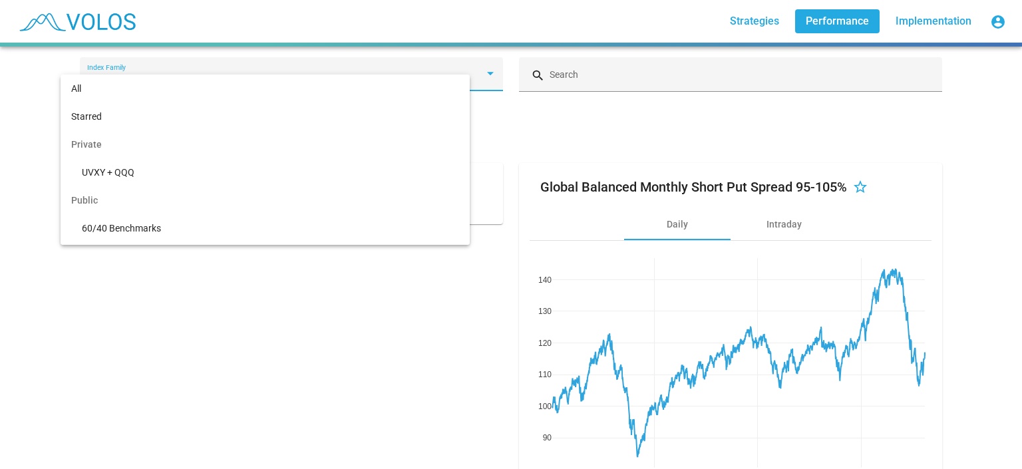
scroll to position [445, 0]
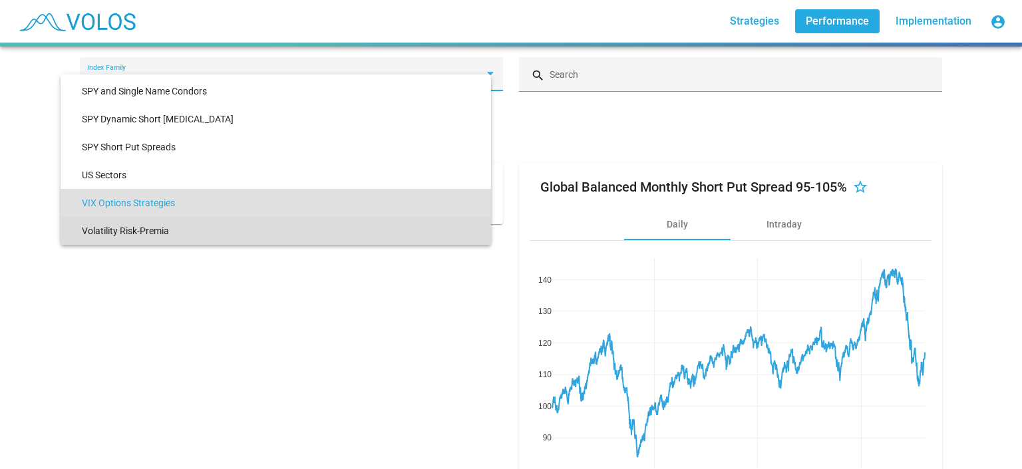
click at [316, 222] on span "Volatility Risk-Premia" at bounding box center [281, 231] width 399 height 28
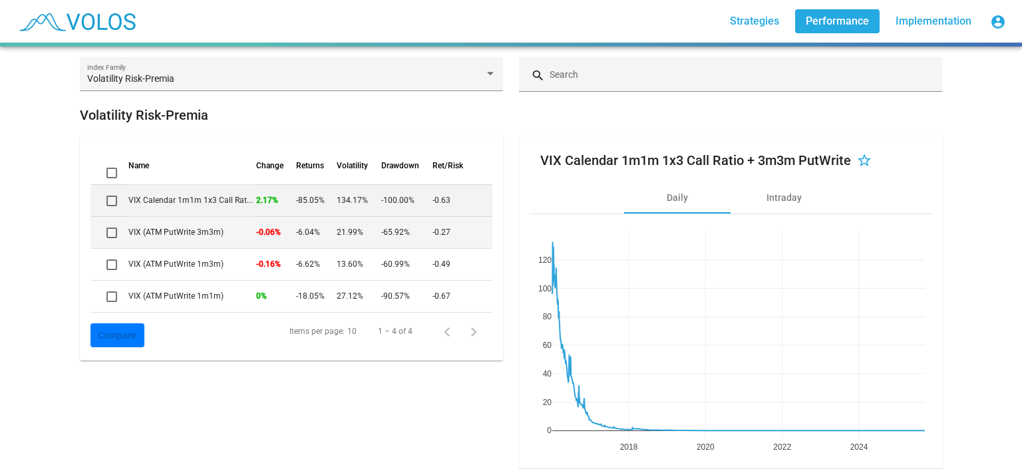
click at [180, 234] on td "VIX (ATM PutWrite 3m3m)" at bounding box center [192, 232] width 128 height 32
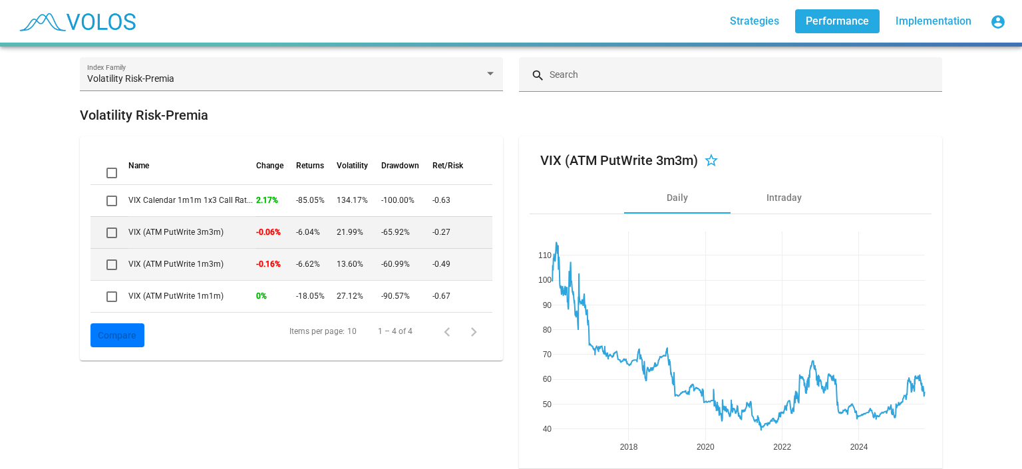
click at [194, 259] on td "VIX (ATM PutWrite 1m3m)" at bounding box center [192, 264] width 128 height 32
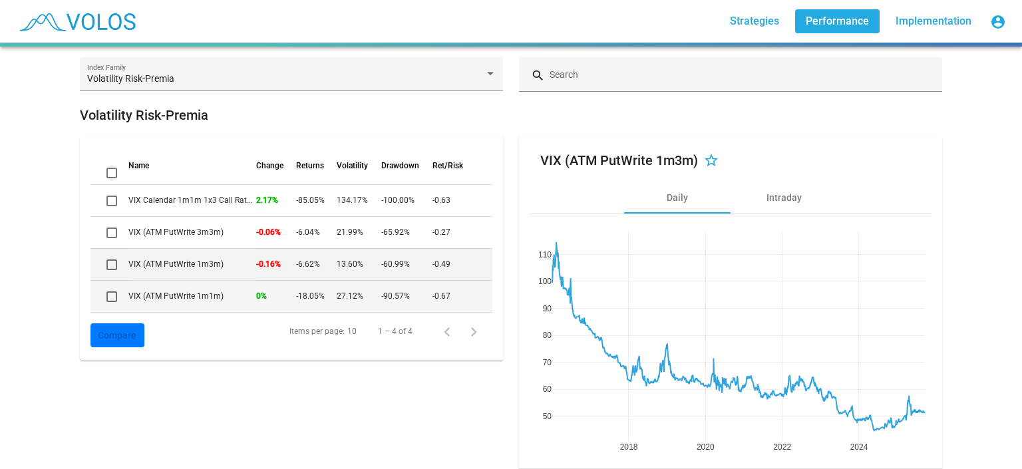
click at [203, 288] on td "VIX (ATM PutWrite 1m1m)" at bounding box center [192, 296] width 128 height 32
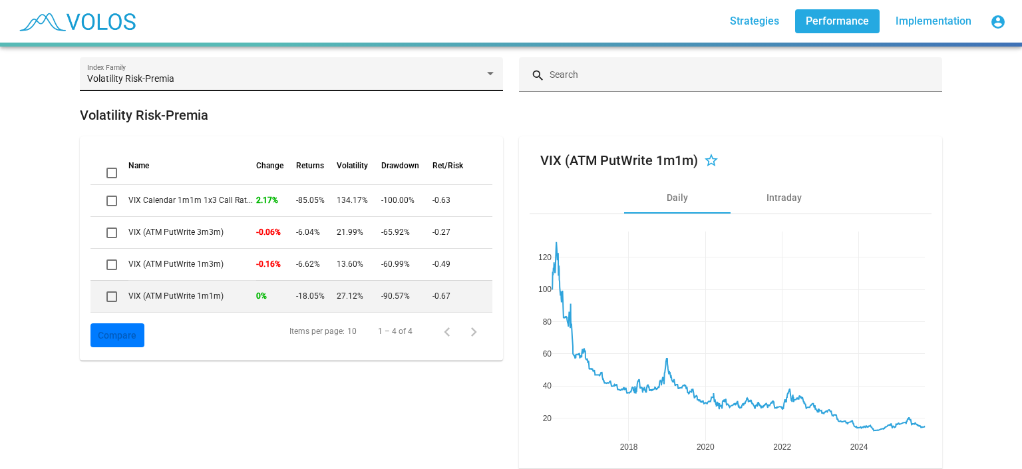
click at [212, 75] on div "Volatility Risk-Premia" at bounding box center [285, 79] width 397 height 11
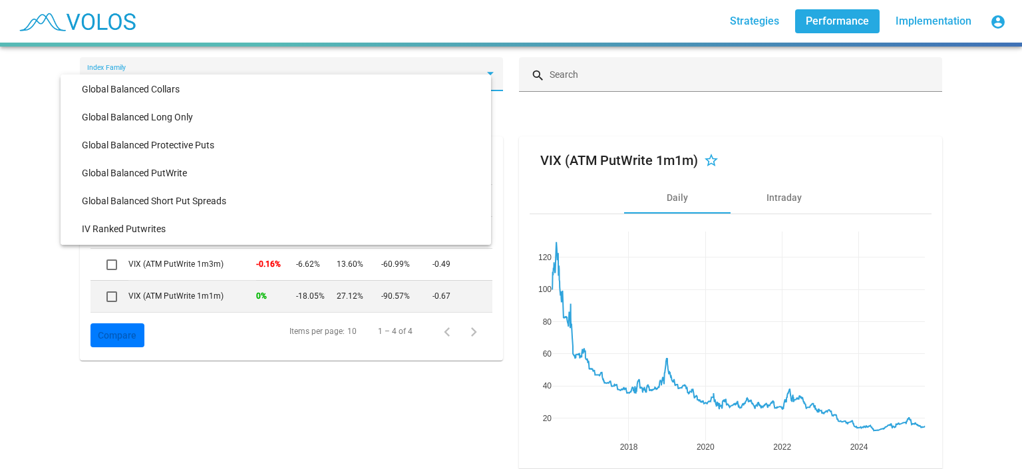
scroll to position [0, 0]
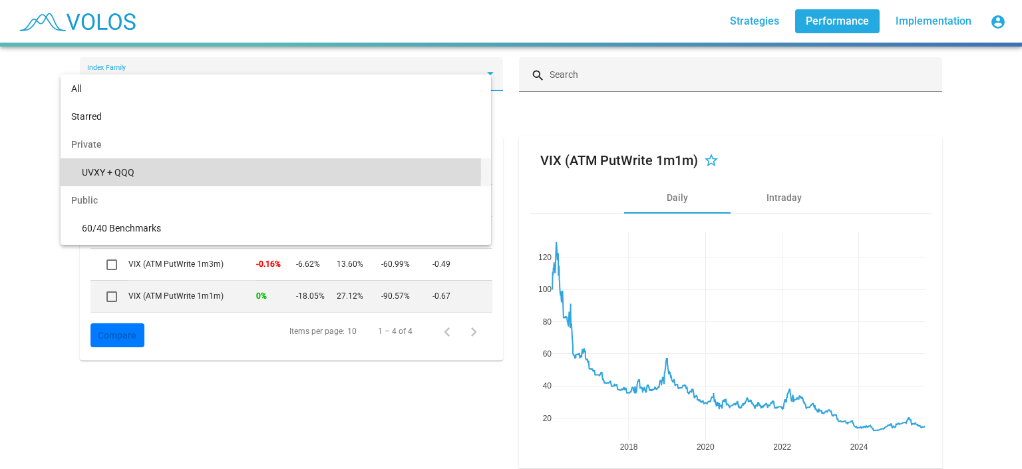
click at [161, 170] on span "UVXY + QQQ" at bounding box center [281, 172] width 399 height 28
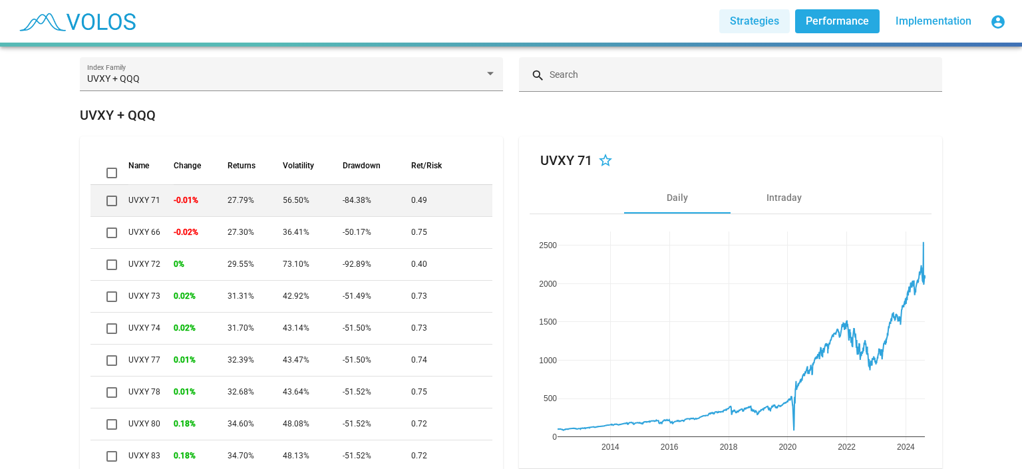
click at [738, 23] on span "Strategies" at bounding box center [754, 21] width 49 height 13
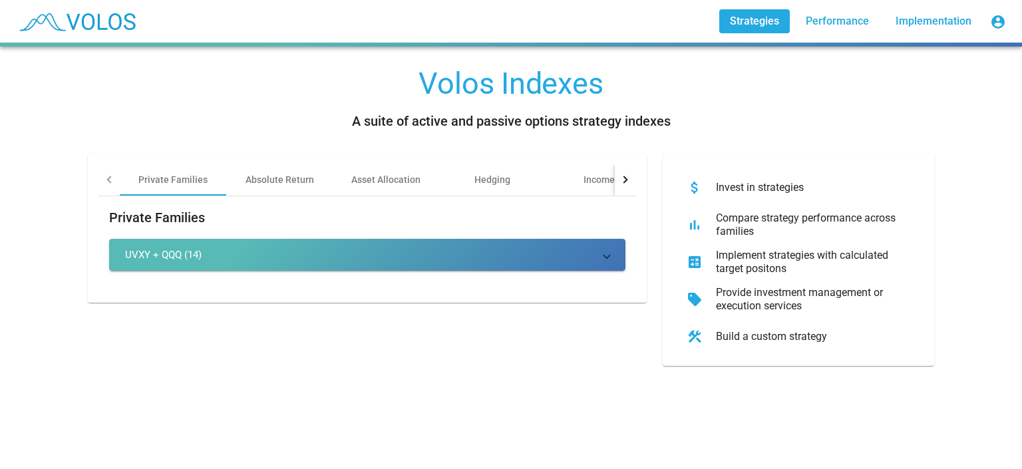
click at [606, 246] on mat-expansion-panel-header "UVXY + QQQ (14)" at bounding box center [367, 255] width 517 height 32
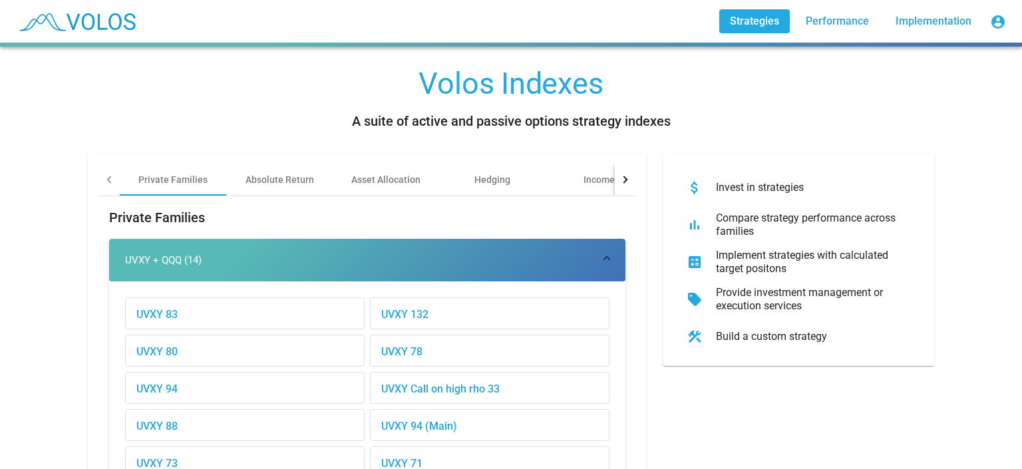
click at [849, 21] on span "Performance" at bounding box center [837, 21] width 63 height 13
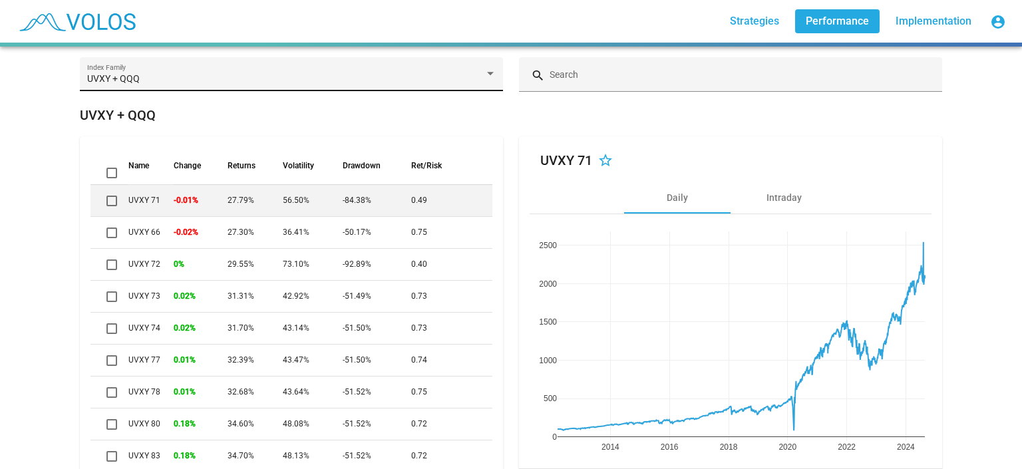
click at [376, 79] on div "UVXY + QQQ" at bounding box center [285, 79] width 397 height 11
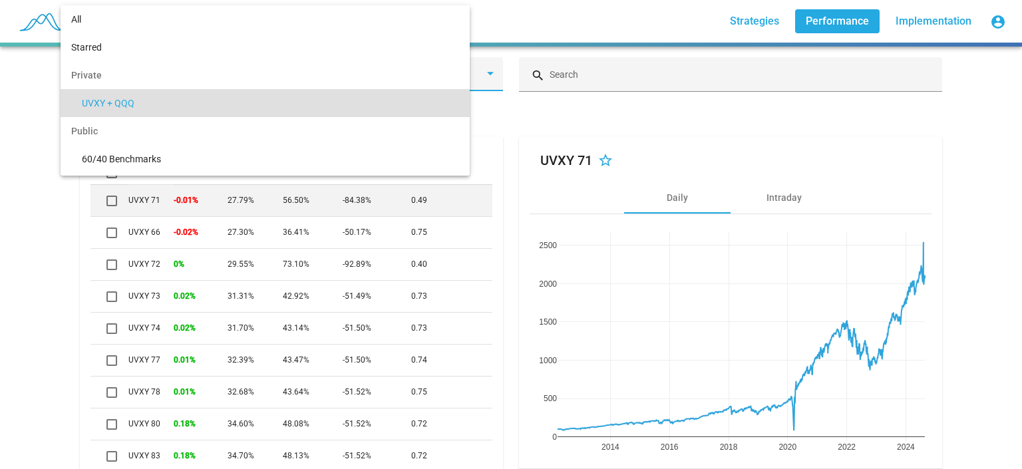
scroll to position [23, 0]
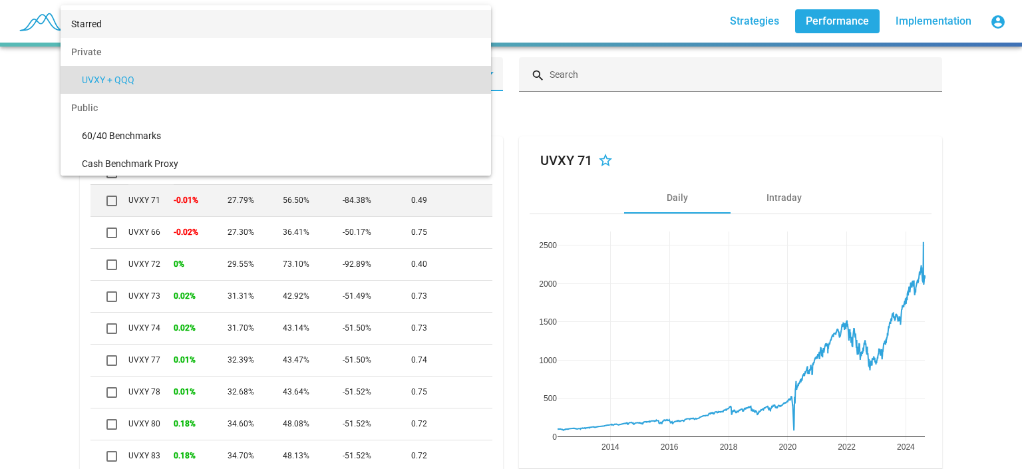
click at [244, 25] on span "Starred" at bounding box center [275, 24] width 409 height 28
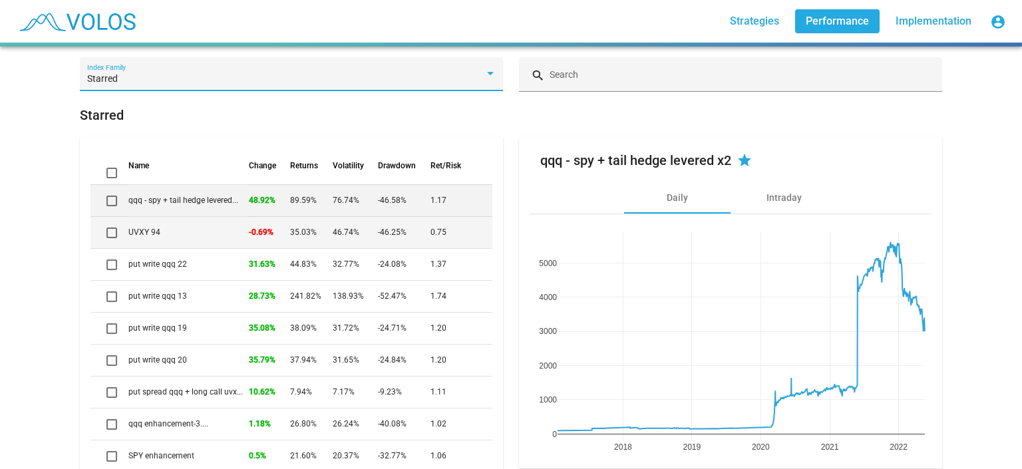
click at [220, 241] on td "UVXY 94" at bounding box center [188, 232] width 120 height 32
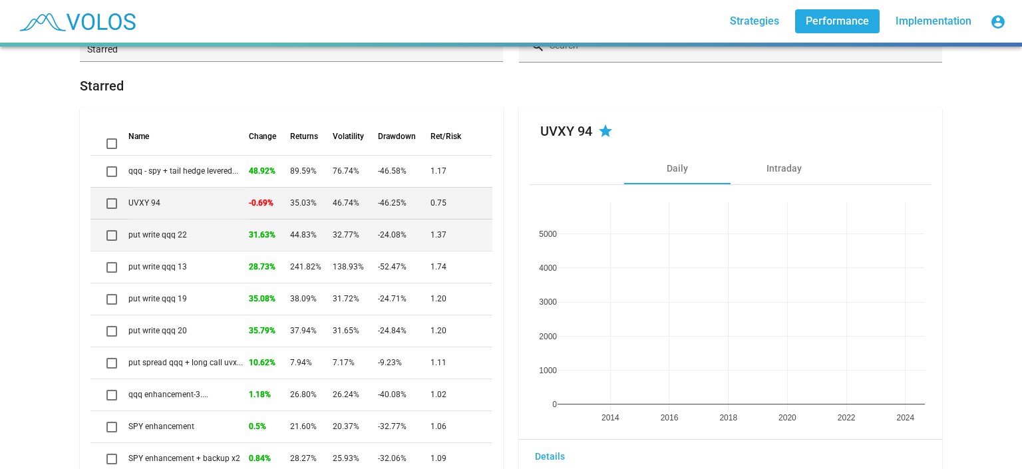
scroll to position [34, 0]
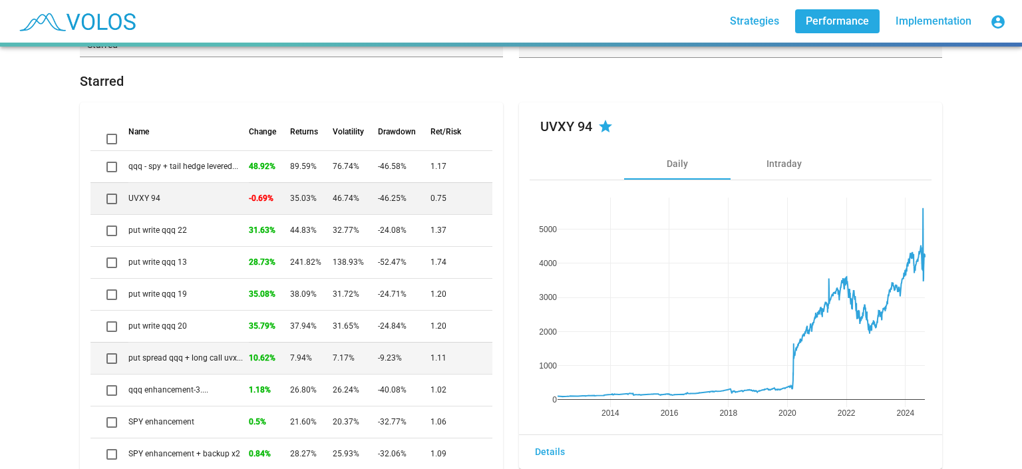
click at [208, 362] on td "put spread qqq + long call uvx..." at bounding box center [188, 358] width 120 height 32
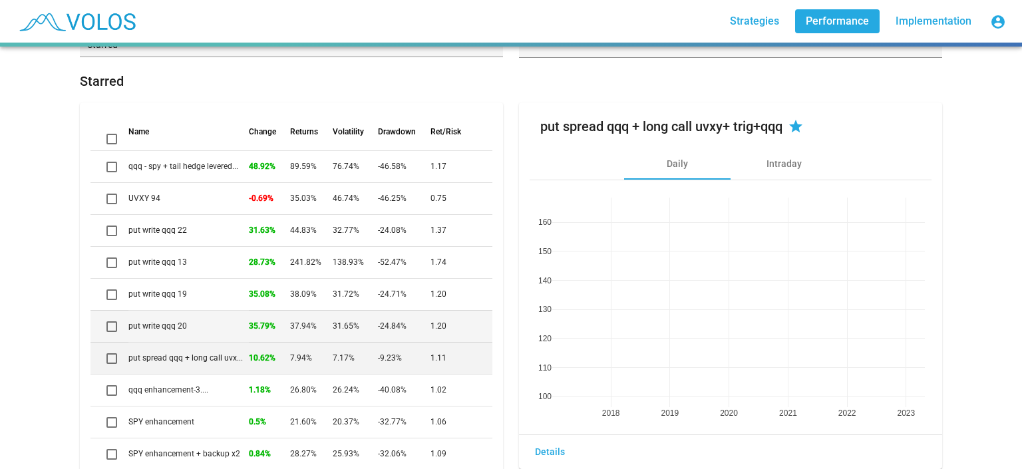
scroll to position [103, 0]
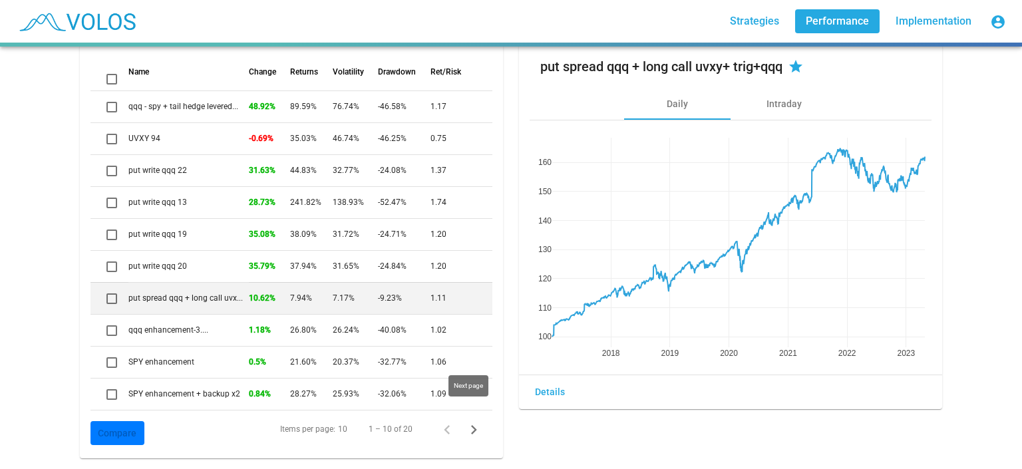
click at [477, 425] on icon "Next page" at bounding box center [474, 430] width 19 height 19
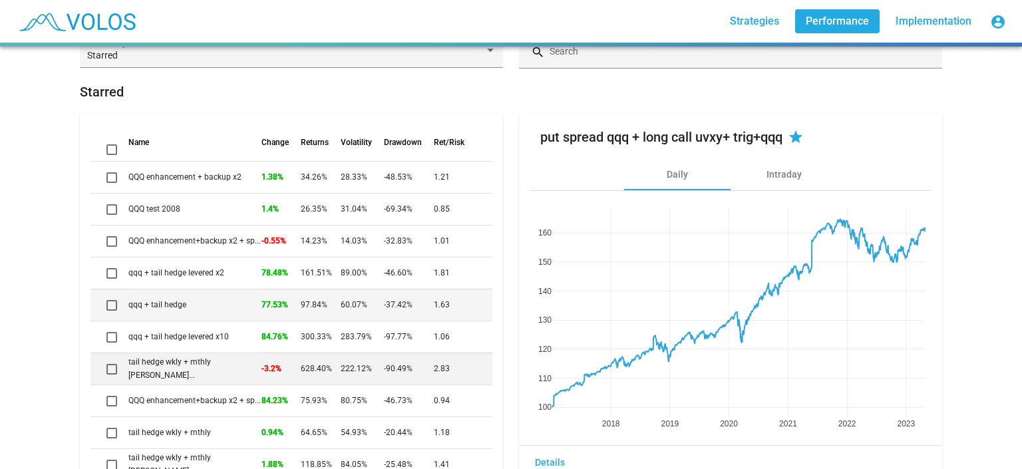
scroll to position [22, 0]
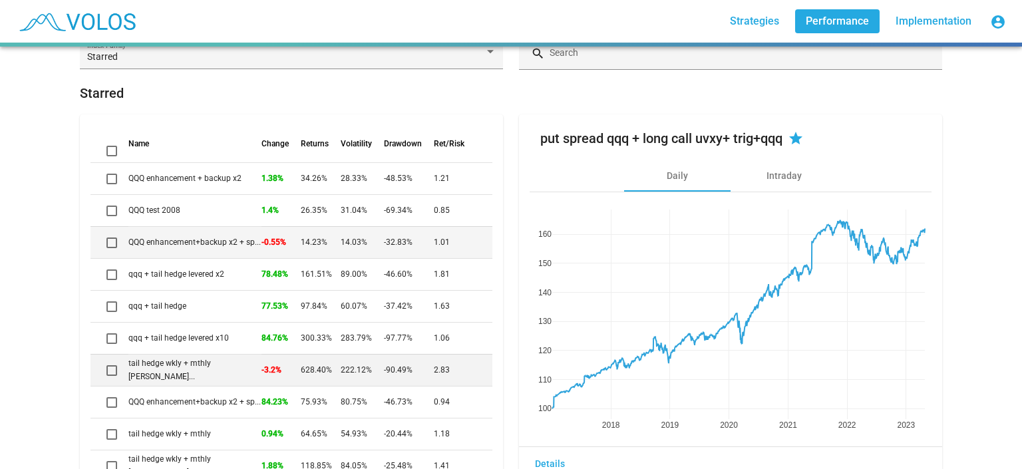
click at [214, 248] on td "QQQ enhancement+backup x2 + sp..." at bounding box center [194, 242] width 133 height 32
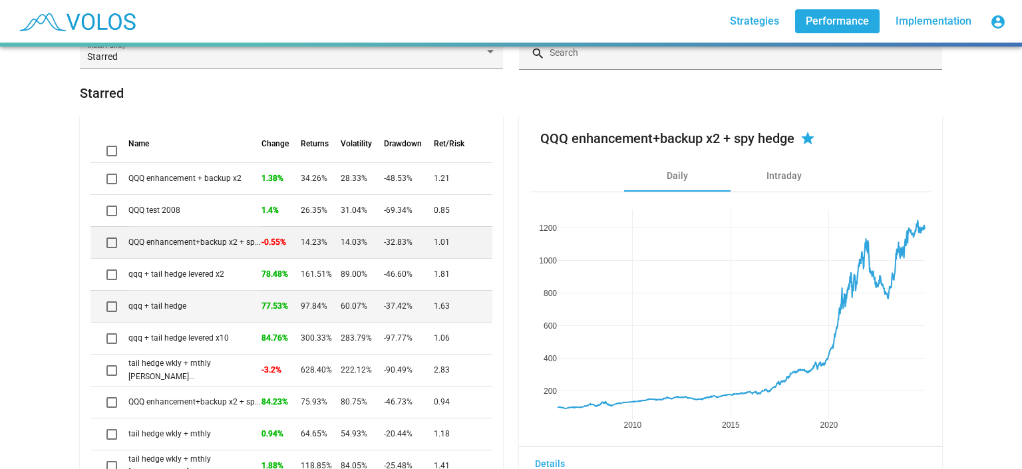
click at [223, 302] on td "qqq + tail hedge" at bounding box center [194, 306] width 133 height 32
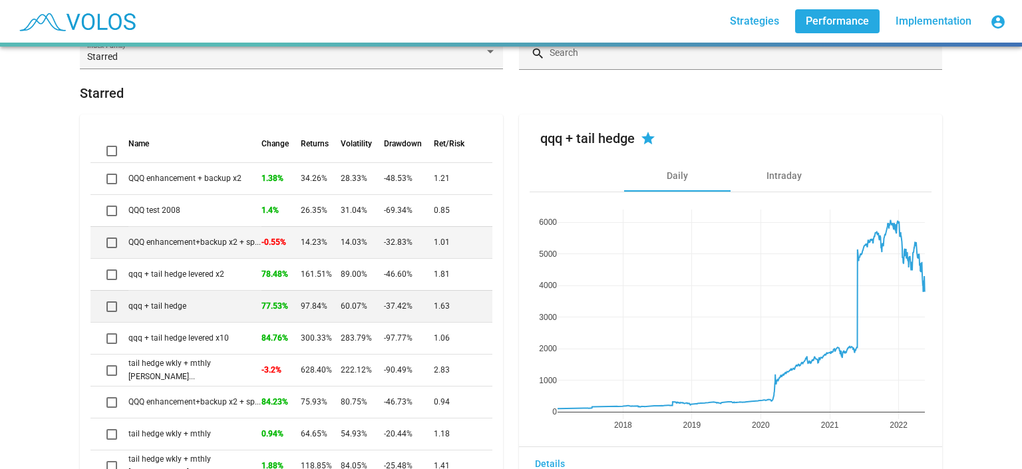
click at [193, 244] on td "QQQ enhancement+backup x2 + sp..." at bounding box center [194, 242] width 133 height 32
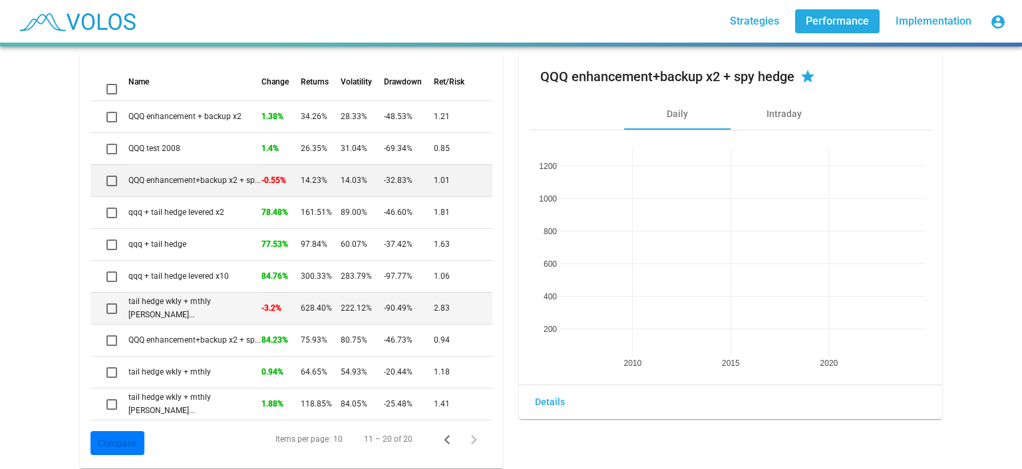
scroll to position [83, 0]
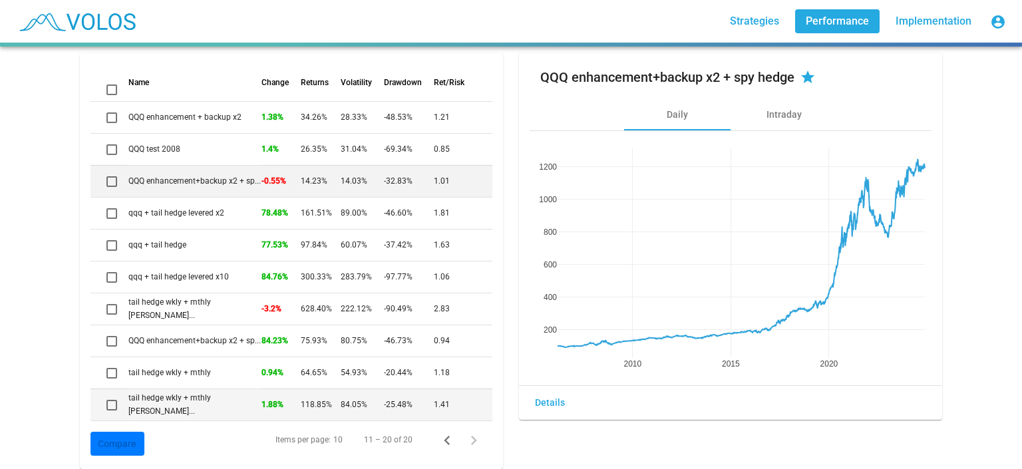
click at [206, 399] on td "tail hedge wkly + mthly levere..." at bounding box center [194, 405] width 133 height 32
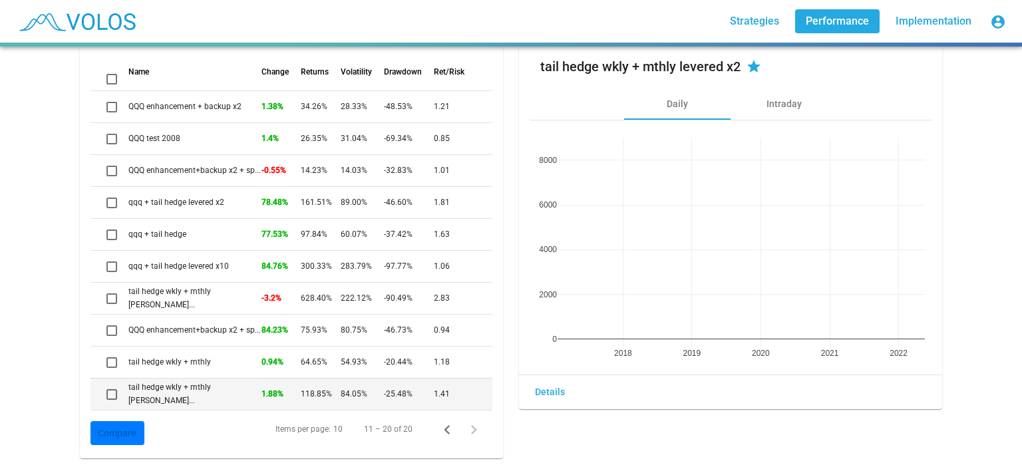
scroll to position [103, 0]
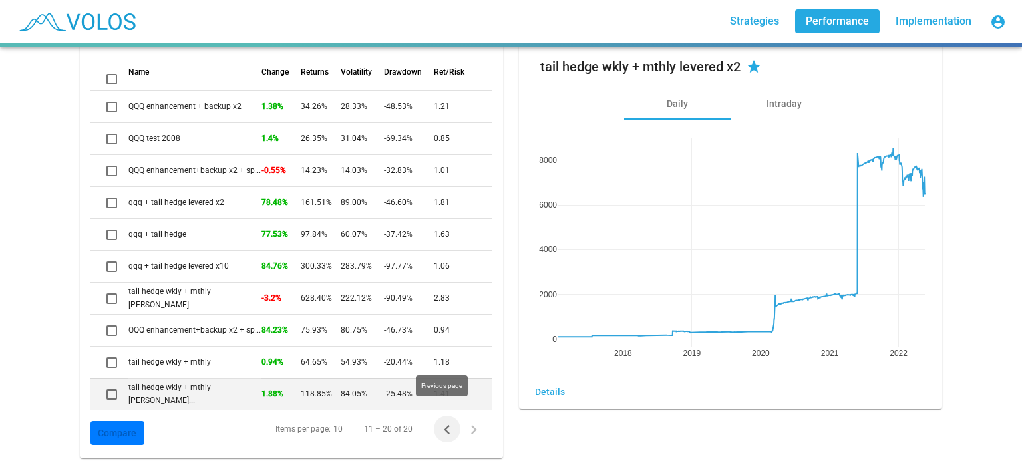
click at [446, 421] on icon "Previous page" at bounding box center [447, 430] width 19 height 19
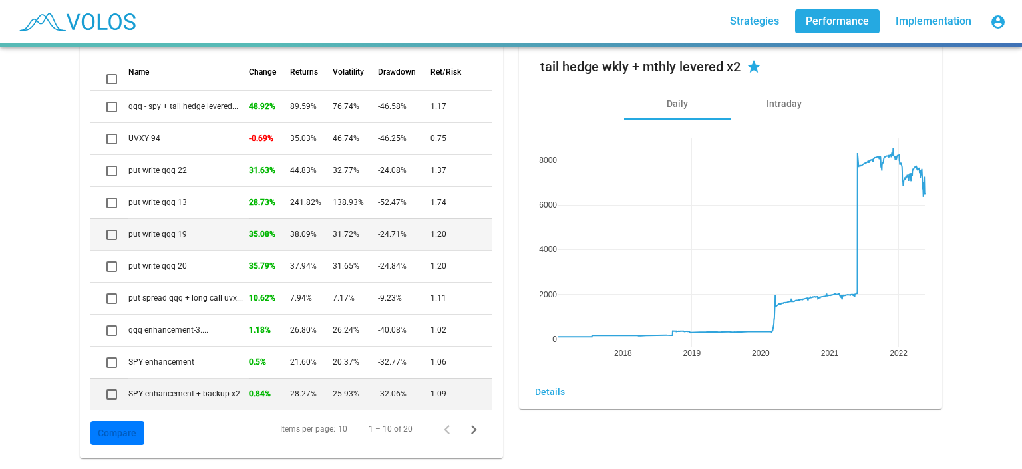
click at [316, 225] on td "38.09%" at bounding box center [311, 234] width 42 height 32
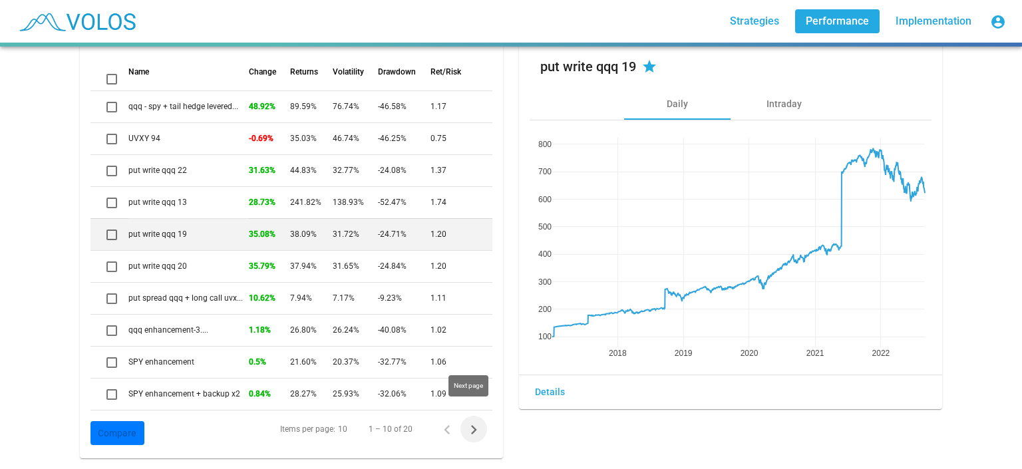
click at [475, 421] on icon "Next page" at bounding box center [474, 430] width 19 height 19
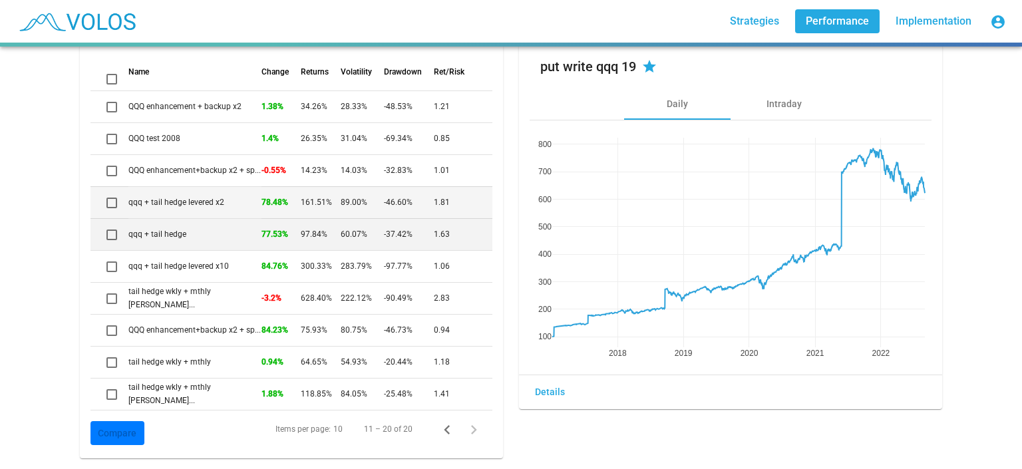
click at [271, 200] on td "78.48%" at bounding box center [281, 202] width 39 height 32
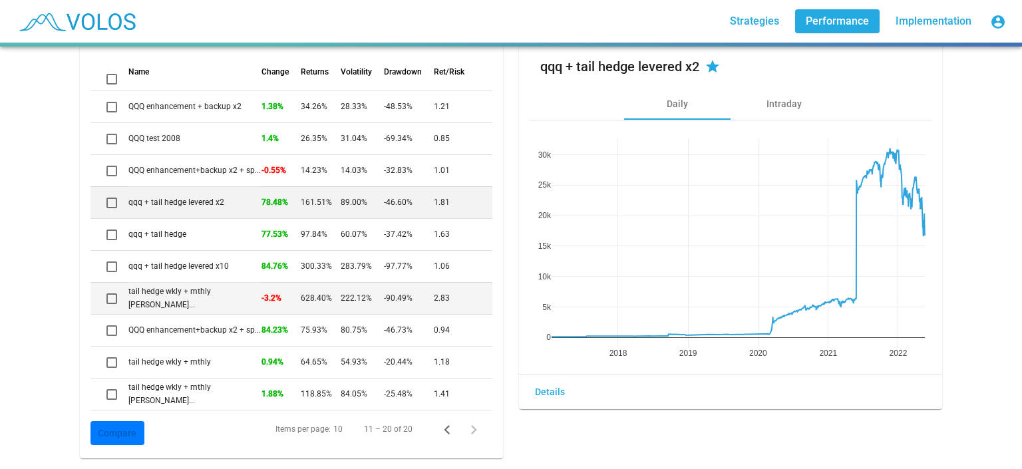
click at [236, 284] on td "tail hedge wkly + mthly levere..." at bounding box center [194, 298] width 133 height 32
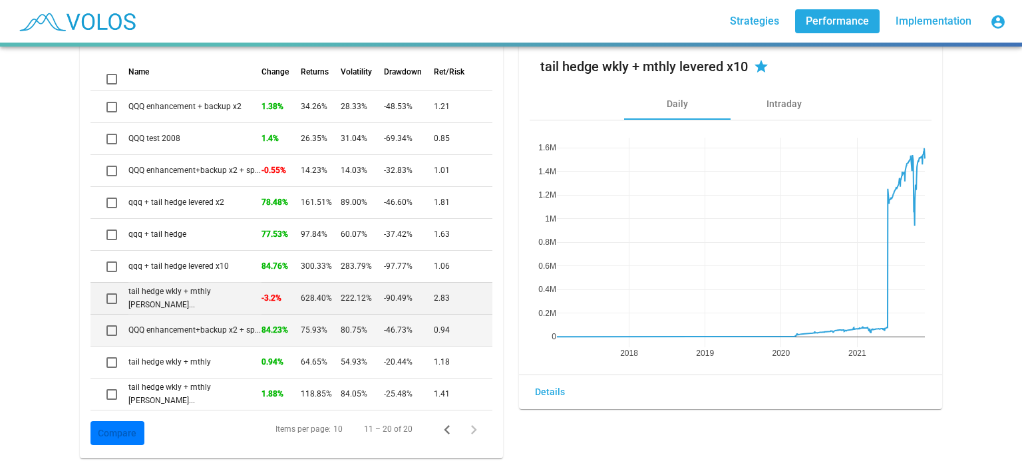
click at [219, 315] on td "QQQ enhancement+backup x2 + sp..." at bounding box center [194, 330] width 133 height 32
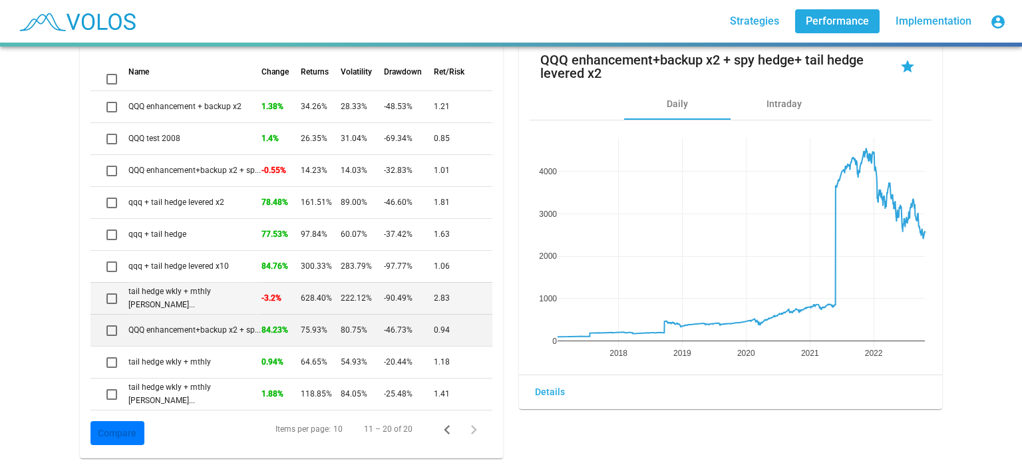
click at [222, 283] on td "tail hedge wkly + mthly levere..." at bounding box center [194, 298] width 133 height 32
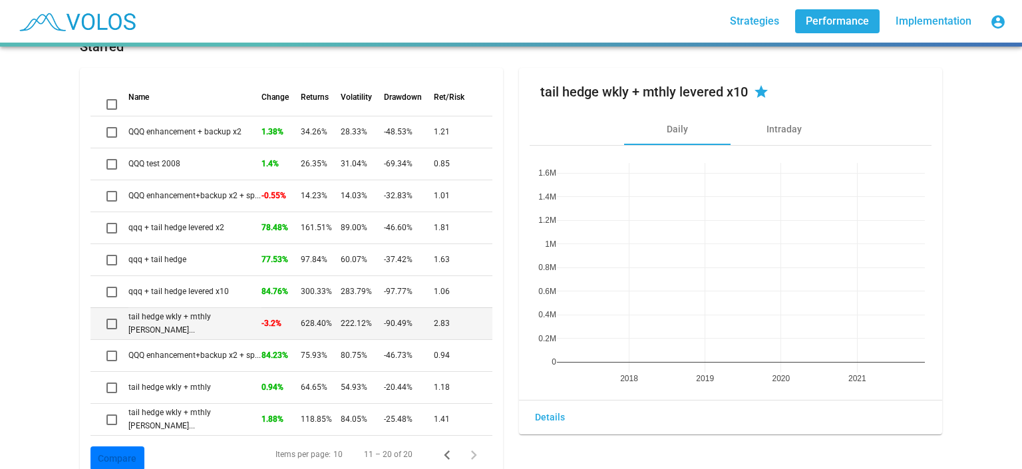
scroll to position [63, 0]
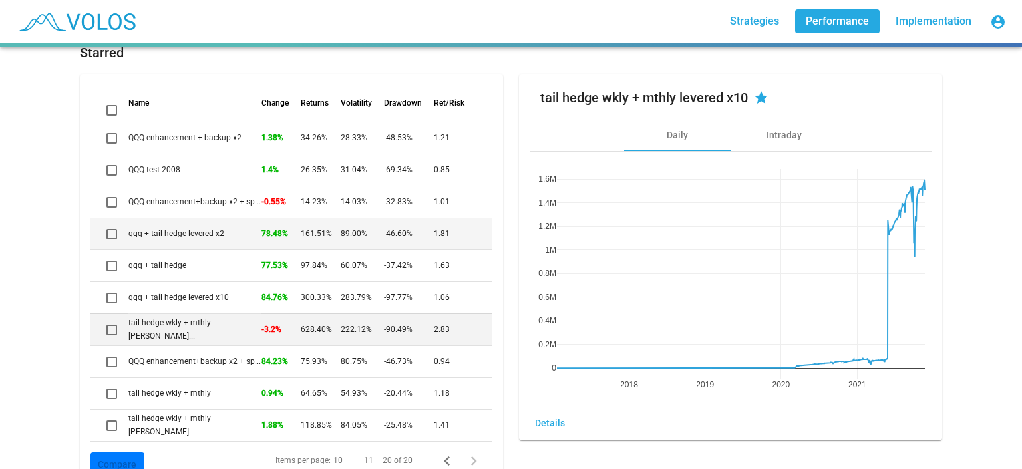
click at [223, 236] on td "qqq + tail hedge levered x2" at bounding box center [194, 234] width 133 height 32
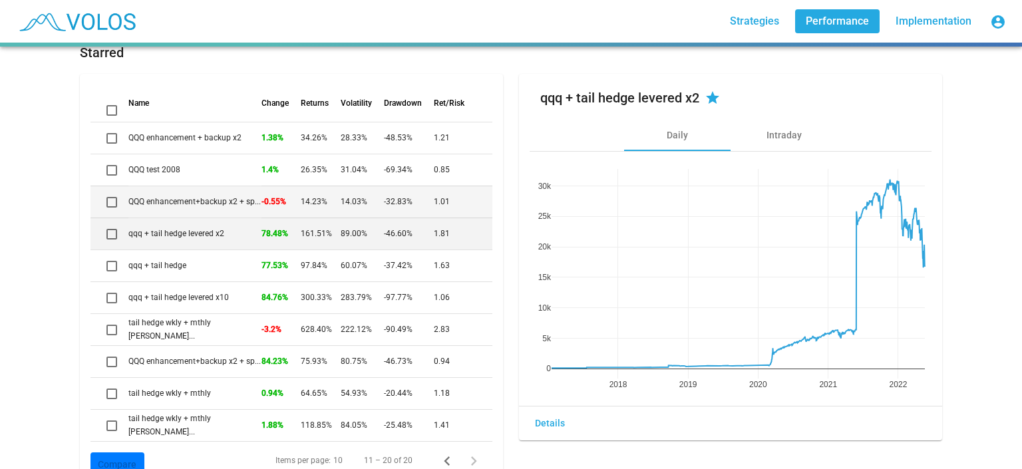
click at [226, 204] on td "QQQ enhancement+backup x2 + sp..." at bounding box center [194, 202] width 133 height 32
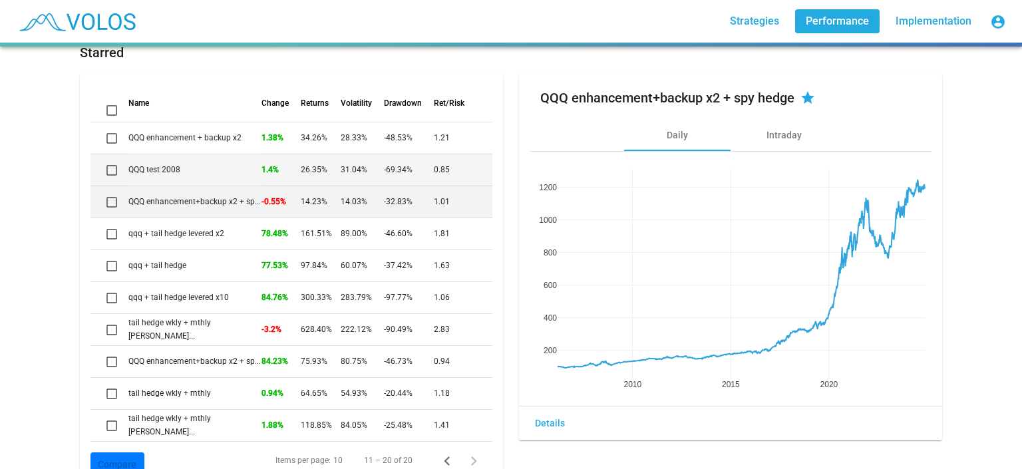
click at [212, 175] on td "QQQ test 2008" at bounding box center [194, 170] width 133 height 32
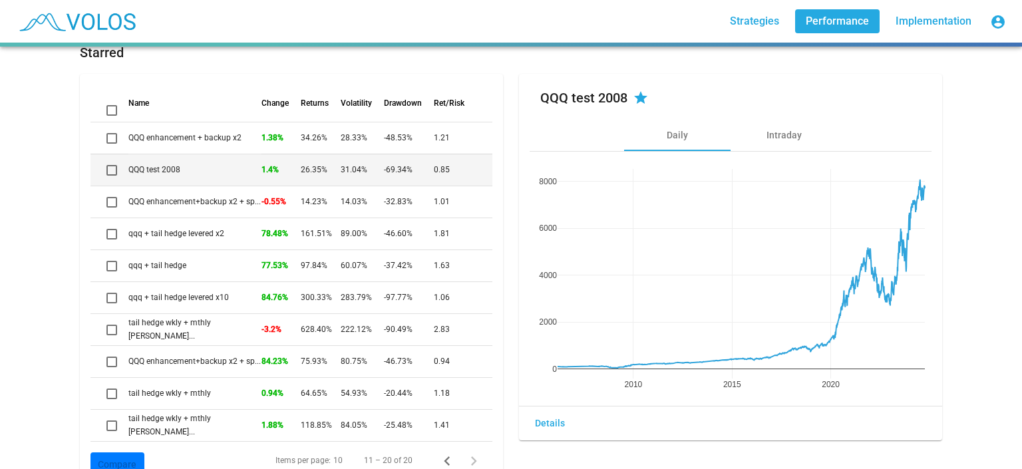
click at [212, 175] on td "QQQ test 2008" at bounding box center [194, 170] width 133 height 32
click at [109, 171] on div at bounding box center [112, 170] width 11 height 11
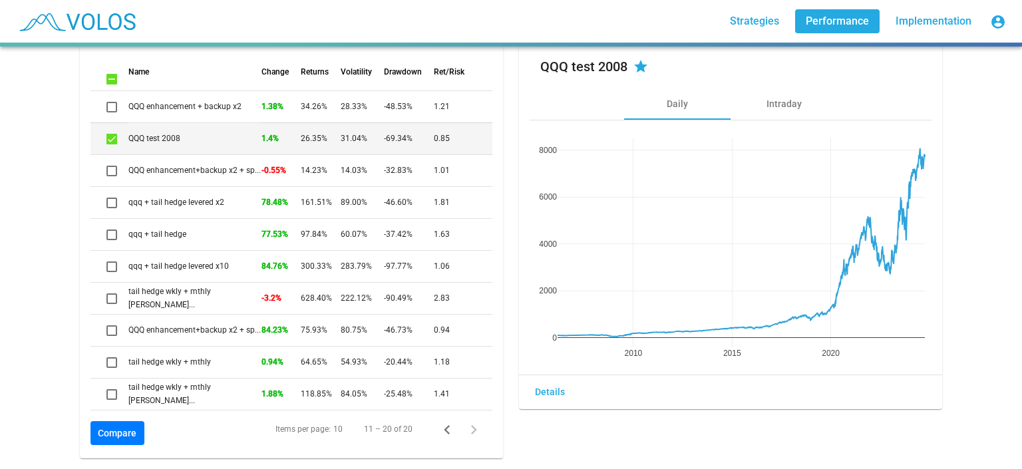
click at [160, 128] on td "QQQ test 2008" at bounding box center [194, 138] width 133 height 32
click at [538, 387] on span "Details" at bounding box center [550, 392] width 30 height 11
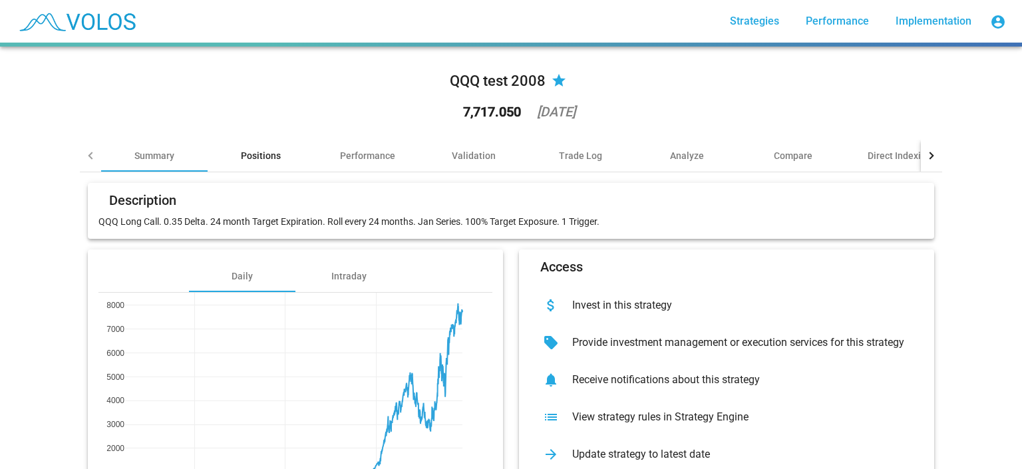
click at [260, 156] on div "Positions" at bounding box center [261, 155] width 40 height 13
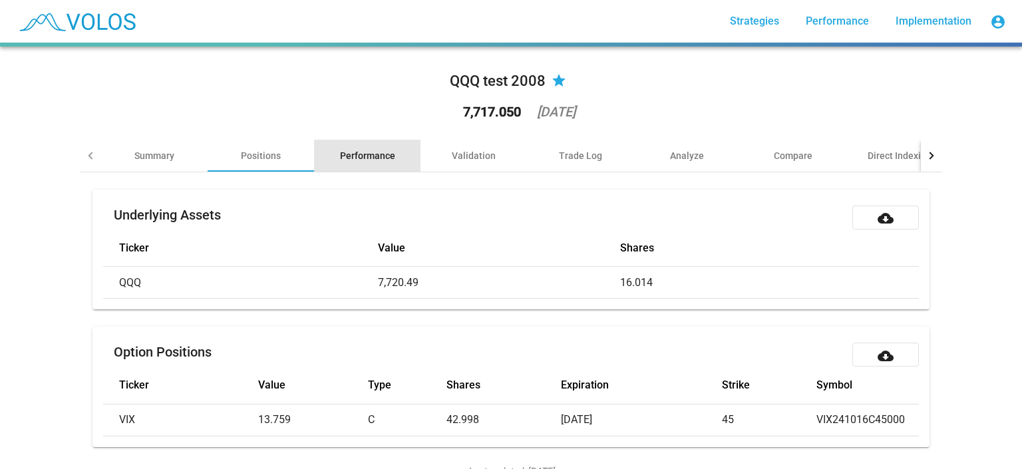
click at [361, 154] on div "Performance" at bounding box center [367, 155] width 55 height 13
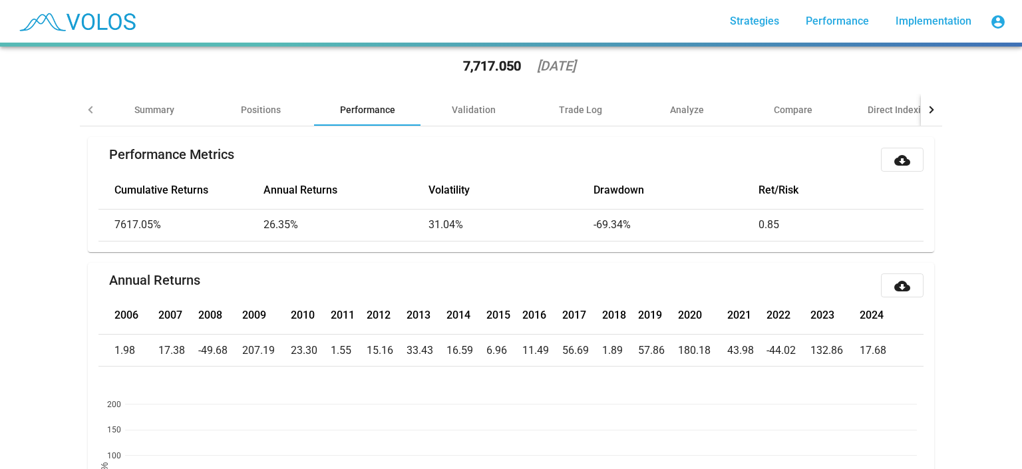
scroll to position [18, 0]
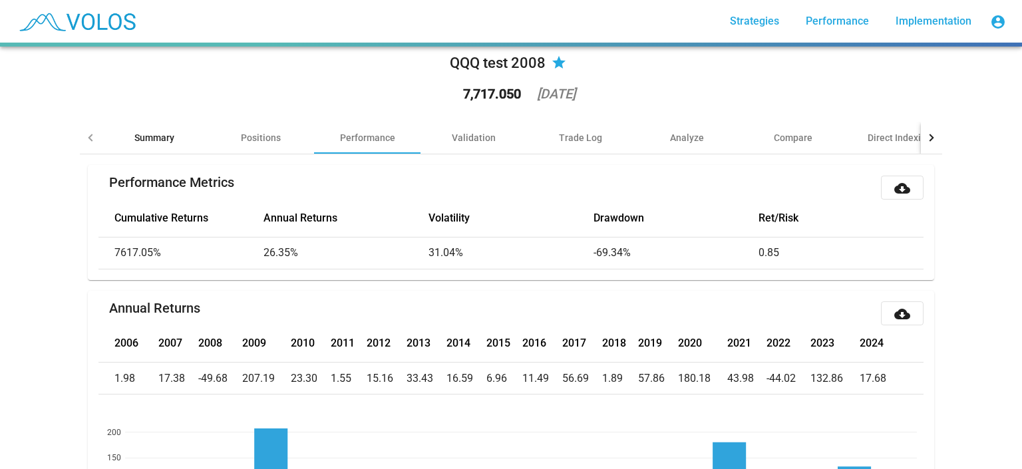
click at [156, 150] on div "Summary" at bounding box center [154, 138] width 107 height 32
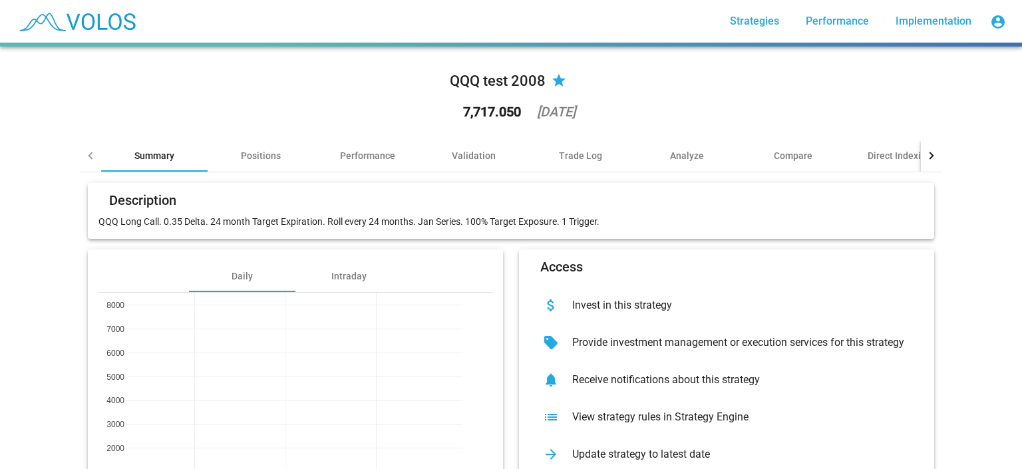
scroll to position [122, 0]
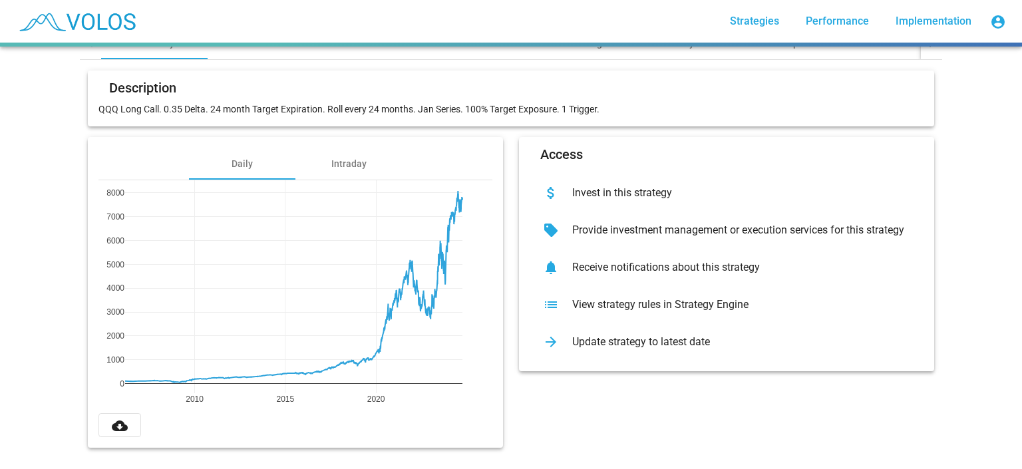
click at [58, 105] on div "QQQ test 2008 star 7,717.050 2024-10-07 Summary Positions Performance Validatio…" at bounding box center [511, 258] width 1022 height 423
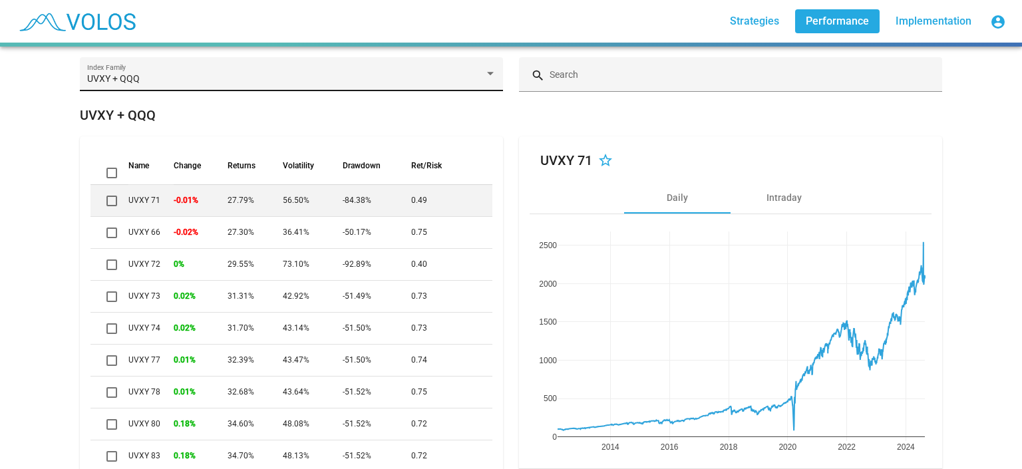
click at [378, 88] on div "UVXY + QQQ Index Family" at bounding box center [291, 78] width 409 height 27
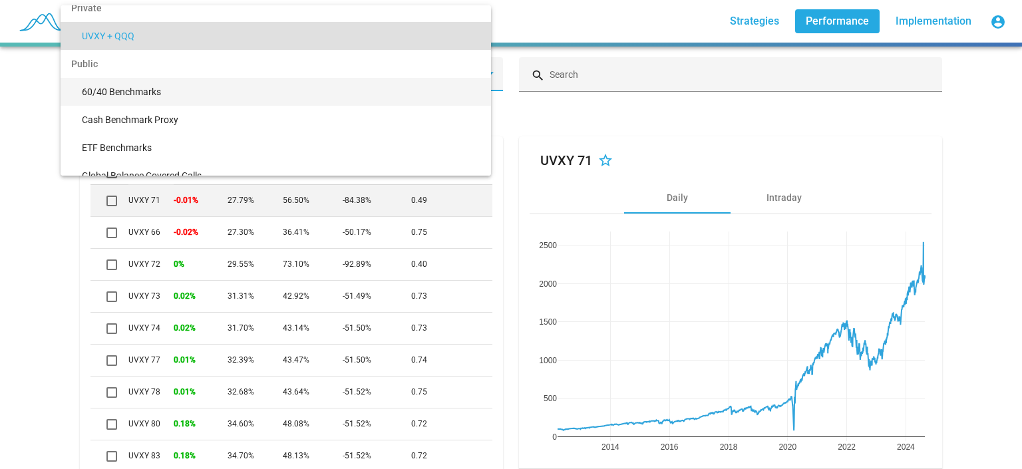
scroll to position [83, 0]
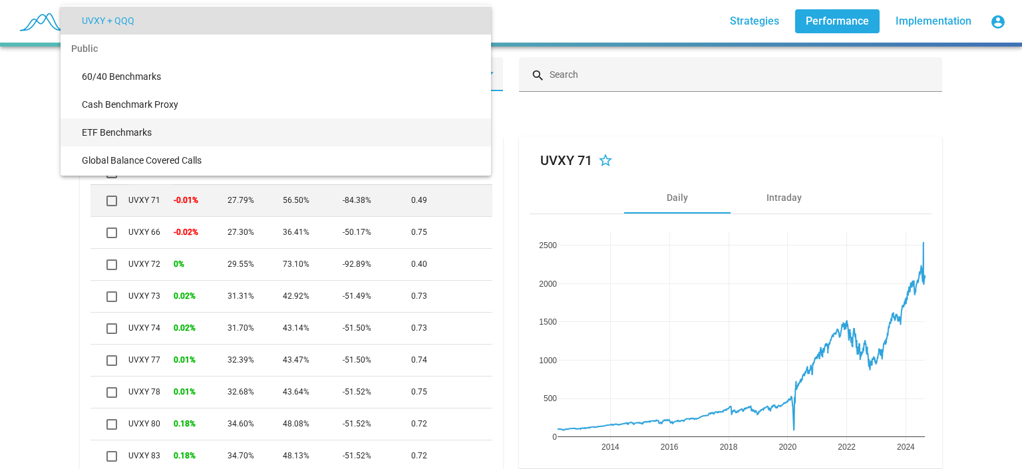
click at [216, 134] on span "ETF Benchmarks" at bounding box center [281, 132] width 399 height 28
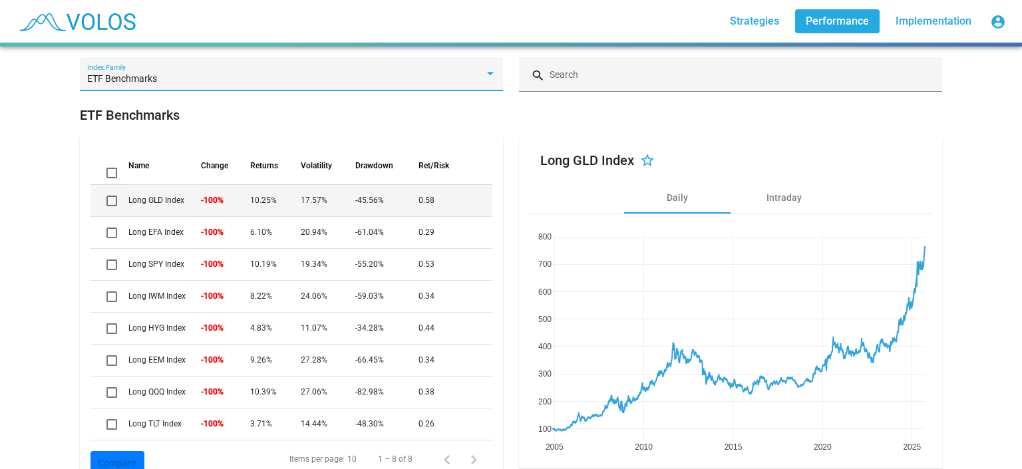
click at [187, 187] on td "Long GLD Index" at bounding box center [164, 200] width 73 height 32
click at [186, 206] on td "Long GLD Index" at bounding box center [164, 200] width 73 height 32
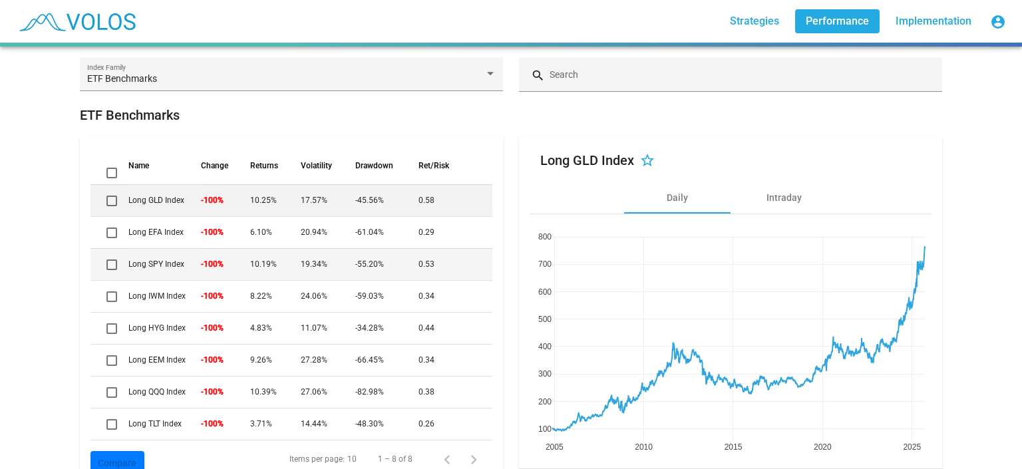
click at [187, 263] on td "Long SPY Index" at bounding box center [164, 264] width 73 height 32
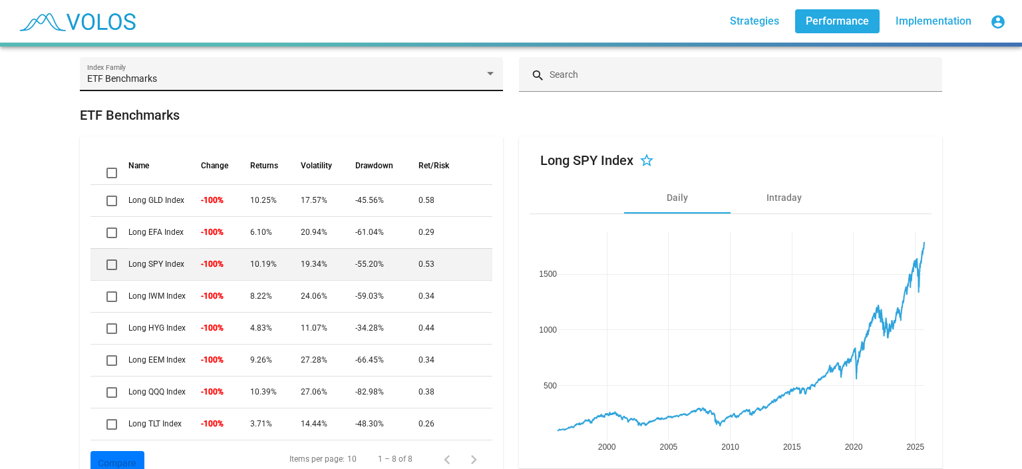
click at [240, 69] on div "ETF Benchmarks Index Family" at bounding box center [291, 78] width 409 height 27
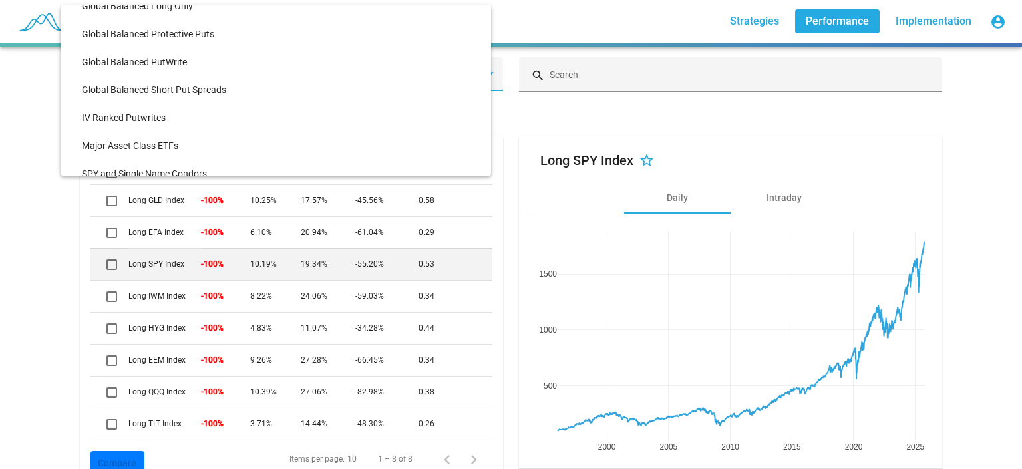
scroll to position [294, 0]
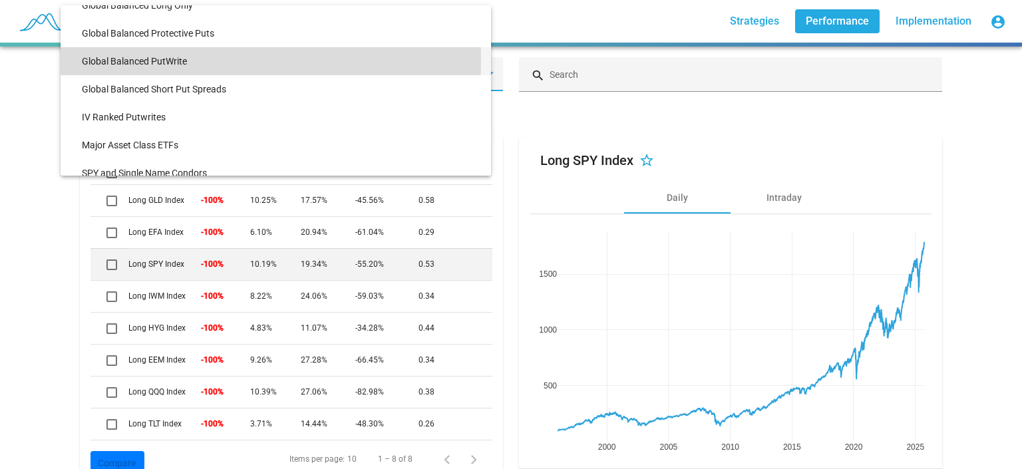
click at [166, 59] on span "Global Balanced PutWrite" at bounding box center [281, 61] width 399 height 28
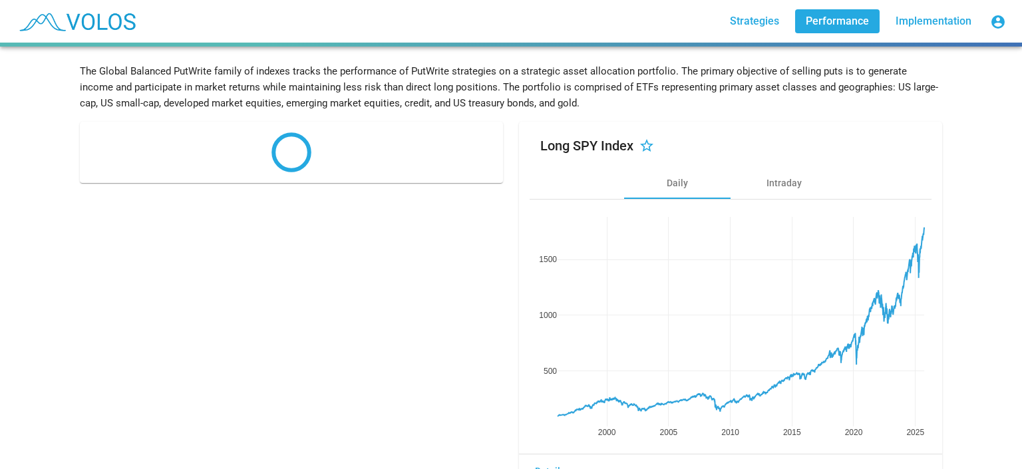
scroll to position [75, 0]
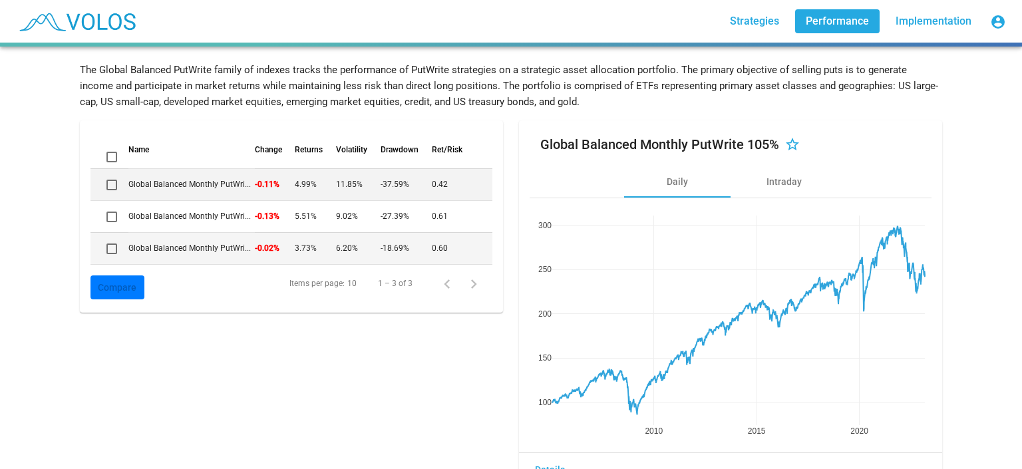
click at [236, 247] on td "Global Balanced Monthly PutWri..." at bounding box center [191, 248] width 126 height 32
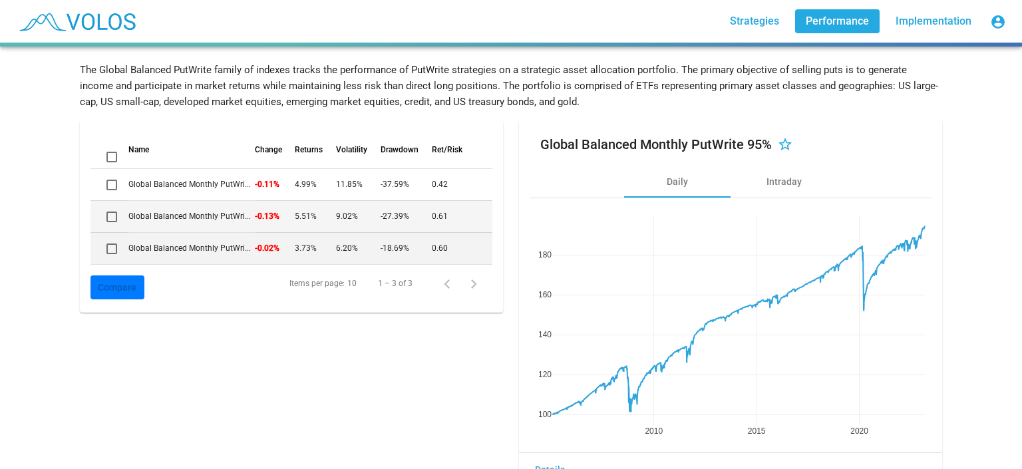
click at [238, 208] on td "Global Balanced Monthly PutWri..." at bounding box center [191, 216] width 126 height 32
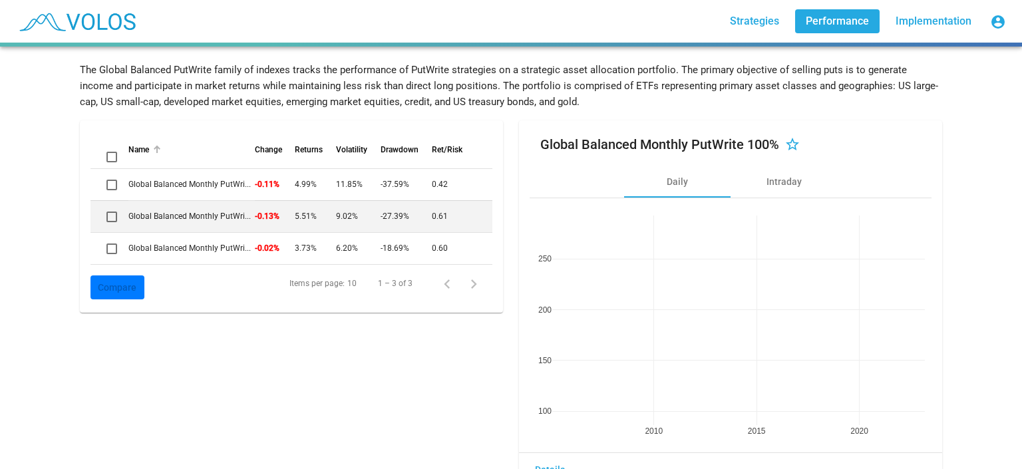
scroll to position [0, 0]
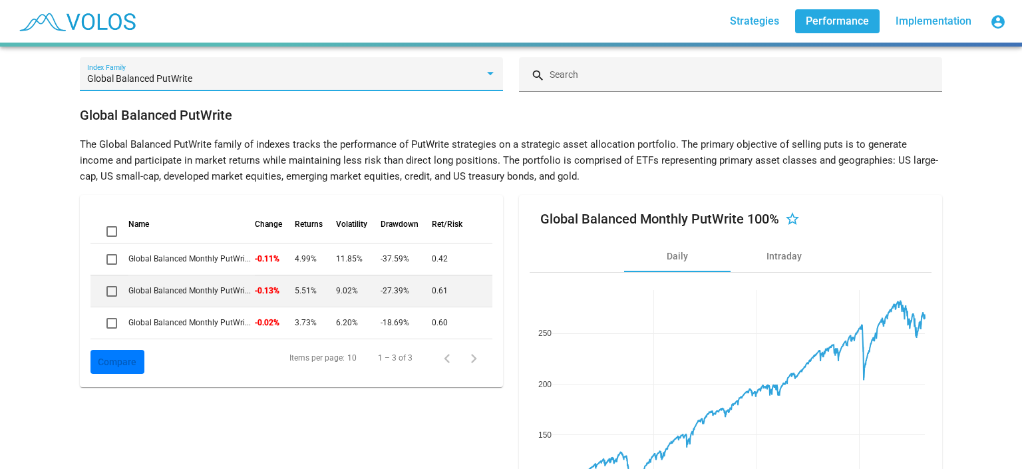
click at [213, 77] on div "Global Balanced PutWrite" at bounding box center [285, 79] width 397 height 11
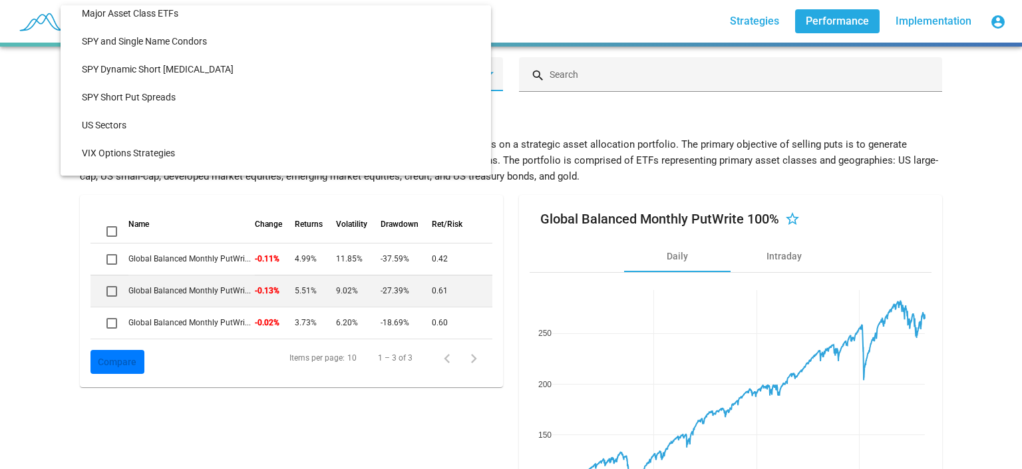
scroll to position [445, 0]
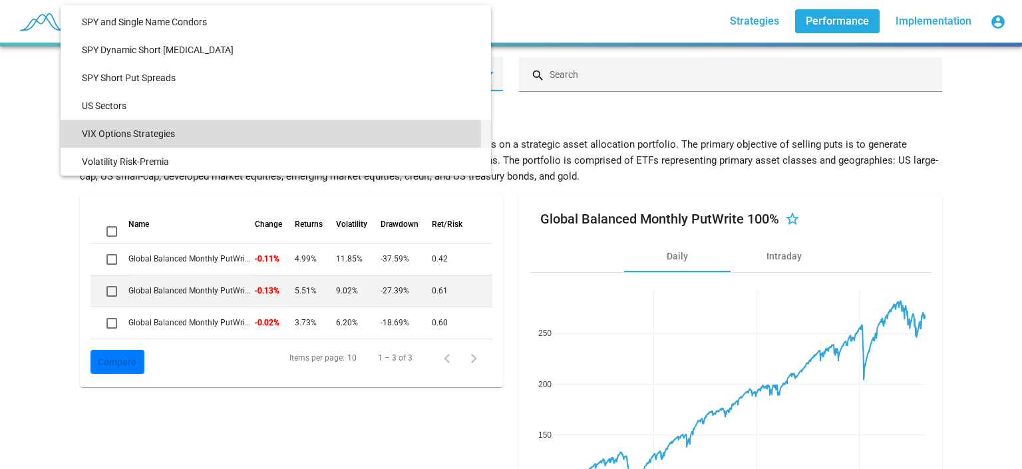
click at [133, 137] on span "VIX Options Strategies" at bounding box center [281, 134] width 399 height 28
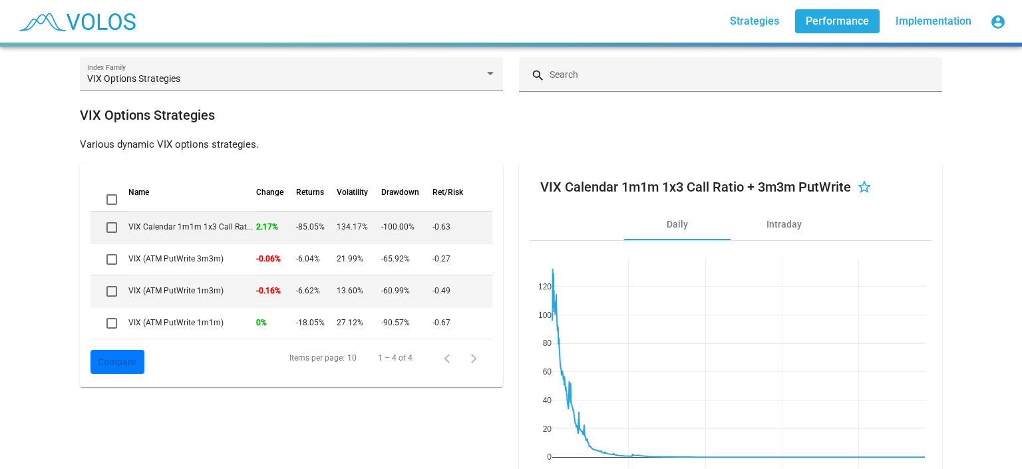
click at [183, 290] on td "VIX (ATM PutWrite 1m3m)" at bounding box center [192, 291] width 128 height 32
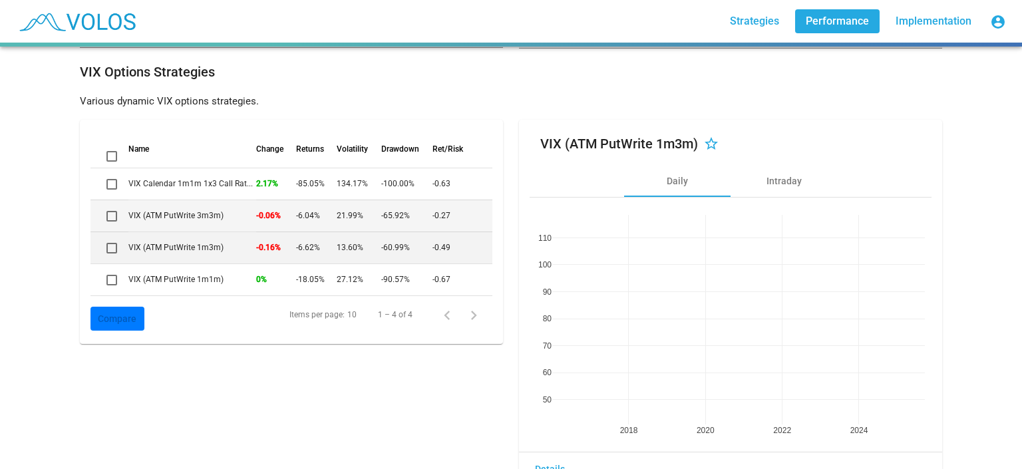
scroll to position [47, 0]
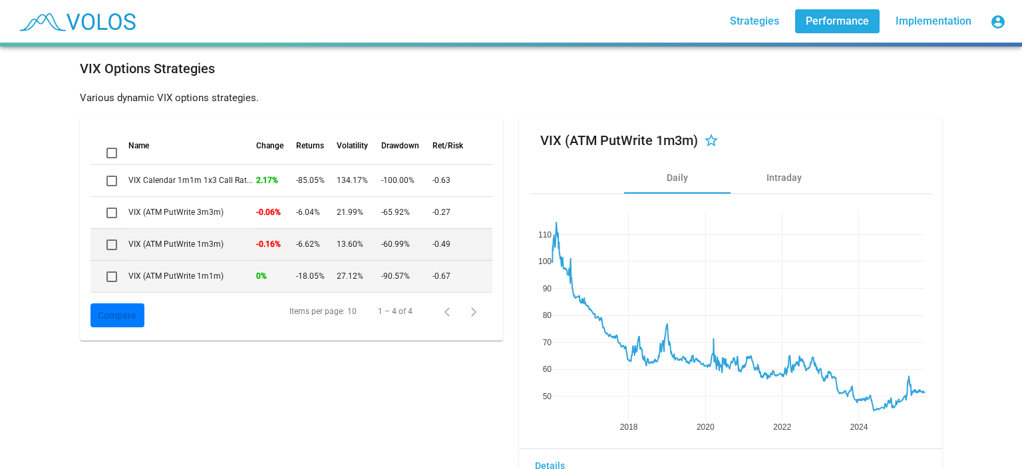
click at [230, 273] on td "VIX (ATM PutWrite 1m1m)" at bounding box center [192, 276] width 128 height 32
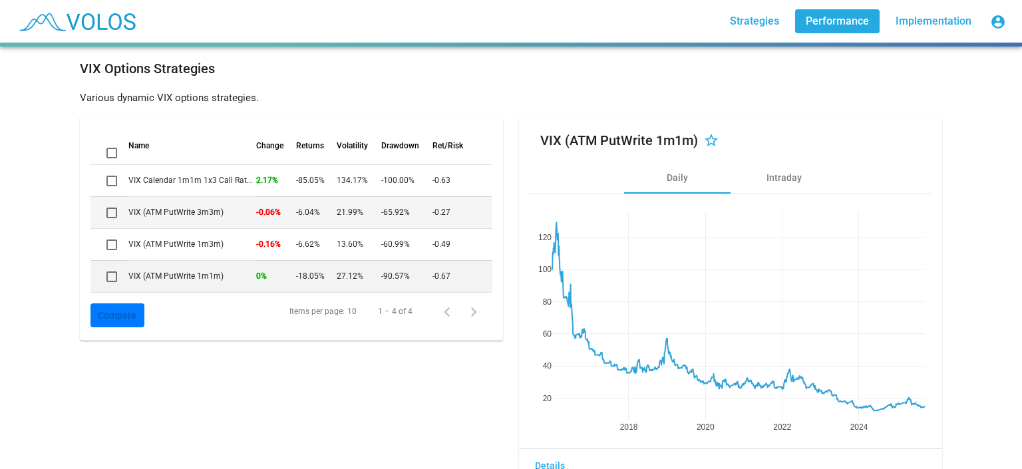
click at [182, 218] on td "VIX (ATM PutWrite 3m3m)" at bounding box center [192, 212] width 128 height 32
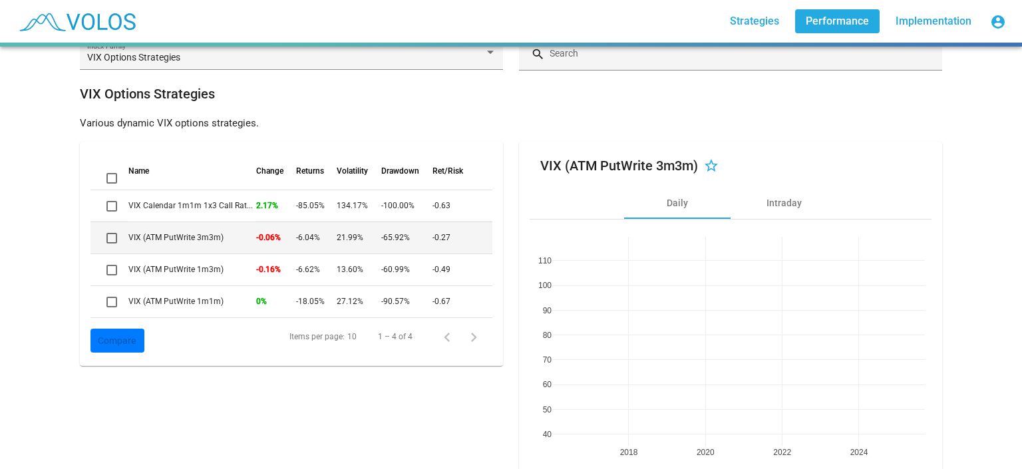
scroll to position [0, 0]
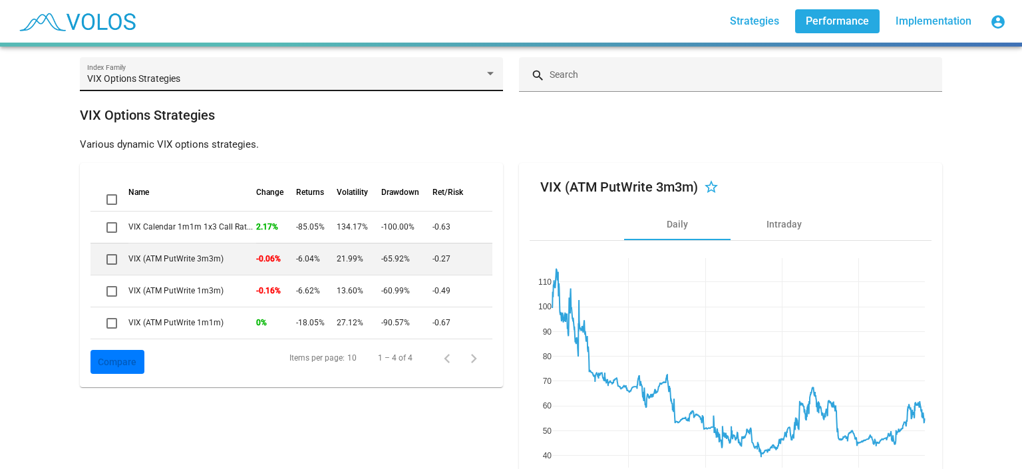
click at [200, 69] on div "VIX Options Strategies Index Family" at bounding box center [291, 78] width 409 height 27
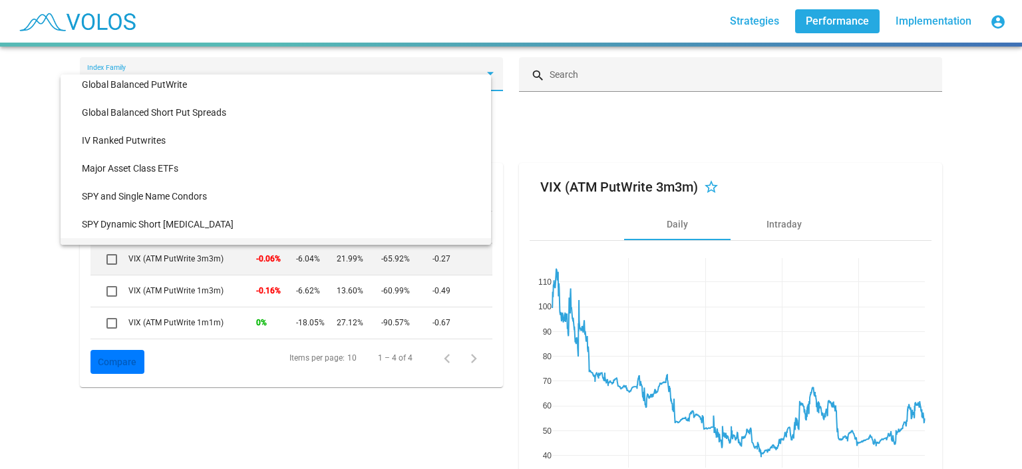
scroll to position [338, 0]
click at [52, 172] on div at bounding box center [511, 234] width 1022 height 469
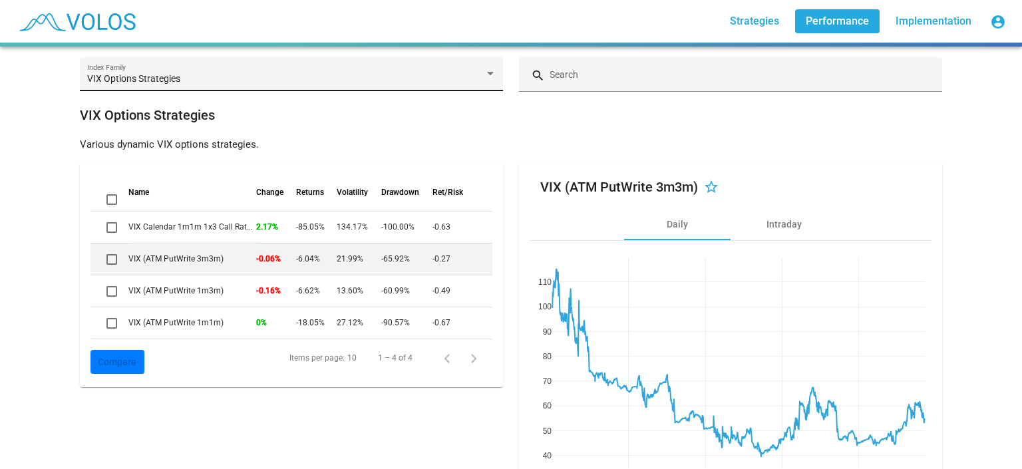
click at [264, 73] on div "VIX Options Strategies Index Family" at bounding box center [291, 78] width 409 height 27
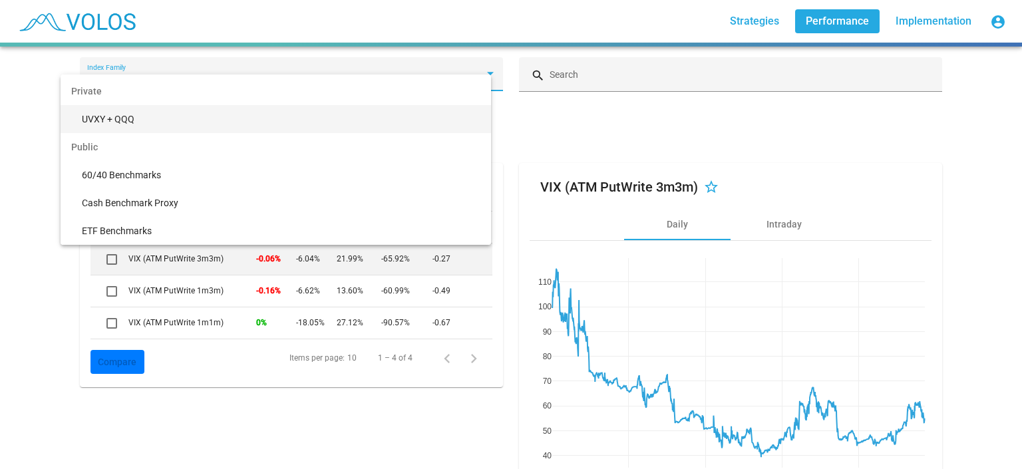
scroll to position [55, 0]
click at [181, 121] on span "UVXY + QQQ" at bounding box center [281, 117] width 399 height 28
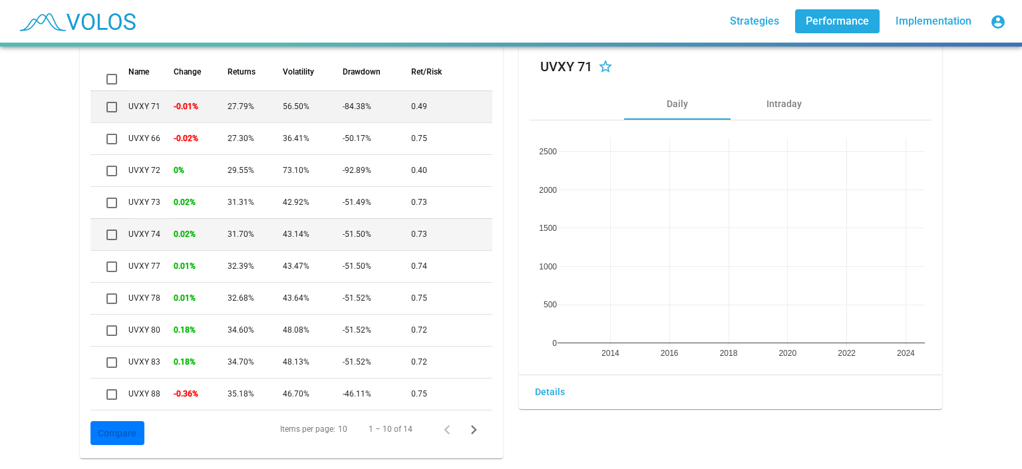
scroll to position [103, 0]
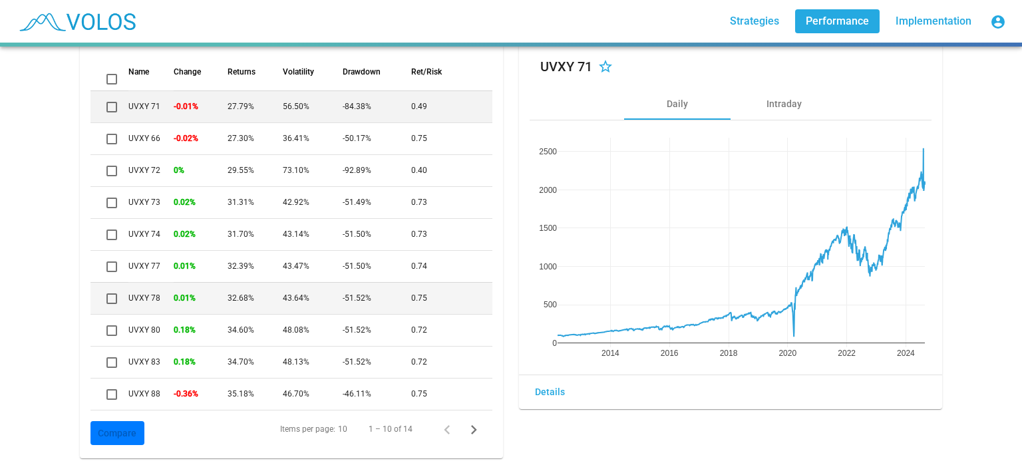
click at [146, 296] on td "UVXY 78" at bounding box center [150, 298] width 45 height 32
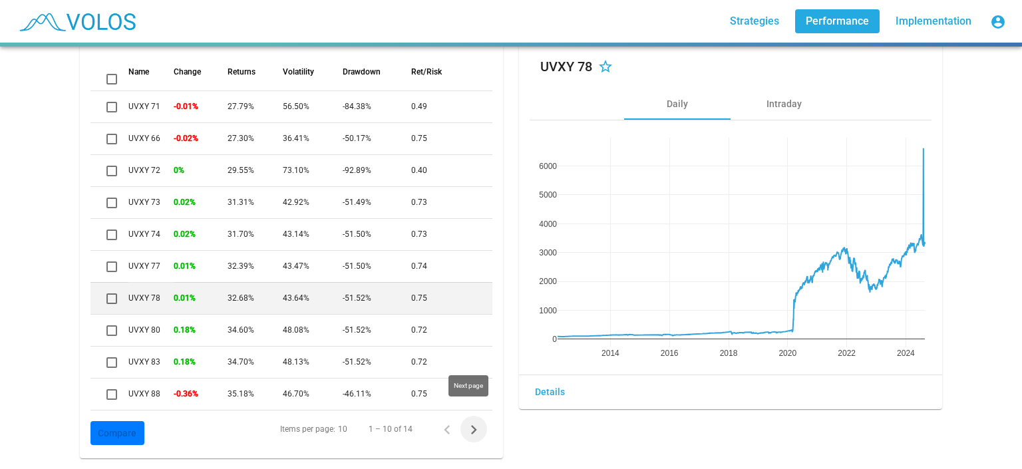
click at [473, 421] on icon "Next page" at bounding box center [474, 430] width 19 height 19
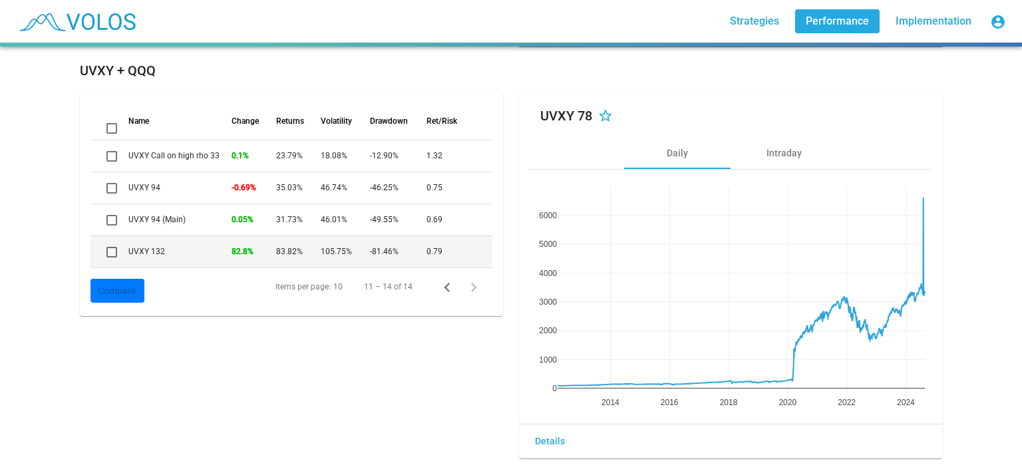
click at [171, 236] on td "UVXY 132" at bounding box center [179, 252] width 103 height 32
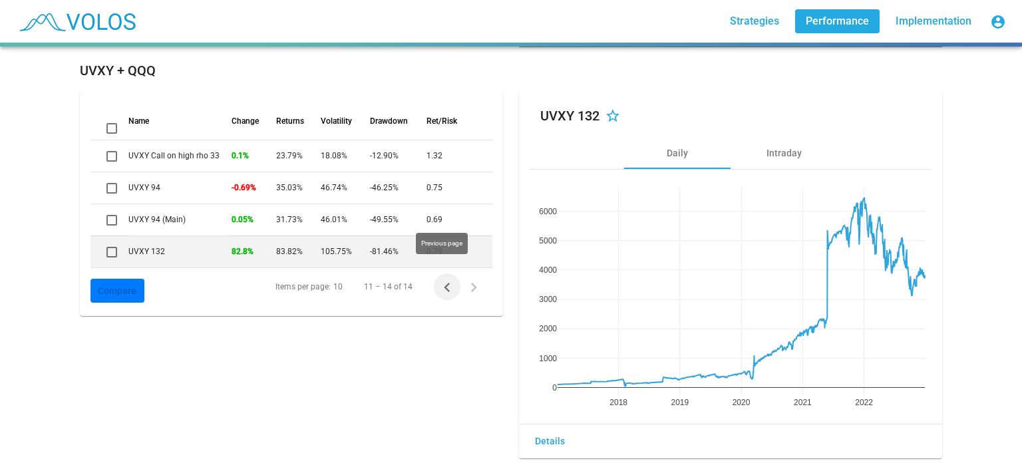
click at [440, 282] on icon "Previous page" at bounding box center [447, 287] width 19 height 19
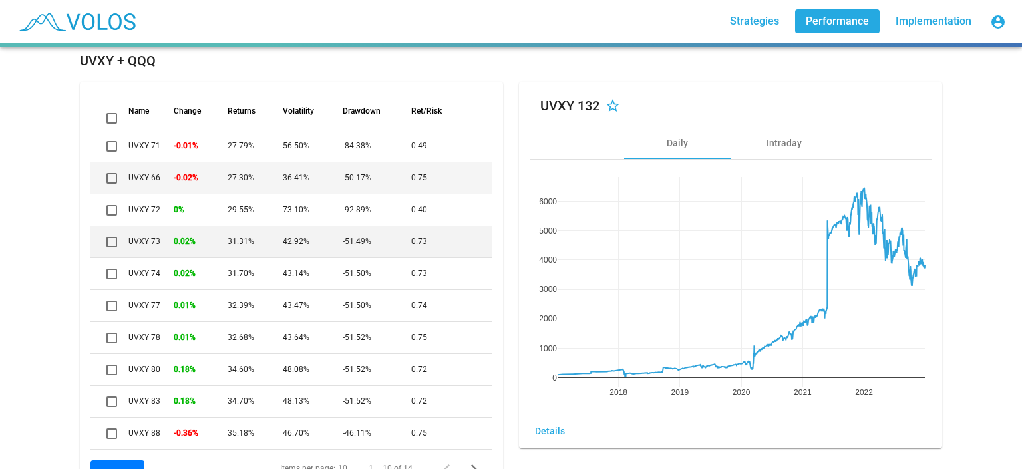
click at [174, 176] on td "-0.02%" at bounding box center [201, 178] width 54 height 32
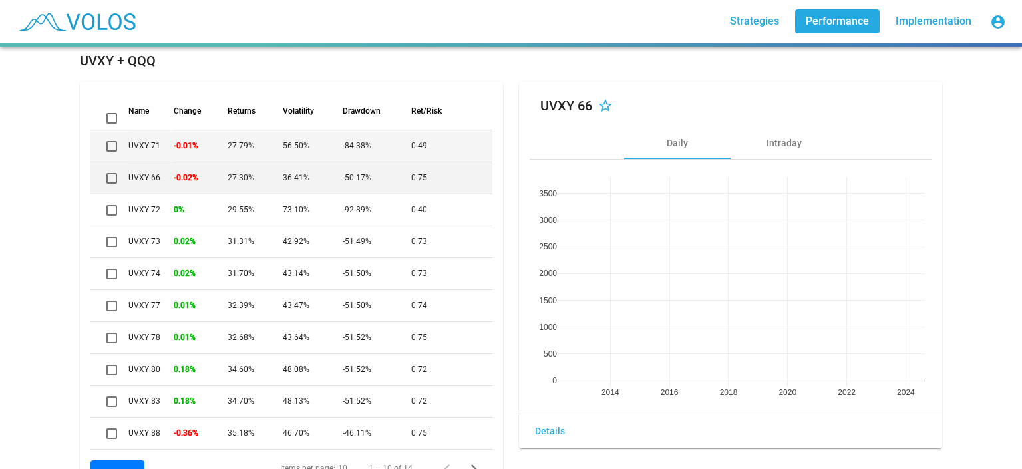
click at [184, 139] on td "-0.01%" at bounding box center [201, 146] width 54 height 32
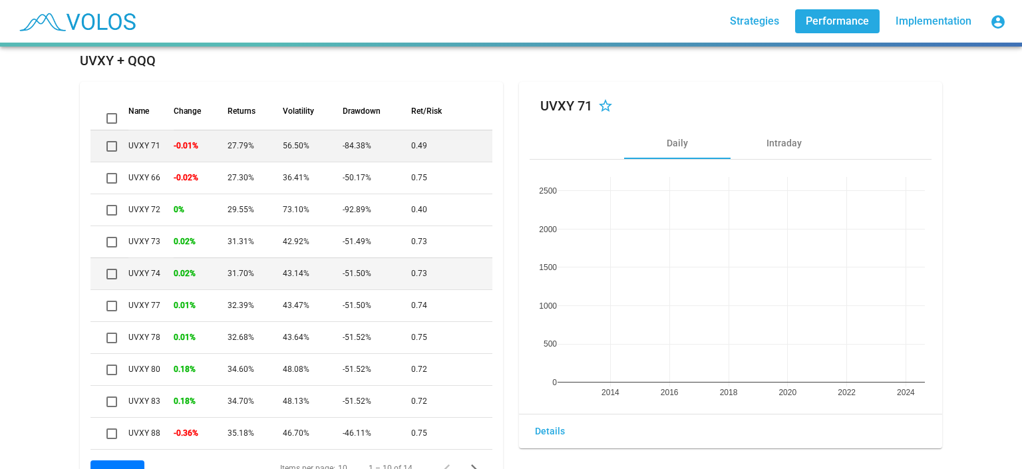
click at [178, 268] on td "0.02%" at bounding box center [201, 274] width 54 height 32
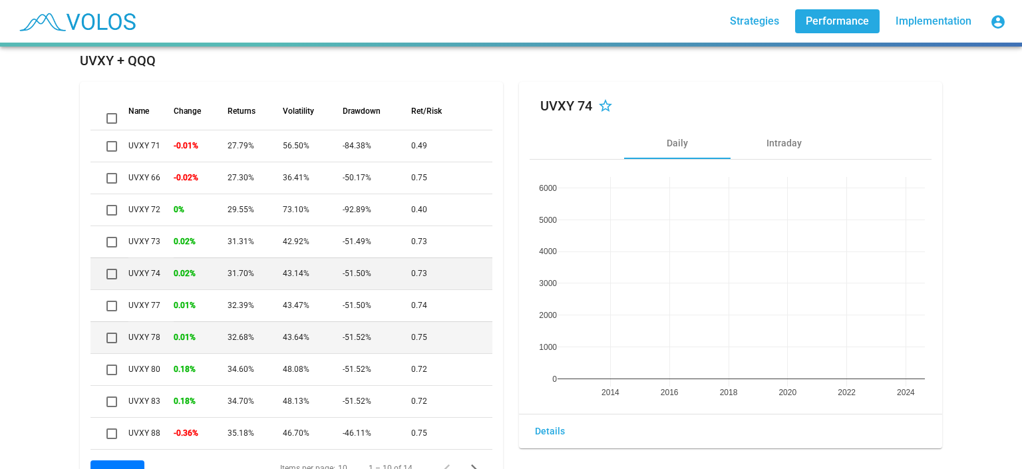
click at [198, 348] on td "0.01%" at bounding box center [201, 338] width 54 height 32
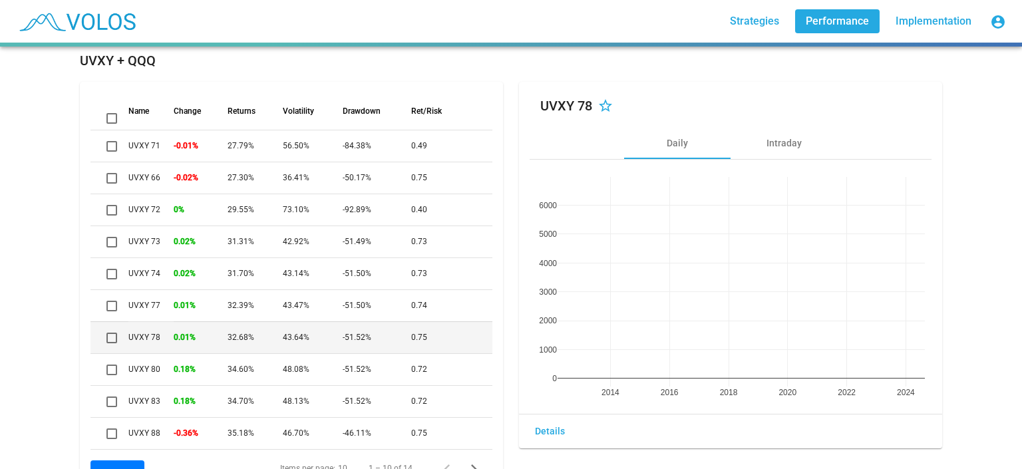
scroll to position [103, 0]
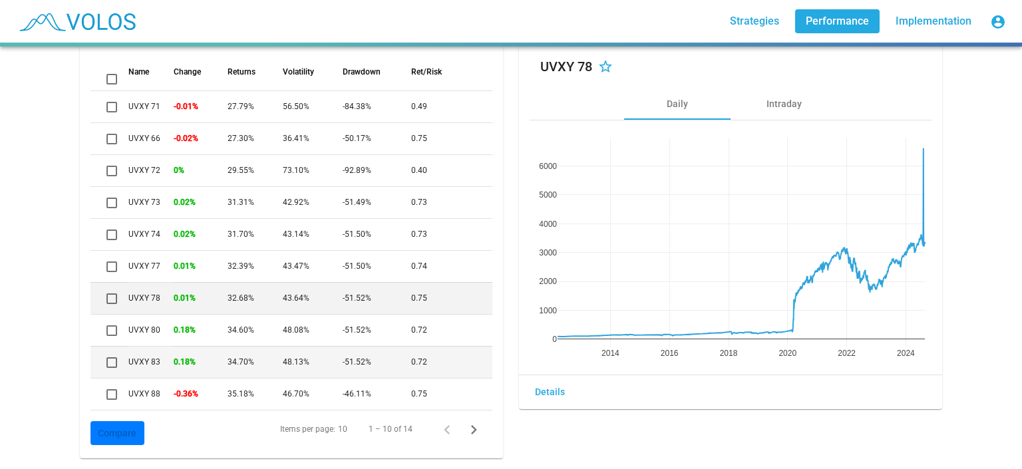
click at [198, 351] on td "0.18%" at bounding box center [201, 362] width 54 height 32
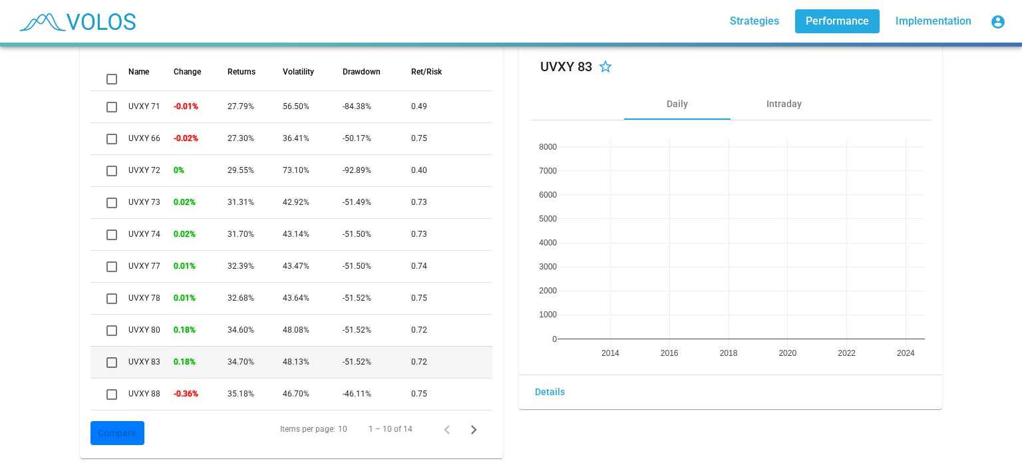
scroll to position [0, 0]
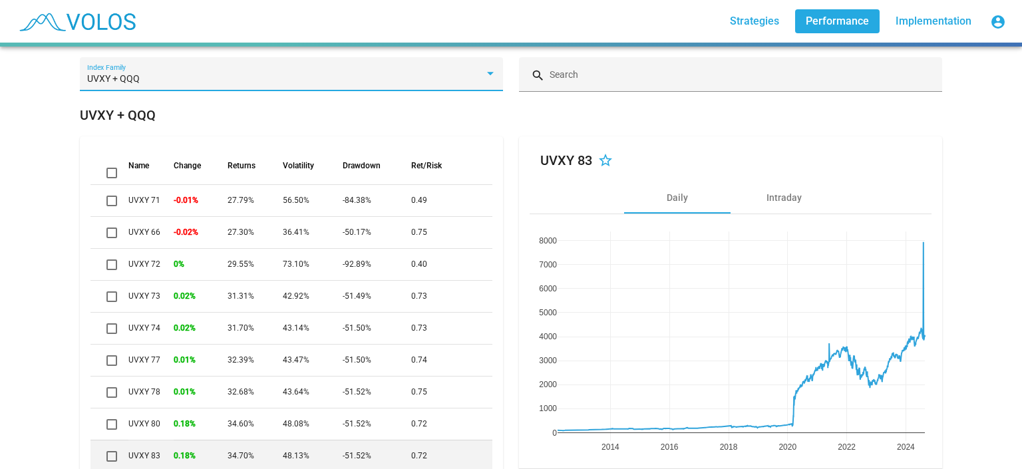
click at [244, 81] on div "UVXY + QQQ" at bounding box center [285, 79] width 397 height 11
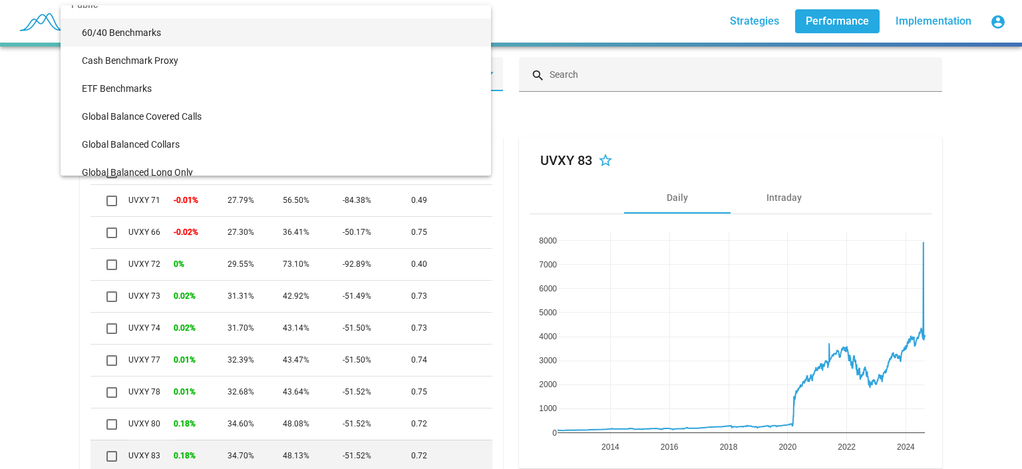
scroll to position [130, 0]
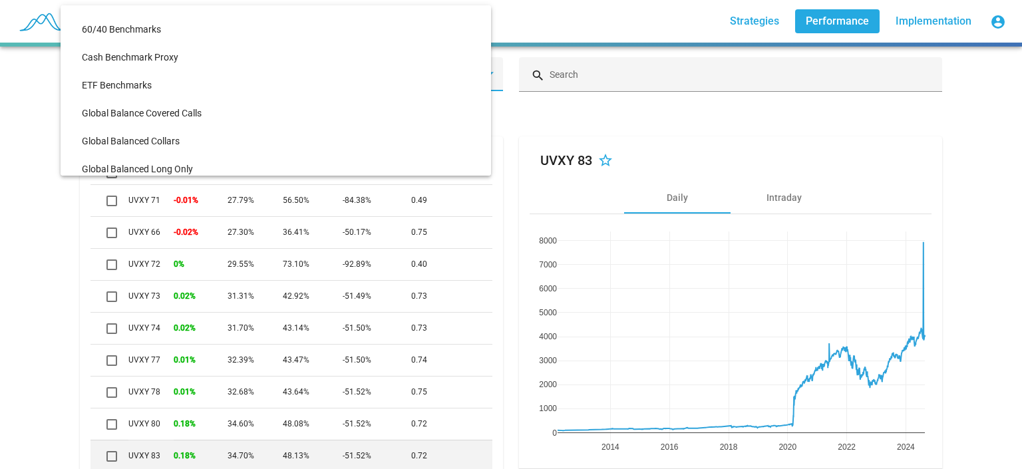
click at [39, 191] on div at bounding box center [511, 234] width 1022 height 469
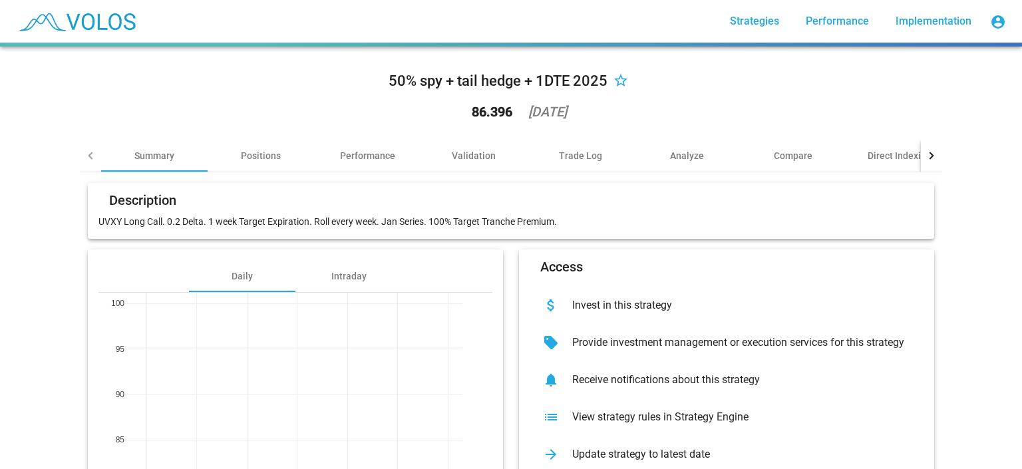
scroll to position [122, 0]
